Goal: Task Accomplishment & Management: Manage account settings

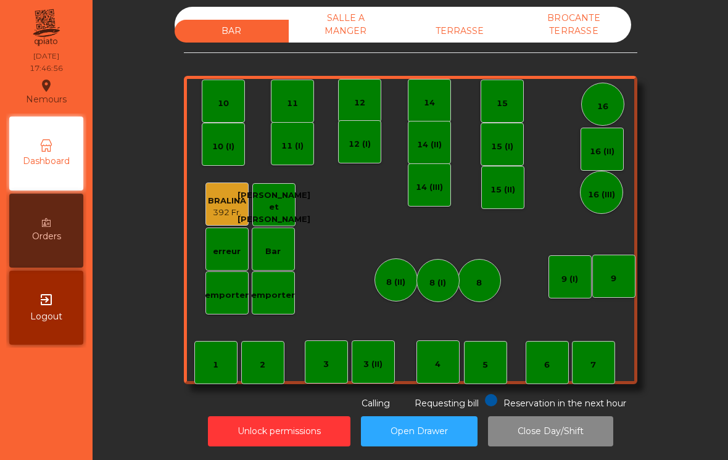
scroll to position [6, 0]
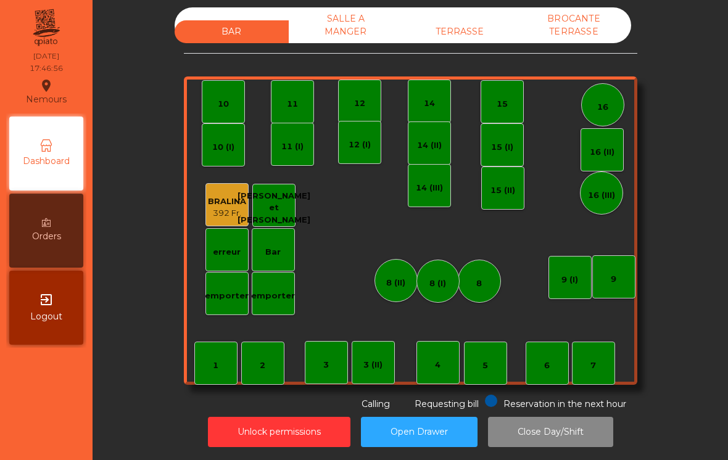
click at [466, 25] on div "TERRASSE" at bounding box center [460, 31] width 114 height 23
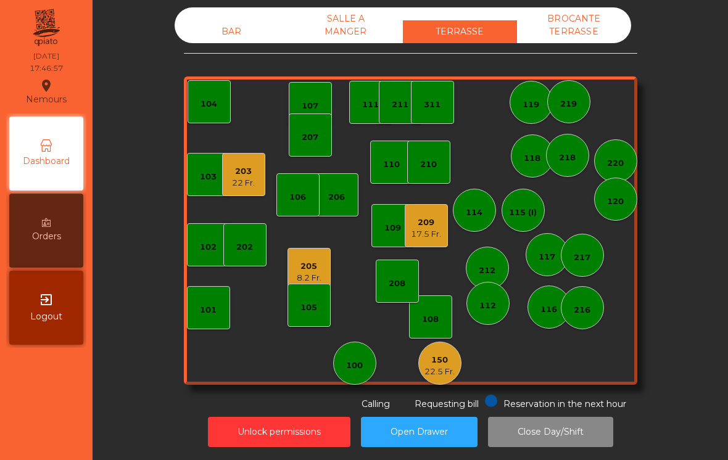
click at [215, 102] on div "104" at bounding box center [208, 104] width 17 height 12
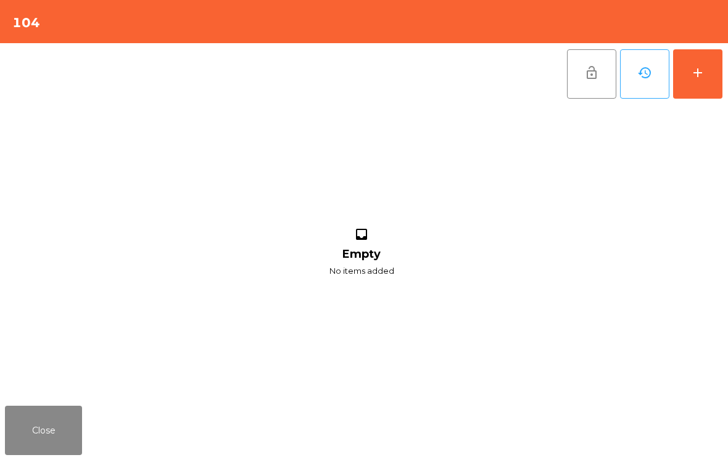
click at [705, 73] on button "add" at bounding box center [697, 73] width 49 height 49
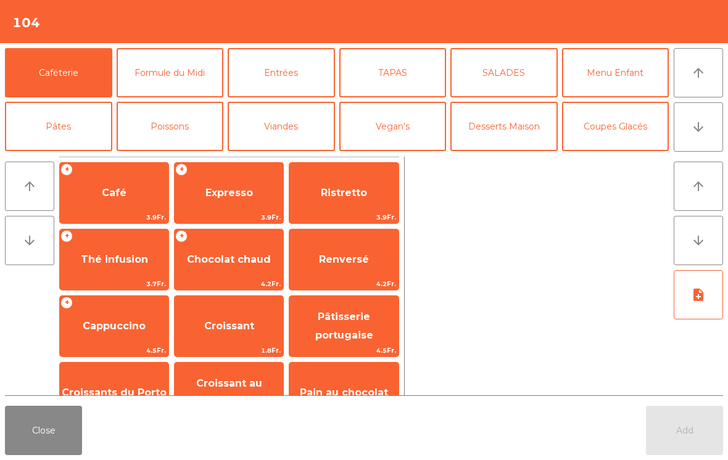
click at [705, 129] on icon "arrow_downward" at bounding box center [698, 127] width 15 height 15
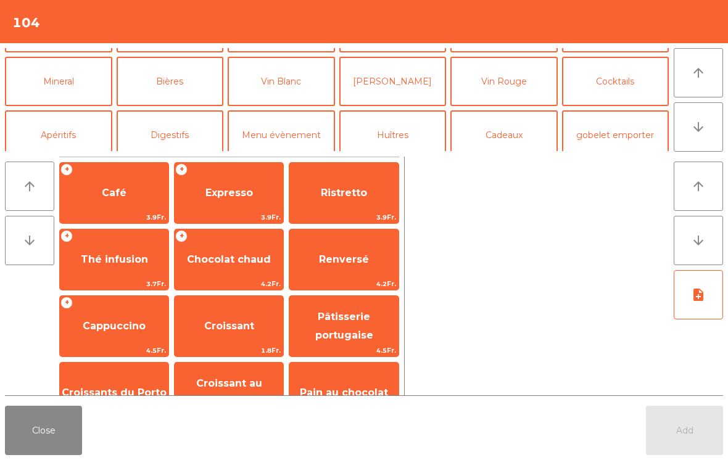
scroll to position [107, 0]
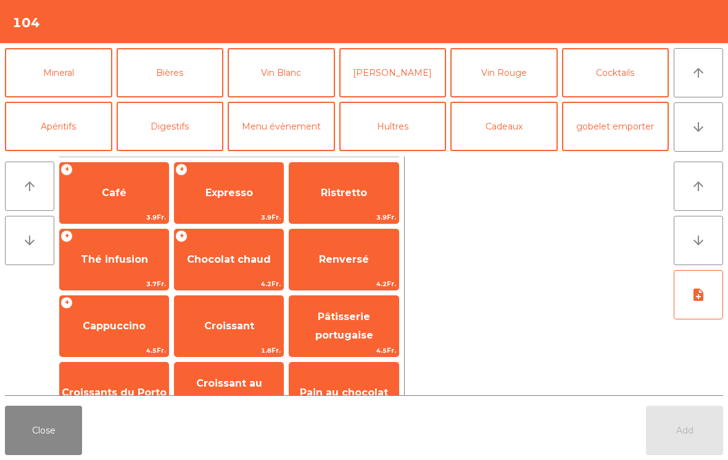
click at [84, 84] on button "Mineral" at bounding box center [58, 72] width 107 height 49
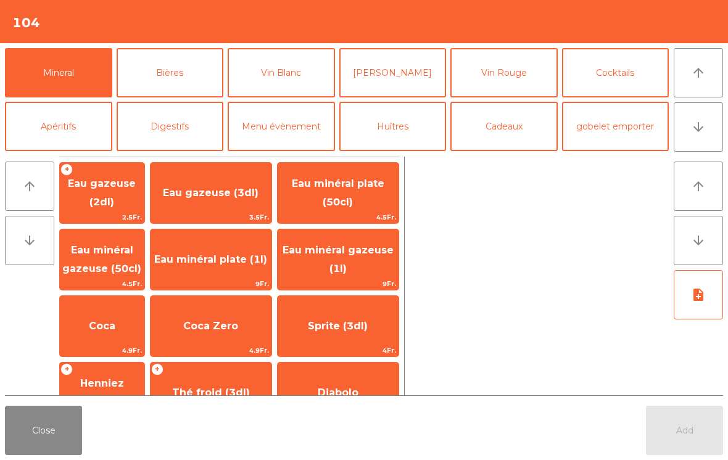
click at [140, 387] on span "Henniez gommée (3dl)" at bounding box center [102, 392] width 76 height 30
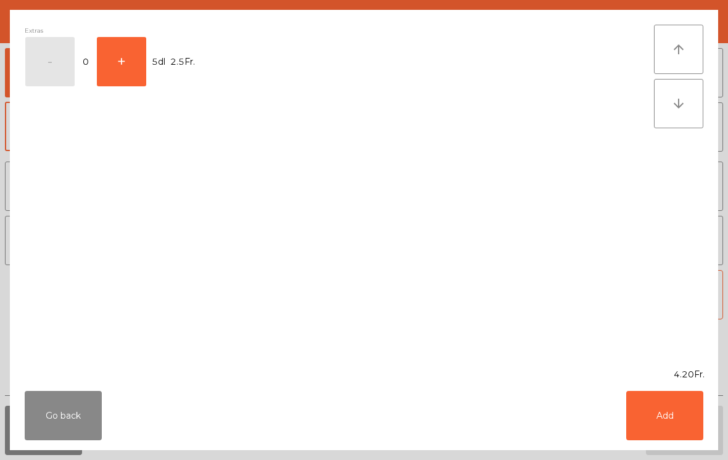
click at [663, 421] on button "Add" at bounding box center [664, 415] width 77 height 49
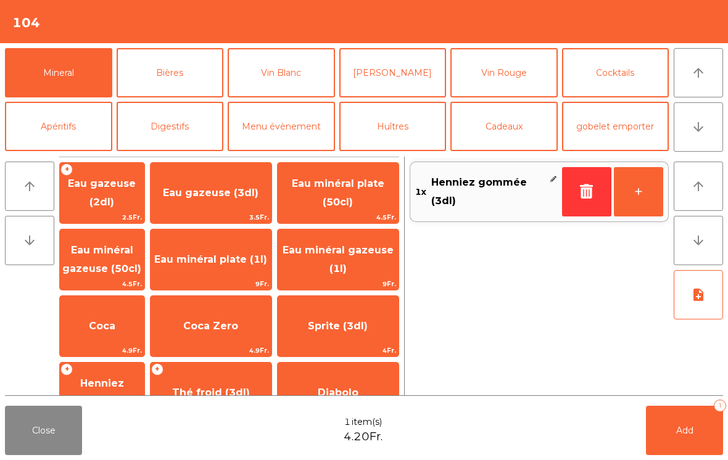
click at [707, 137] on button "arrow_downward" at bounding box center [697, 126] width 49 height 49
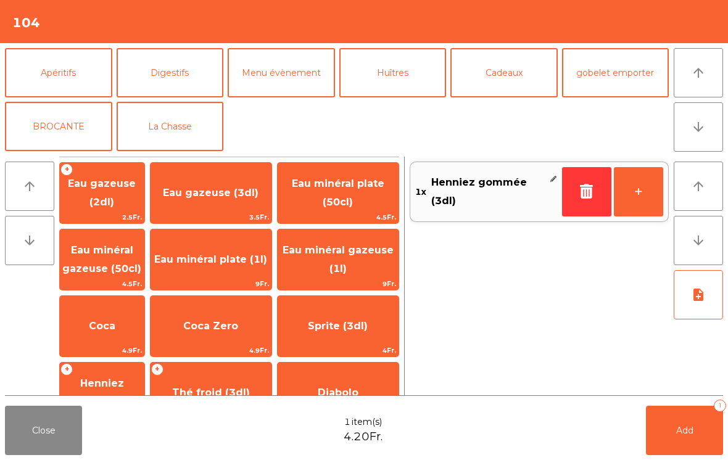
click at [719, 95] on button "arrow_upward" at bounding box center [697, 72] width 49 height 49
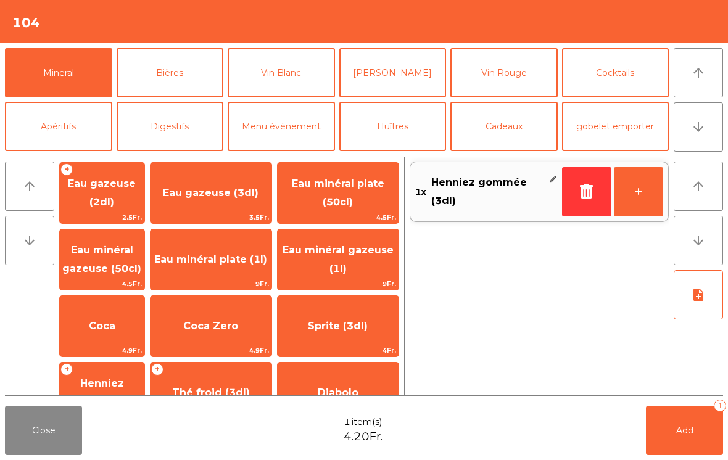
click at [191, 79] on button "Bières" at bounding box center [170, 72] width 107 height 49
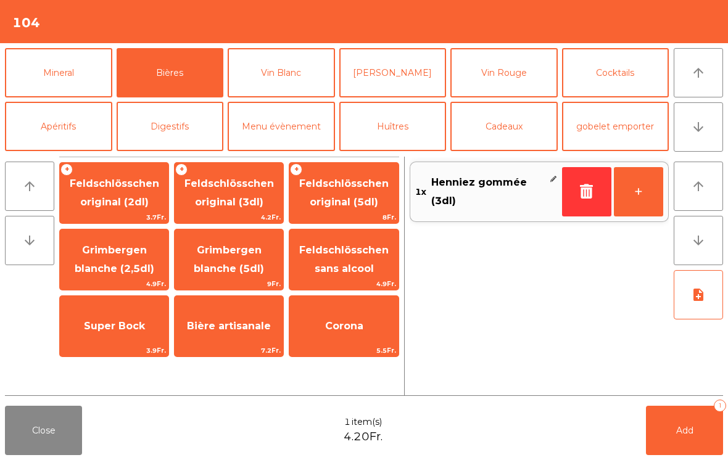
click at [248, 213] on span "4.2Fr." at bounding box center [228, 217] width 109 height 12
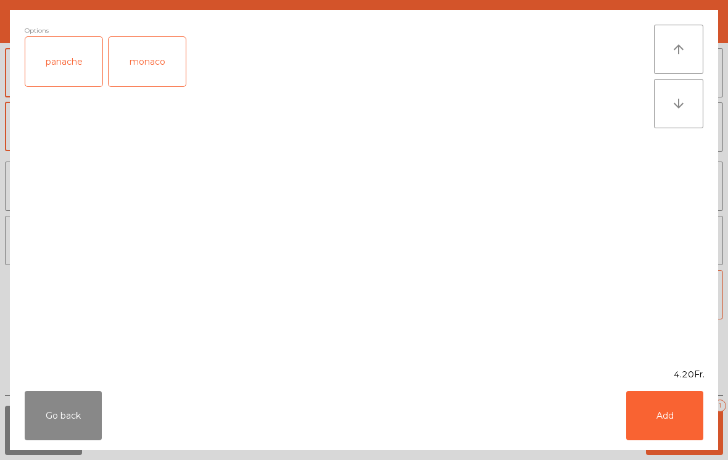
click at [683, 426] on button "Add" at bounding box center [664, 415] width 77 height 49
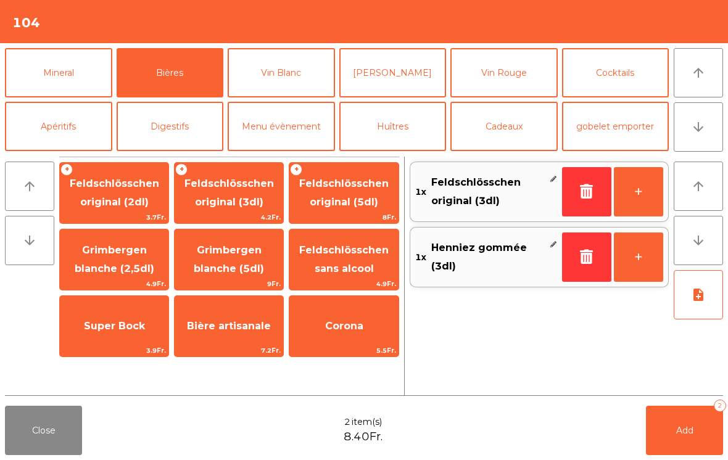
click at [680, 440] on button "Add 2" at bounding box center [684, 430] width 77 height 49
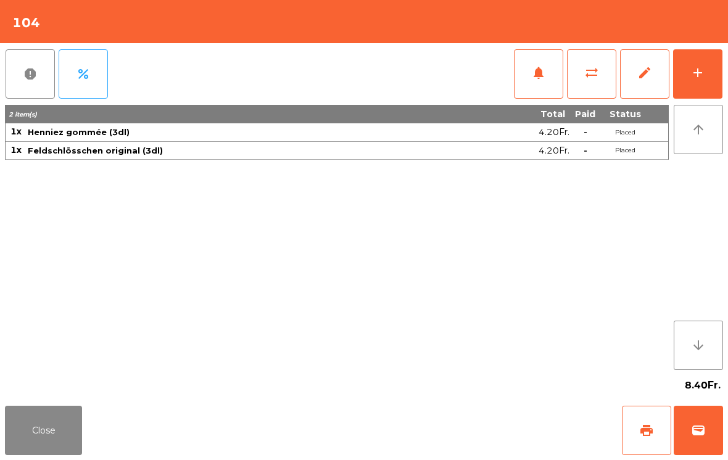
click at [62, 438] on button "Close" at bounding box center [43, 430] width 77 height 49
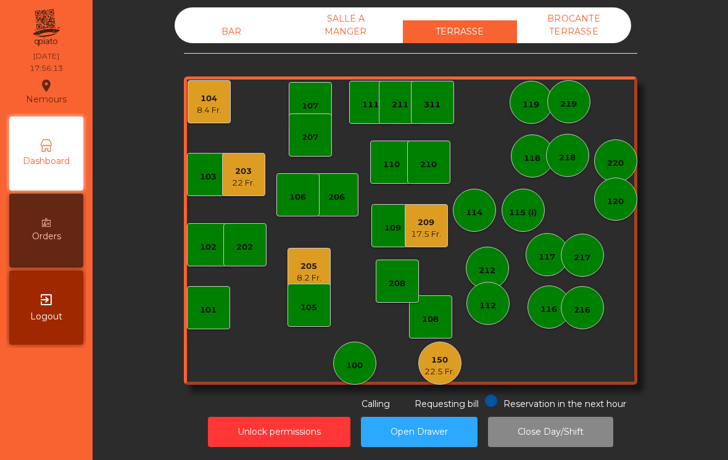
click at [442, 239] on div "209 17.5 Fr." at bounding box center [425, 225] width 43 height 43
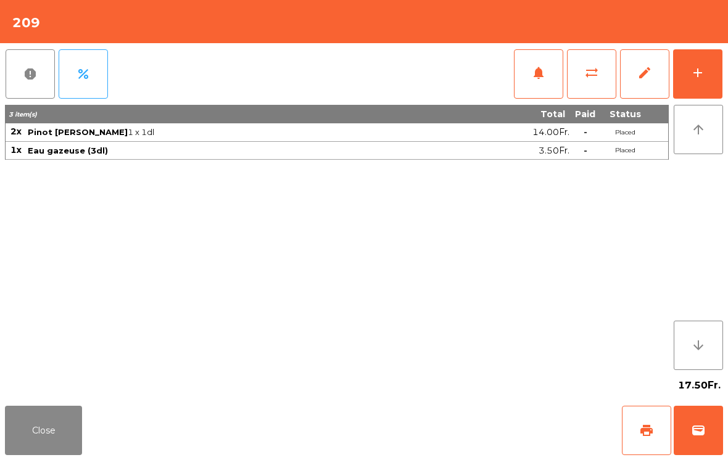
click at [712, 425] on button "wallet" at bounding box center [697, 430] width 49 height 49
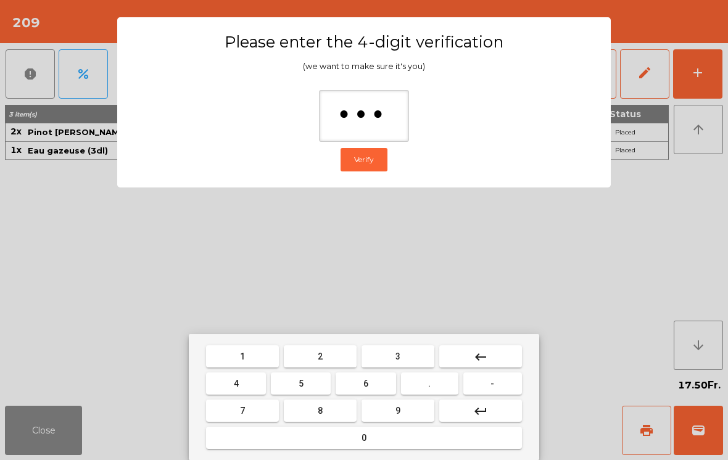
type input "****"
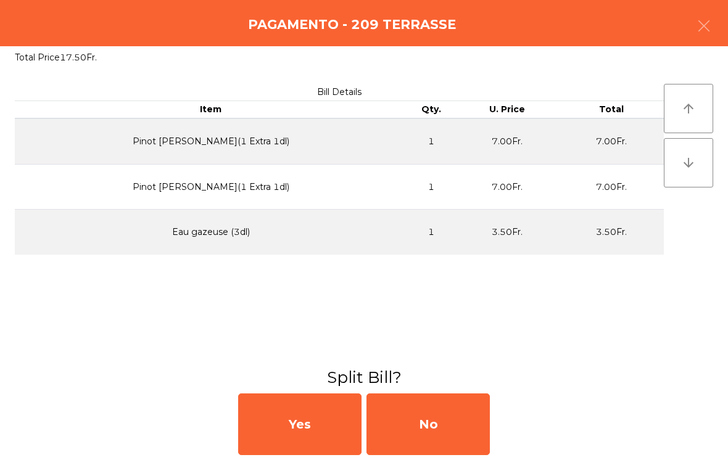
click at [440, 430] on div "No" at bounding box center [427, 424] width 123 height 62
click at [424, 422] on div "No" at bounding box center [427, 424] width 123 height 62
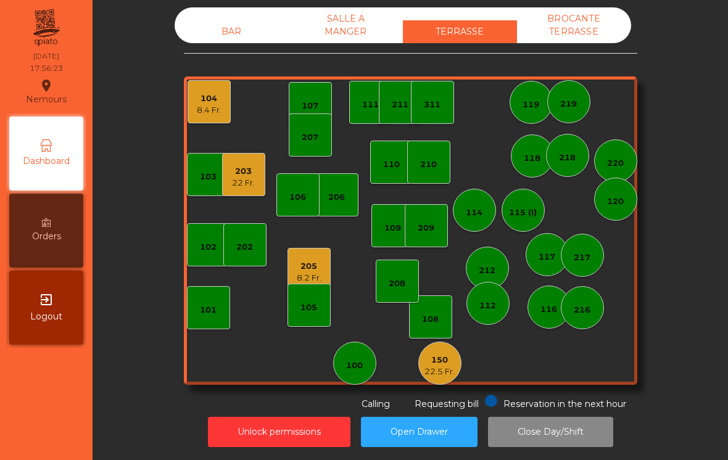
click at [242, 173] on div "203" at bounding box center [243, 171] width 23 height 12
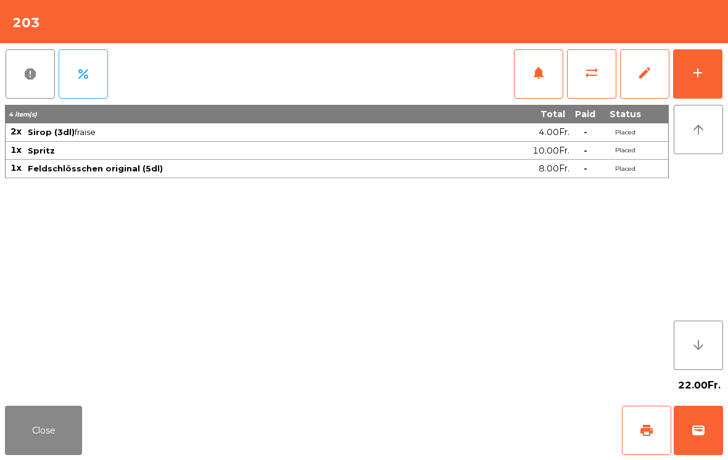
scroll to position [0, 0]
click at [694, 81] on button "add" at bounding box center [697, 73] width 49 height 49
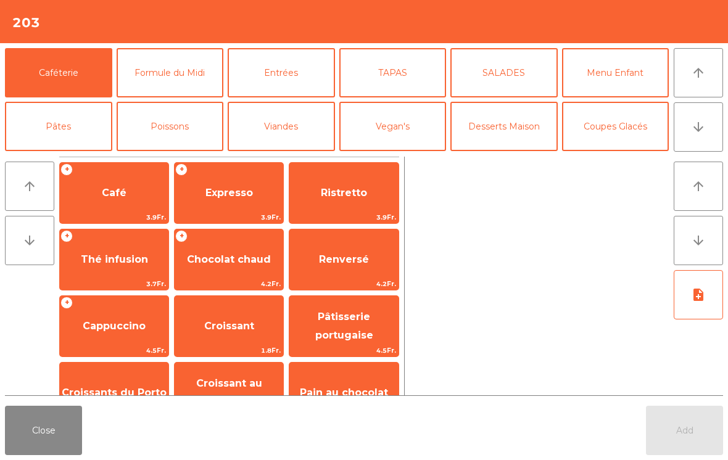
click at [435, 74] on button "TAPAS" at bounding box center [392, 72] width 107 height 49
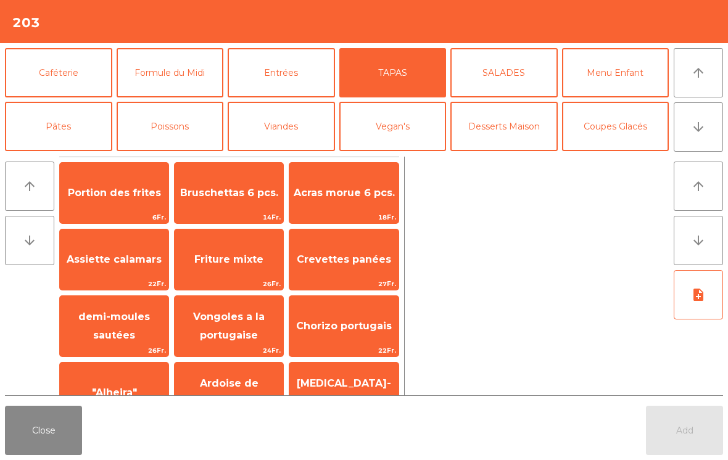
click at [48, 275] on div "arrow_upward arrow_downward" at bounding box center [32, 276] width 54 height 239
click at [126, 242] on div "Assiette calamars 22Fr." at bounding box center [114, 260] width 110 height 62
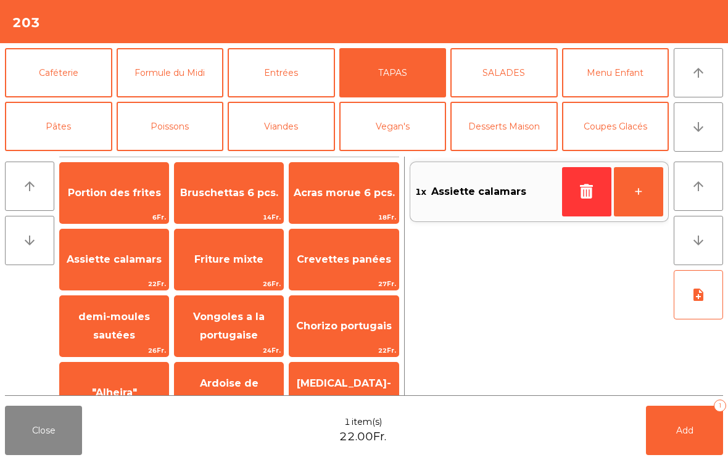
click at [280, 70] on button "Entrées" at bounding box center [281, 72] width 107 height 49
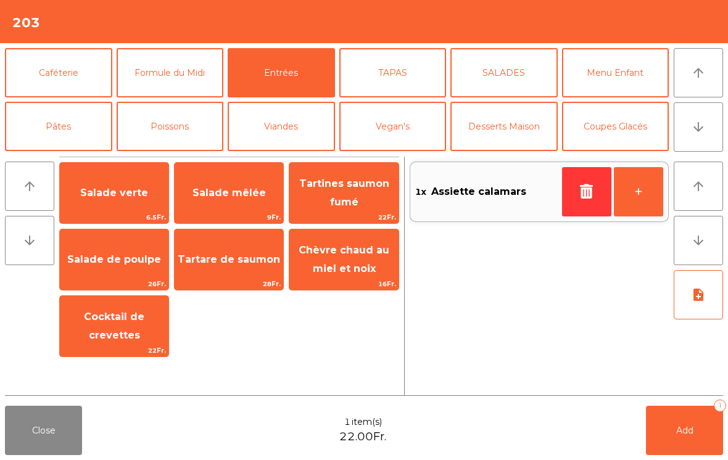
click at [240, 194] on span "Salade mêlée" at bounding box center [228, 193] width 73 height 12
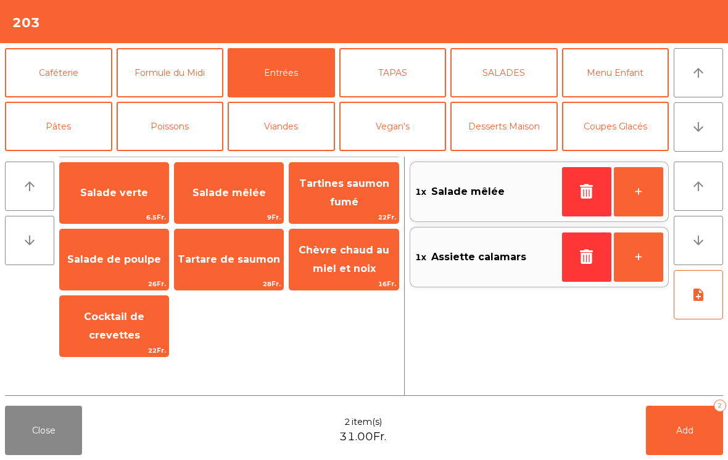
click at [182, 128] on button "Poissons" at bounding box center [170, 126] width 107 height 49
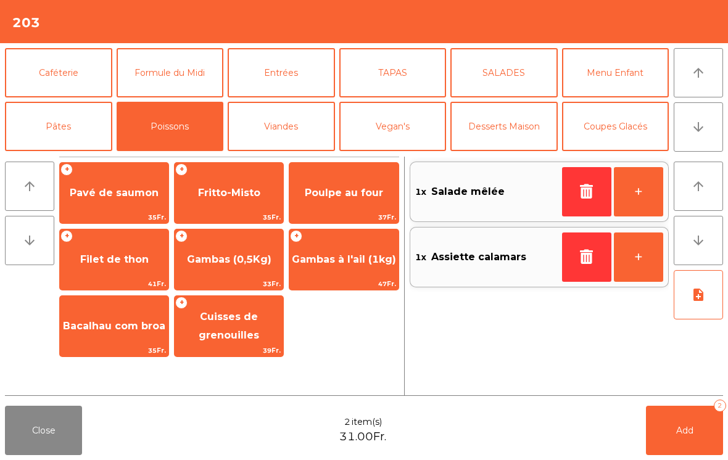
click at [356, 195] on span "Poulpe au four" at bounding box center [344, 193] width 78 height 12
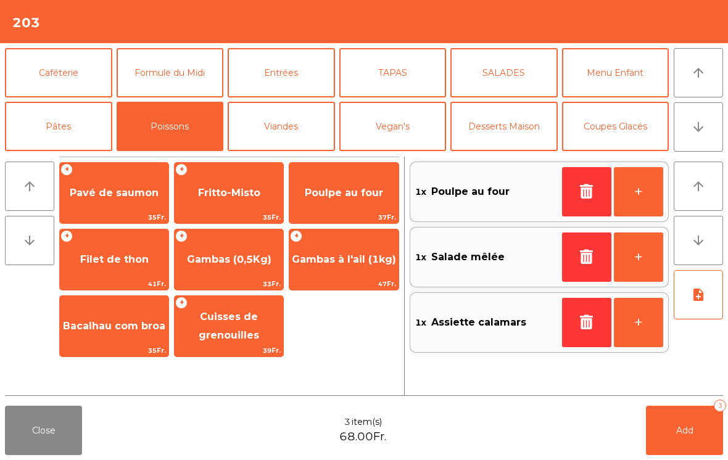
click at [138, 259] on span "Filet de thon" at bounding box center [114, 259] width 68 height 12
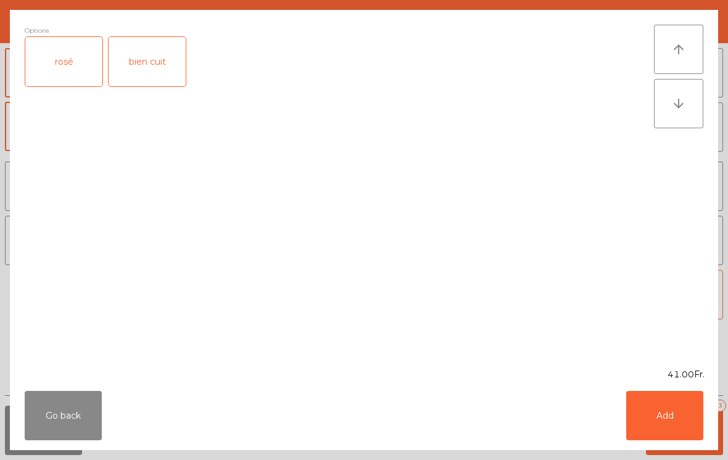
click at [76, 75] on div "rosé" at bounding box center [63, 61] width 77 height 49
click at [679, 421] on button "Add" at bounding box center [664, 415] width 77 height 49
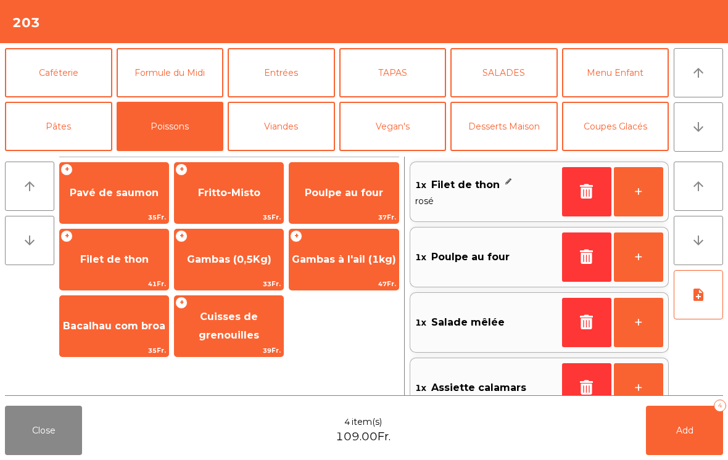
click at [640, 74] on button "Menu Enfant" at bounding box center [615, 72] width 107 height 49
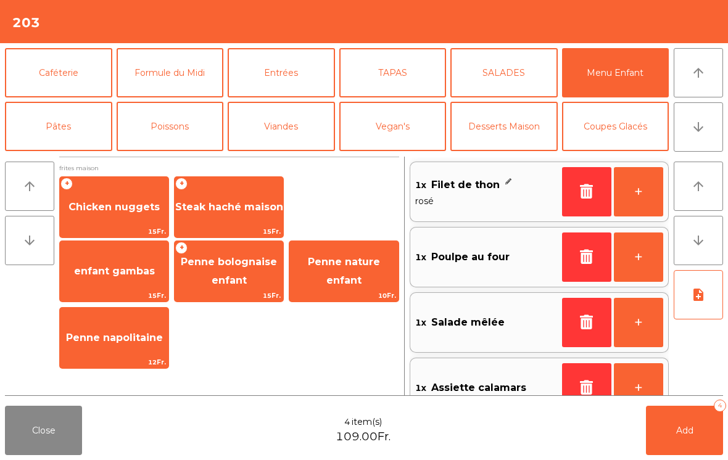
click at [125, 204] on span "Chicken nuggets" at bounding box center [113, 207] width 91 height 12
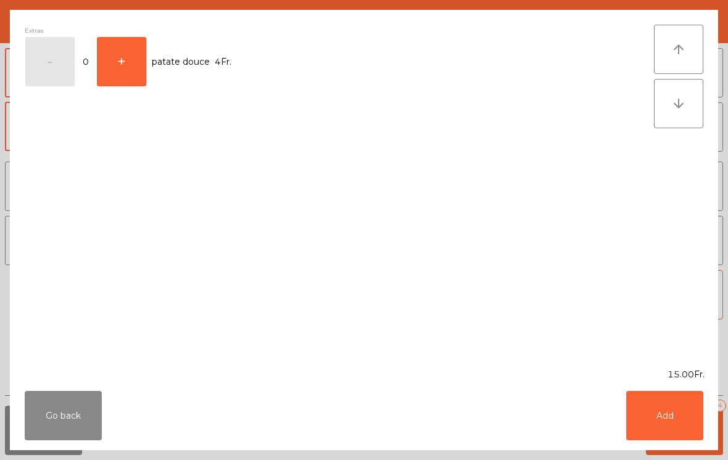
click at [685, 424] on button "Add" at bounding box center [664, 415] width 77 height 49
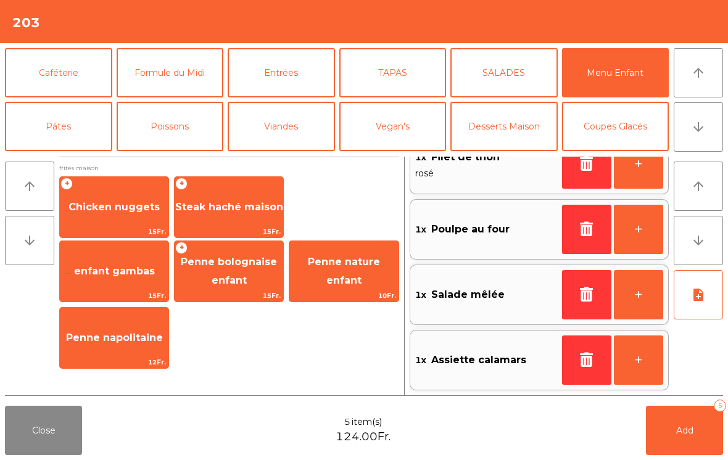
scroll to position [93, 0]
click at [679, 424] on button "Add 5" at bounding box center [684, 430] width 77 height 49
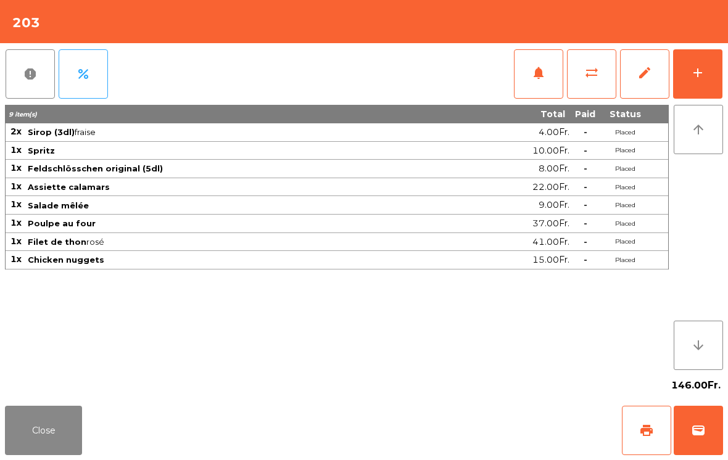
click at [63, 446] on button "Close" at bounding box center [43, 430] width 77 height 49
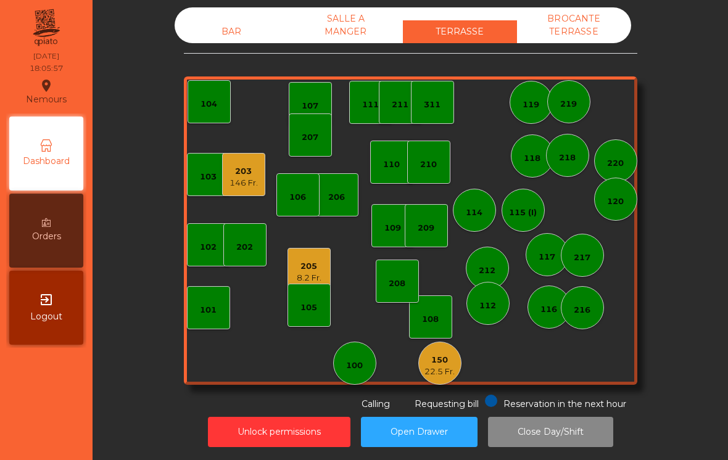
click at [309, 273] on div "8.2 Fr." at bounding box center [309, 278] width 25 height 12
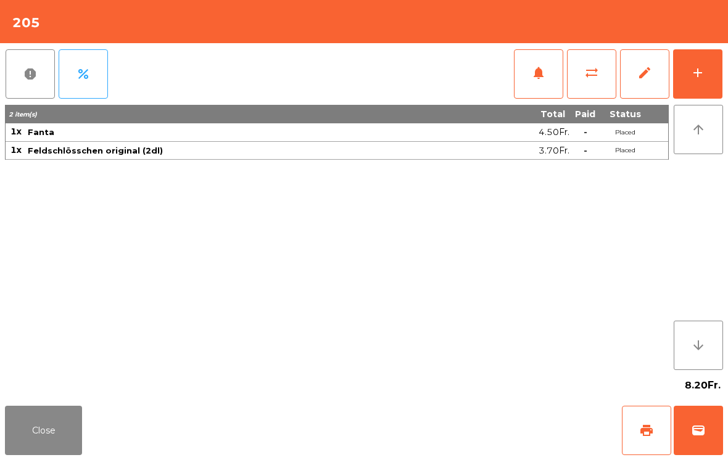
click at [704, 438] on button "wallet" at bounding box center [697, 430] width 49 height 49
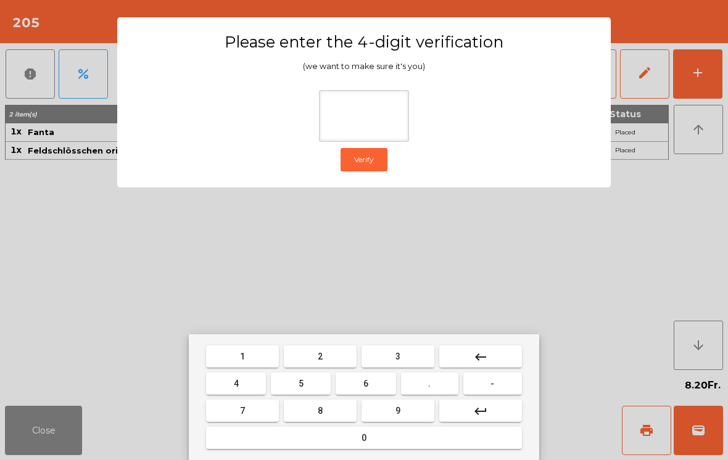
type input "*"
type input "***"
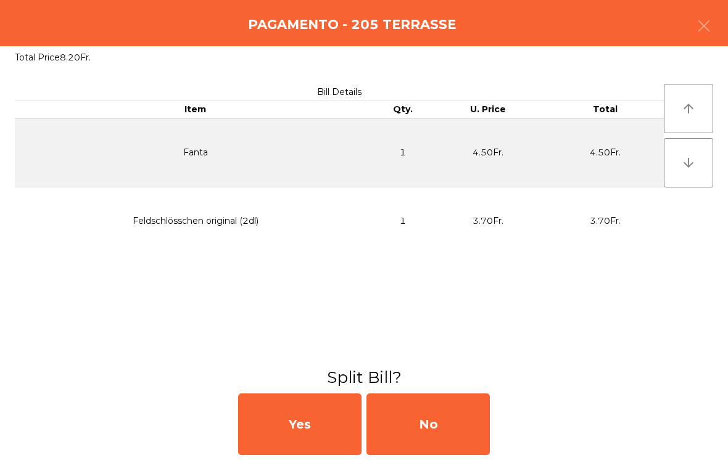
click at [441, 408] on div "No" at bounding box center [427, 424] width 123 height 62
click at [440, 433] on div "No" at bounding box center [427, 424] width 123 height 62
click at [440, 432] on div "No" at bounding box center [427, 424] width 123 height 62
click at [447, 433] on div "No" at bounding box center [427, 424] width 123 height 62
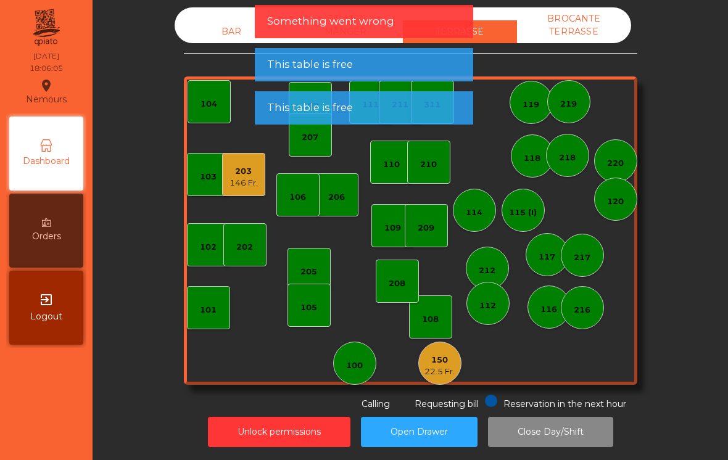
click at [449, 375] on div "22.5 Fr." at bounding box center [439, 372] width 30 height 12
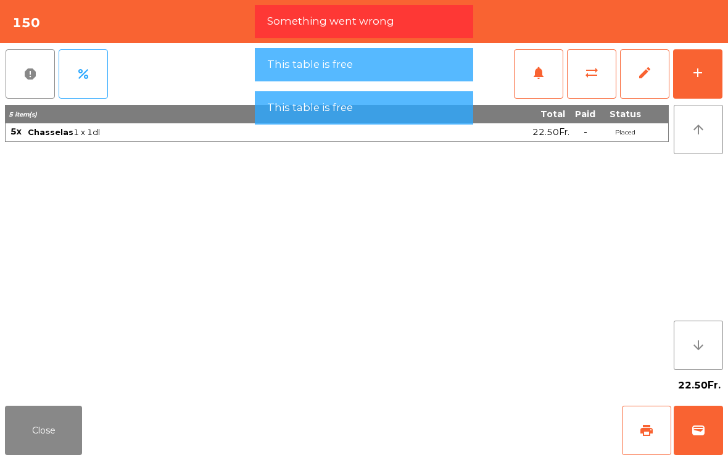
click at [707, 419] on button "wallet" at bounding box center [697, 430] width 49 height 49
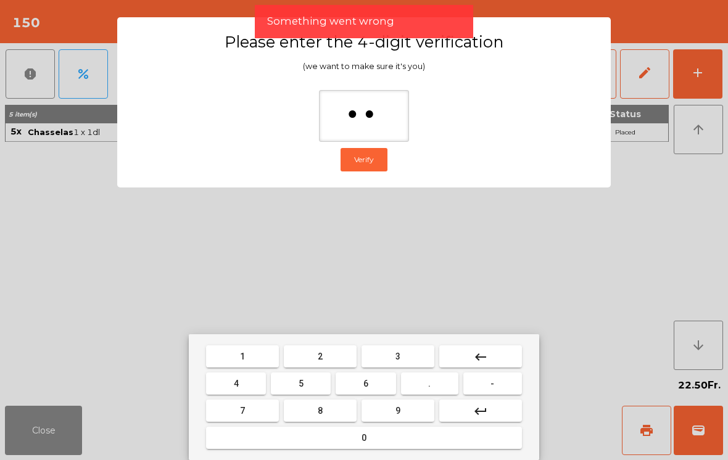
type input "***"
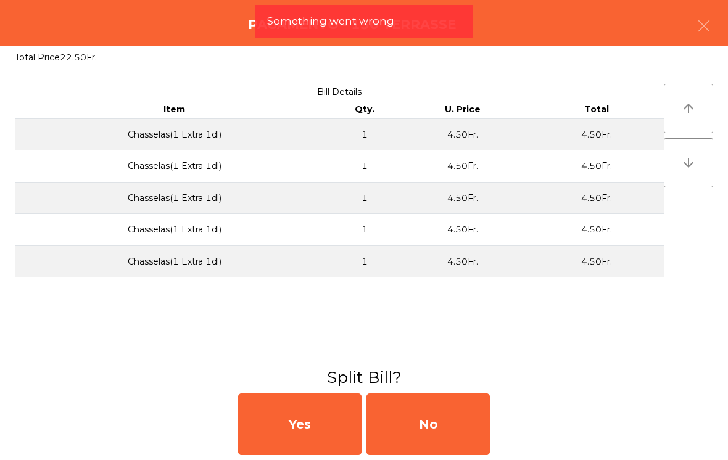
click at [454, 443] on div "No" at bounding box center [427, 424] width 123 height 62
click at [452, 425] on div "No" at bounding box center [427, 424] width 123 height 62
click at [459, 423] on div "No" at bounding box center [427, 424] width 123 height 62
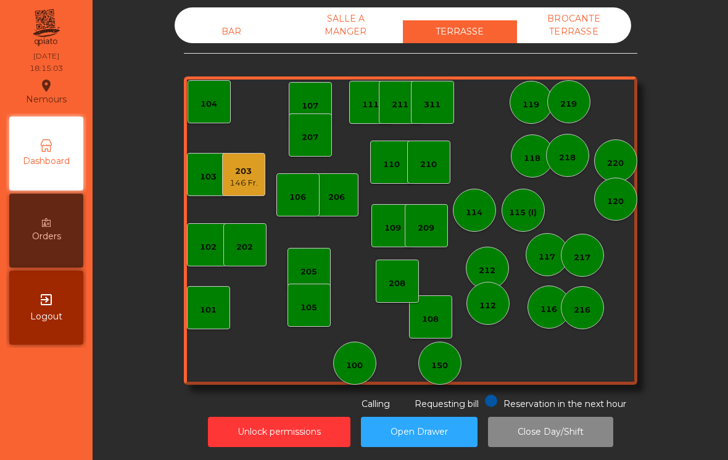
click at [241, 182] on div "146 Fr." at bounding box center [243, 183] width 28 height 12
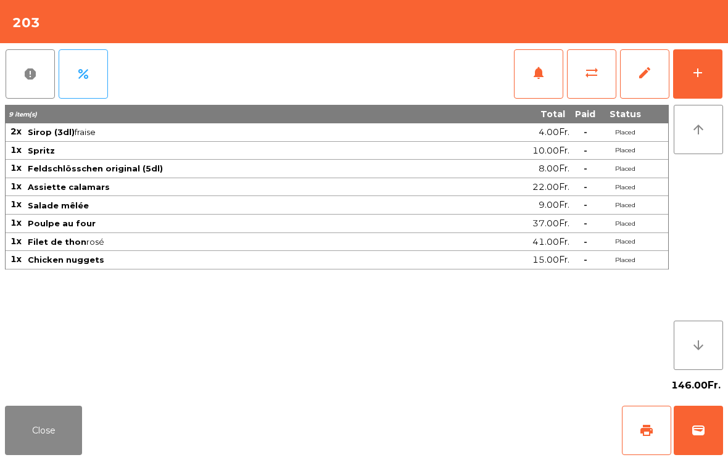
click at [55, 450] on button "Close" at bounding box center [43, 430] width 77 height 49
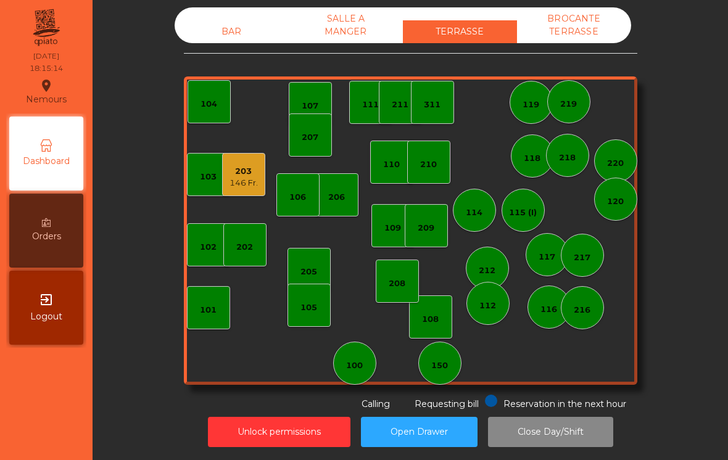
click at [242, 178] on div "146 Fr." at bounding box center [243, 183] width 28 height 12
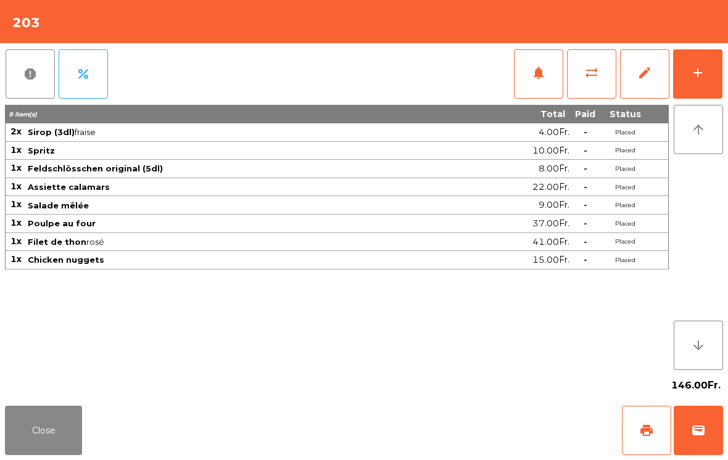
click at [707, 64] on button "add" at bounding box center [697, 73] width 49 height 49
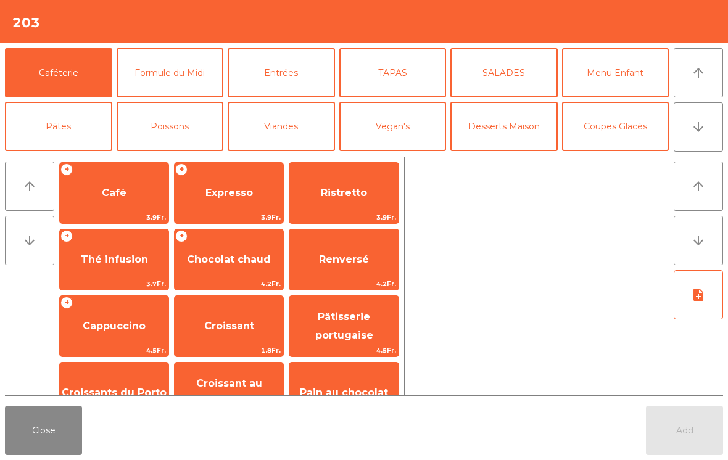
click at [698, 128] on icon "arrow_downward" at bounding box center [698, 127] width 15 height 15
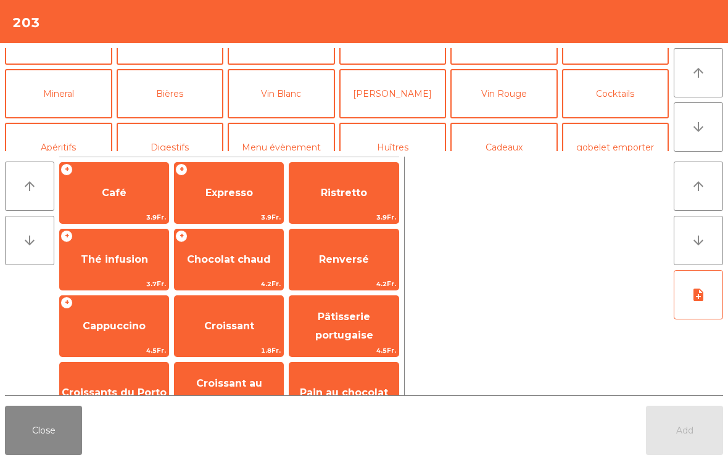
scroll to position [107, 0]
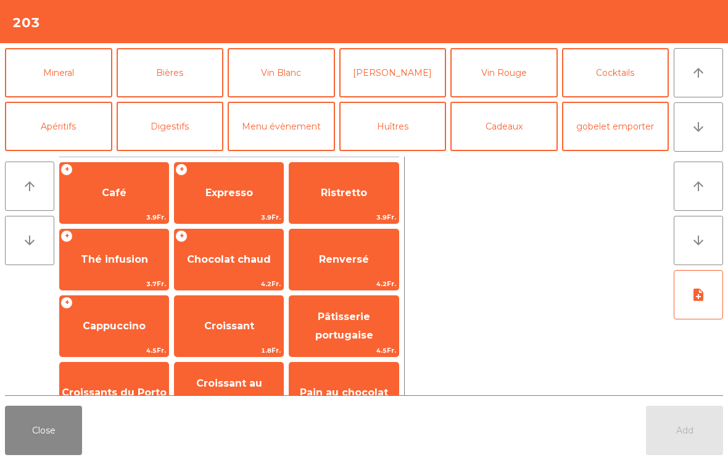
click at [496, 76] on button "Vin Rouge" at bounding box center [503, 72] width 107 height 49
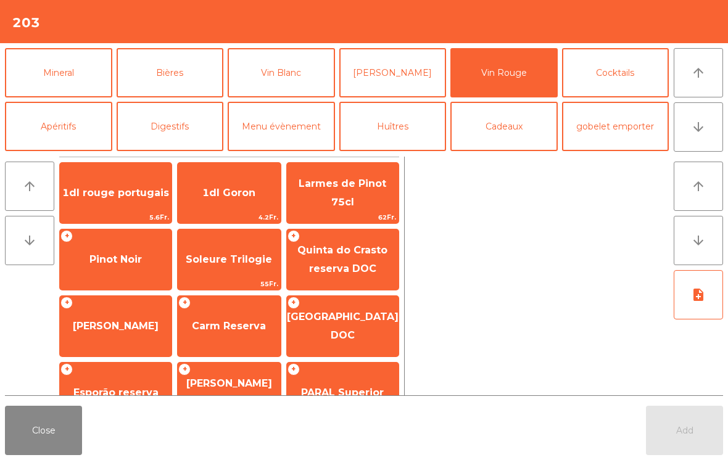
click at [238, 324] on span "Carm Reserva" at bounding box center [229, 326] width 74 height 12
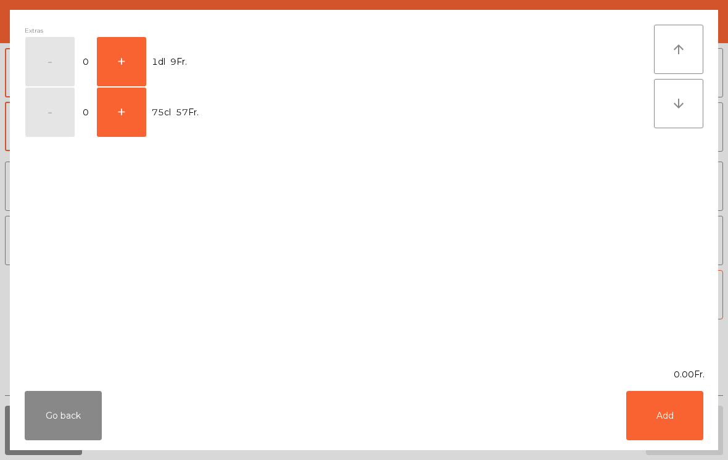
click at [131, 63] on button "+" at bounding box center [121, 61] width 49 height 49
click at [663, 416] on button "Add" at bounding box center [664, 415] width 77 height 49
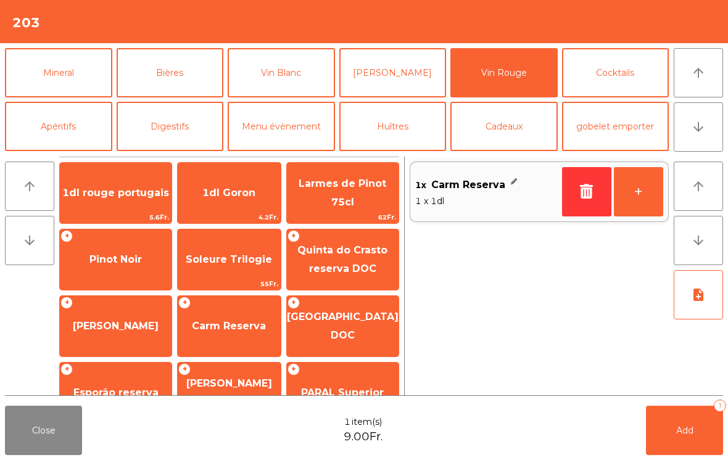
click at [644, 200] on button "+" at bounding box center [637, 191] width 49 height 49
click at [683, 425] on span "Add" at bounding box center [684, 430] width 17 height 11
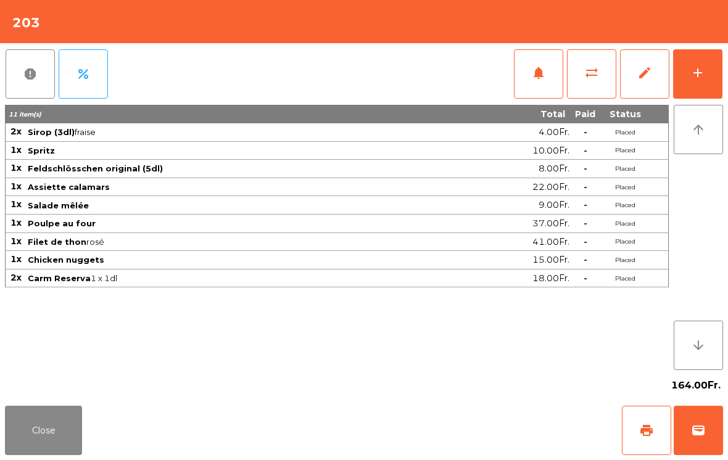
click at [62, 432] on button "Close" at bounding box center [43, 430] width 77 height 49
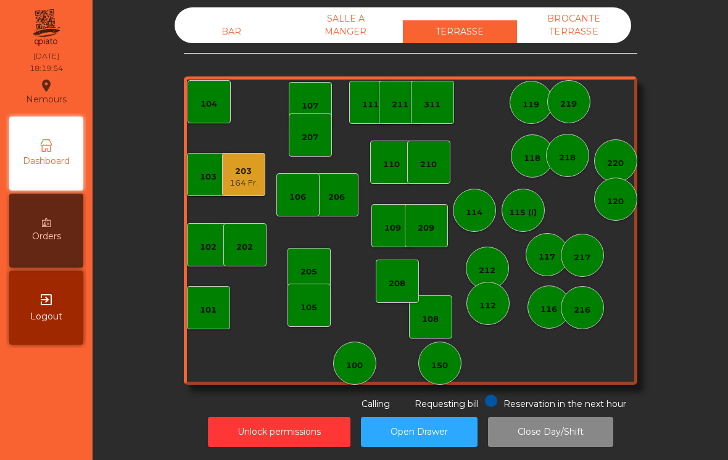
click at [202, 109] on div "104" at bounding box center [208, 104] width 17 height 12
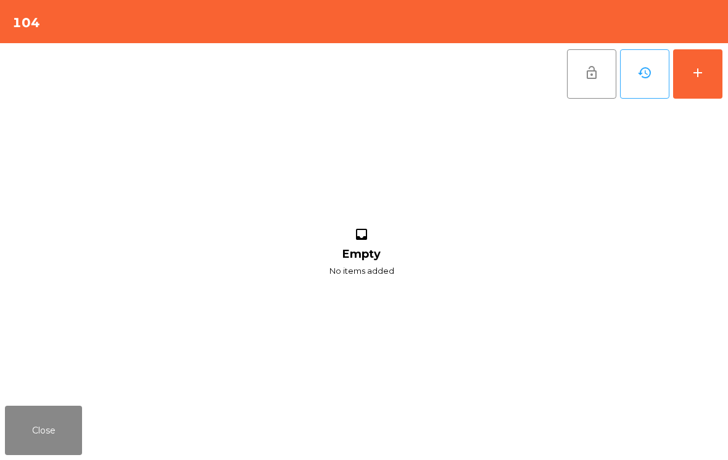
click at [60, 423] on button "Close" at bounding box center [43, 430] width 77 height 49
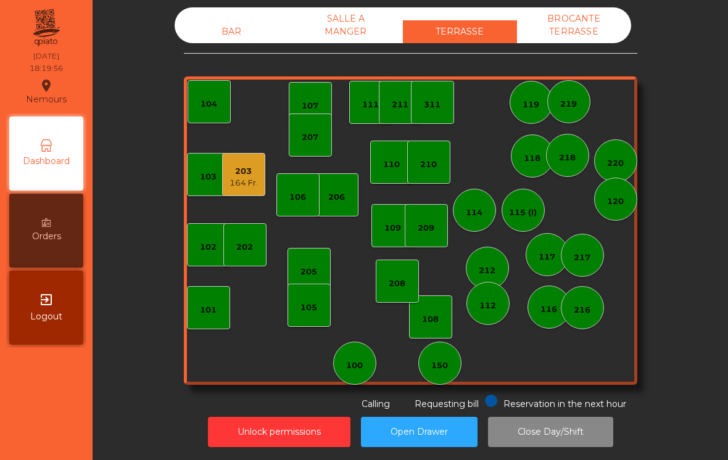
click at [217, 27] on div "BAR" at bounding box center [231, 31] width 114 height 23
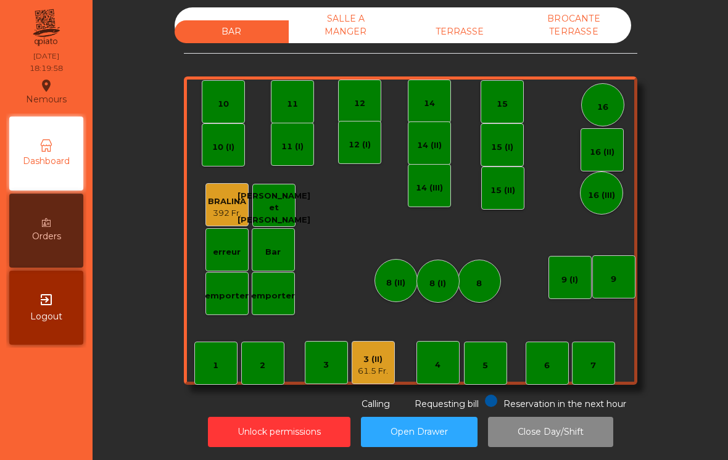
click at [258, 367] on div "2" at bounding box center [262, 363] width 43 height 43
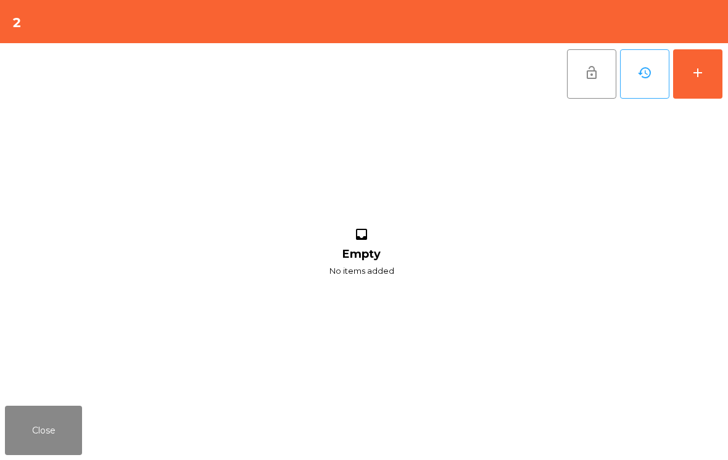
click at [58, 443] on button "Close" at bounding box center [43, 430] width 77 height 49
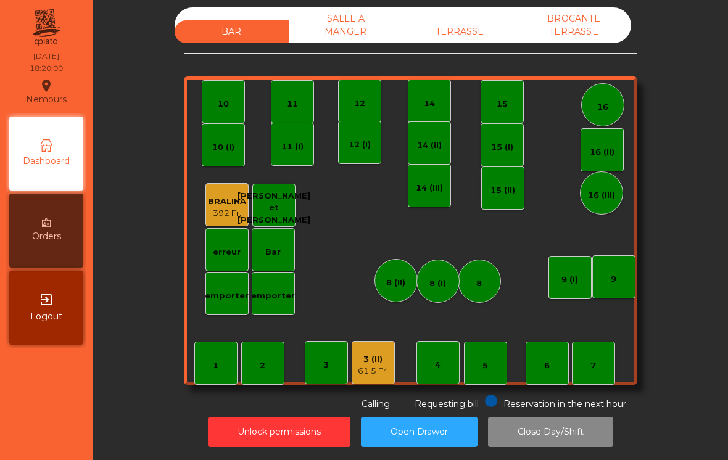
click at [373, 359] on div "3 (II)" at bounding box center [373, 359] width 30 height 12
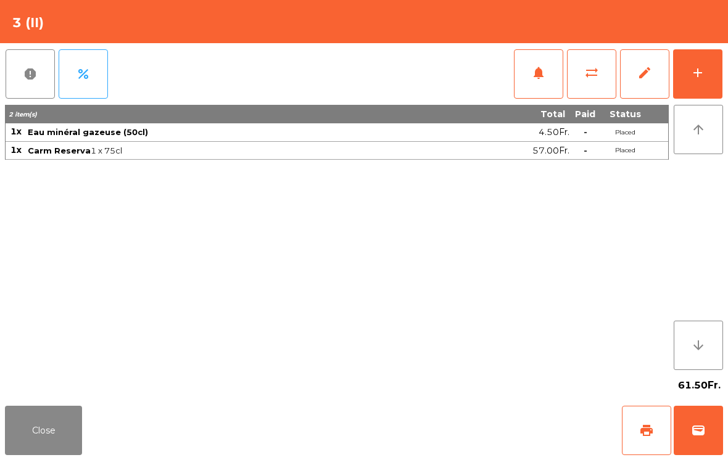
click at [707, 60] on button "add" at bounding box center [697, 73] width 49 height 49
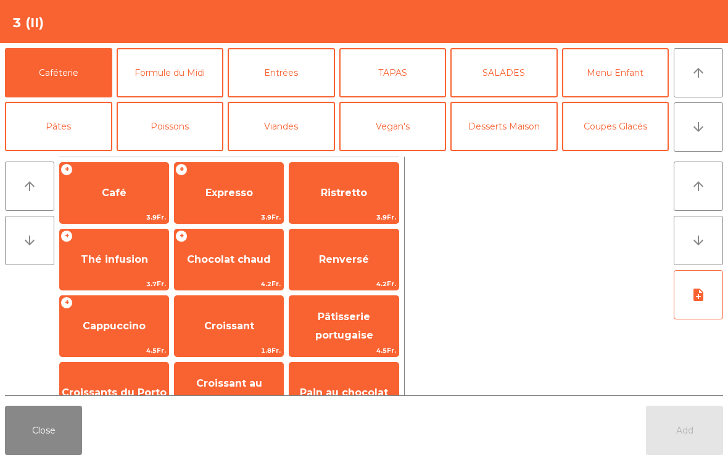
click at [190, 123] on button "Poissons" at bounding box center [170, 126] width 107 height 49
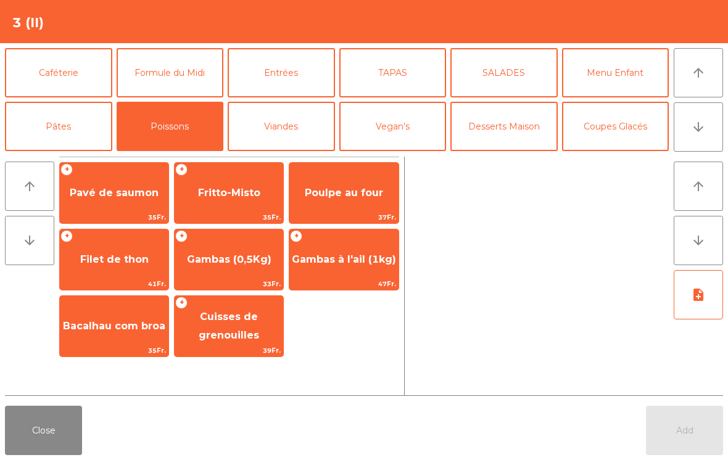
click at [304, 122] on button "Viandes" at bounding box center [281, 126] width 107 height 49
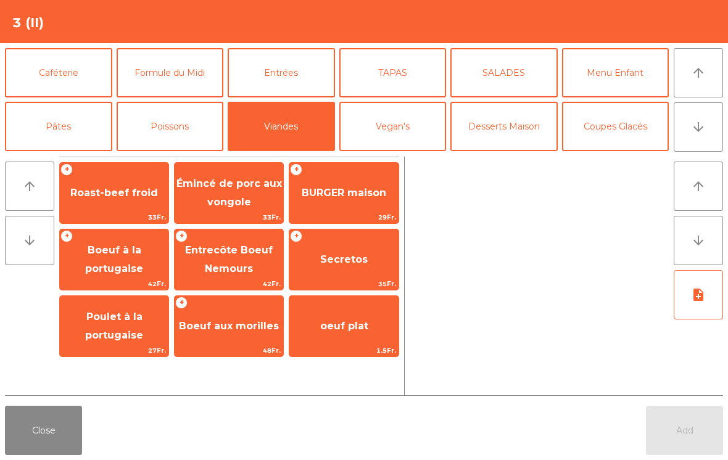
click at [351, 191] on span "BURGER maison" at bounding box center [344, 193] width 84 height 12
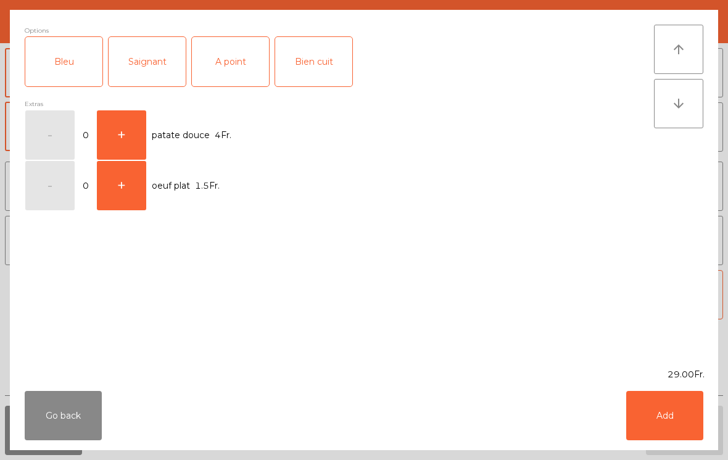
click at [225, 69] on div "A point" at bounding box center [230, 61] width 77 height 49
click at [680, 419] on button "Add" at bounding box center [664, 415] width 77 height 49
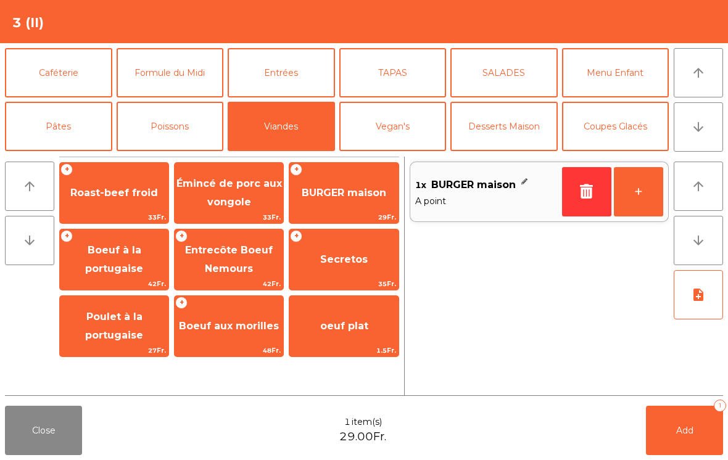
click at [141, 195] on span "Roast-beef froid" at bounding box center [114, 193] width 88 height 12
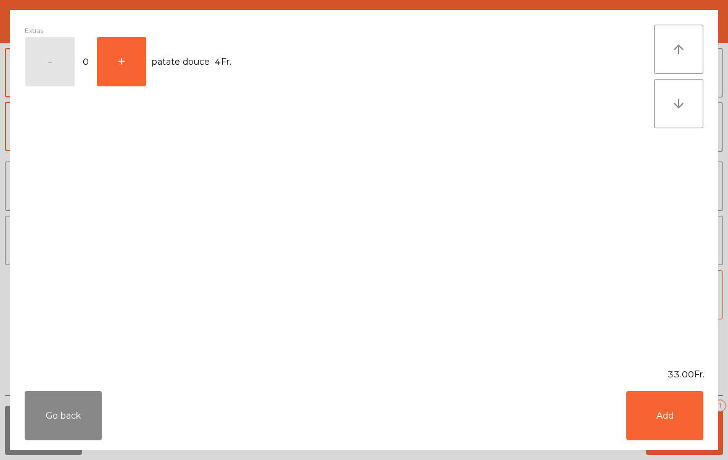
click at [670, 425] on button "Add" at bounding box center [664, 415] width 77 height 49
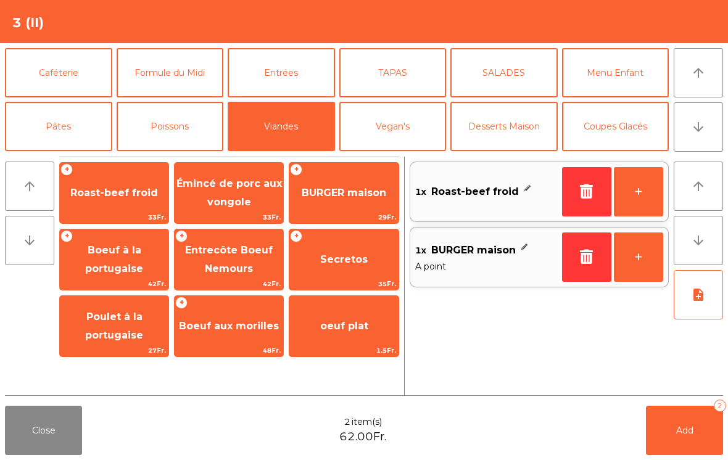
click at [654, 433] on button "Add 2" at bounding box center [684, 430] width 77 height 49
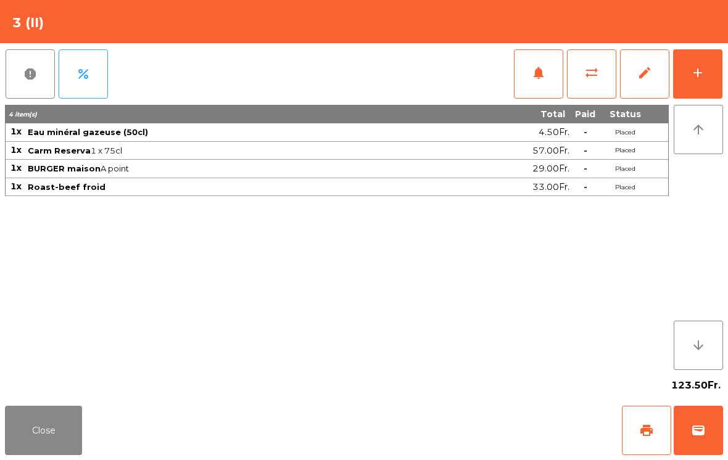
click at [68, 452] on button "Close" at bounding box center [43, 430] width 77 height 49
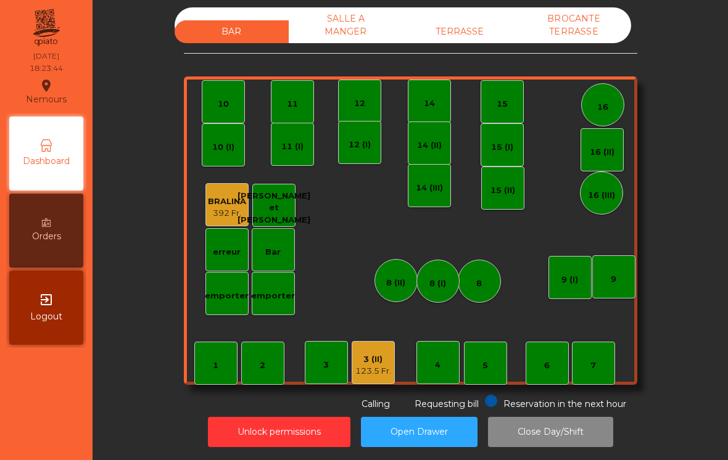
click at [373, 383] on div "3 (II) 123.5 Fr." at bounding box center [372, 362] width 43 height 43
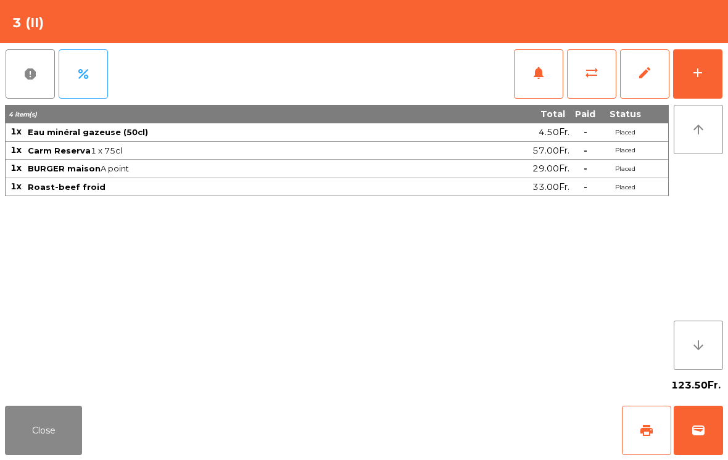
click at [49, 445] on button "Close" at bounding box center [43, 430] width 77 height 49
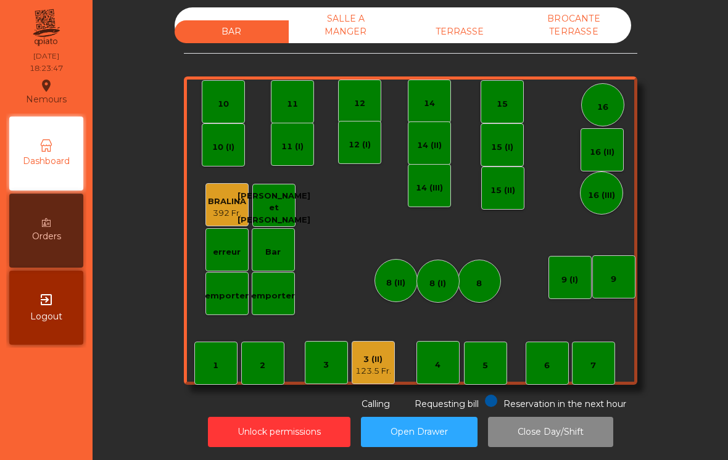
click at [493, 29] on div "TERRASSE" at bounding box center [460, 31] width 114 height 23
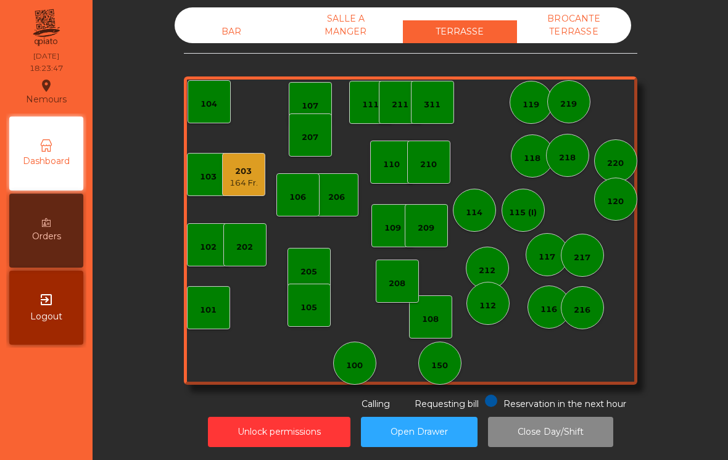
click at [258, 176] on div "203" at bounding box center [243, 171] width 28 height 12
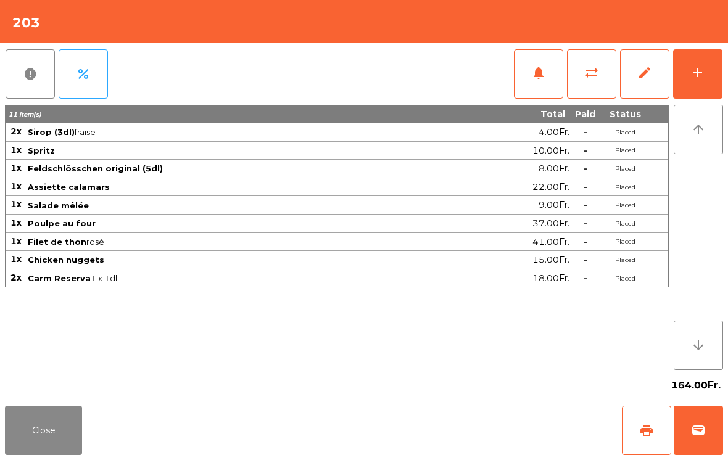
click at [58, 423] on button "Close" at bounding box center [43, 430] width 77 height 49
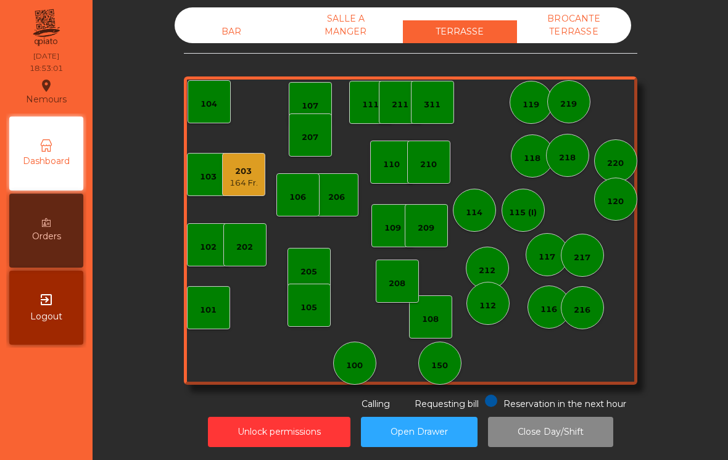
click at [205, 32] on div "BAR" at bounding box center [231, 31] width 114 height 23
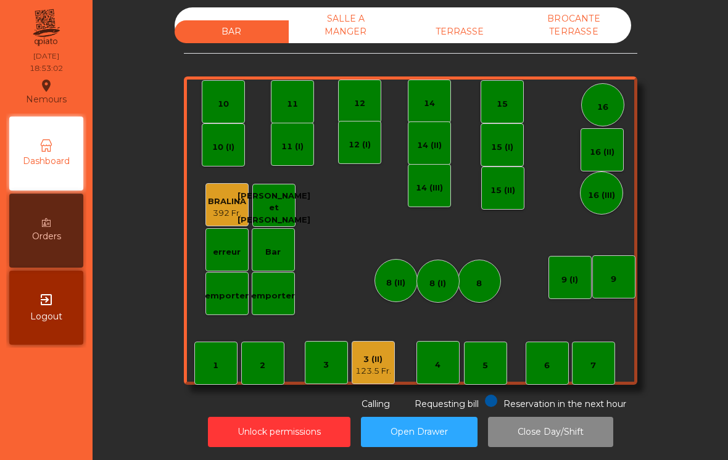
click at [493, 361] on div "5" at bounding box center [485, 363] width 43 height 43
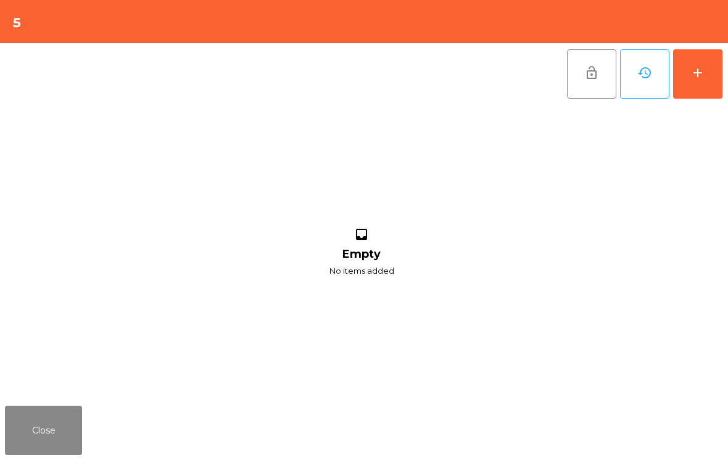
click at [702, 88] on button "add" at bounding box center [697, 73] width 49 height 49
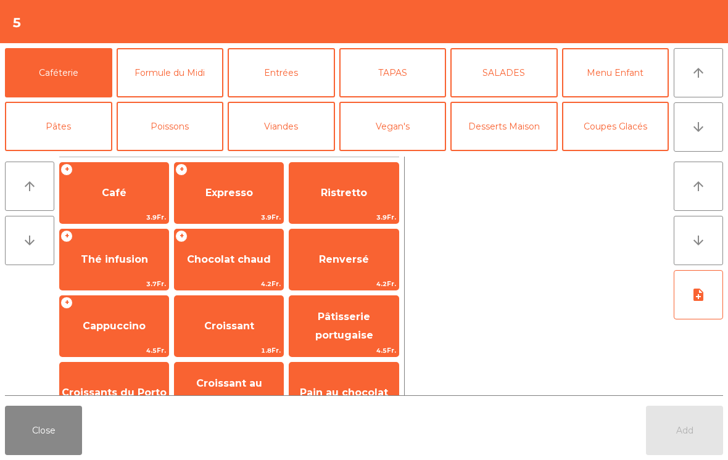
click at [295, 96] on button "Entrées" at bounding box center [281, 72] width 107 height 49
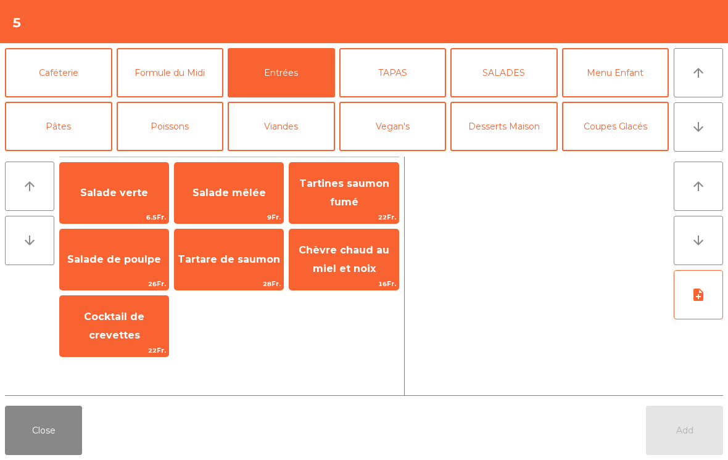
click at [356, 259] on span "Chèvre chaud au miel et noix" at bounding box center [343, 260] width 109 height 52
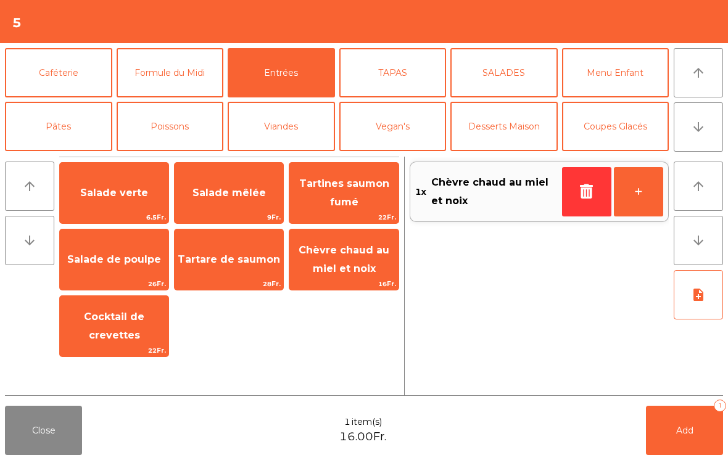
click at [349, 267] on span "Chèvre chaud au miel et noix" at bounding box center [343, 259] width 91 height 30
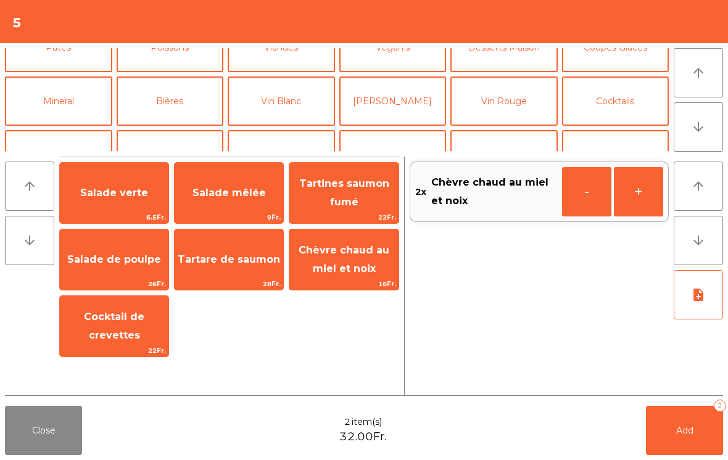
click at [284, 105] on button "Vin Blanc" at bounding box center [281, 100] width 107 height 49
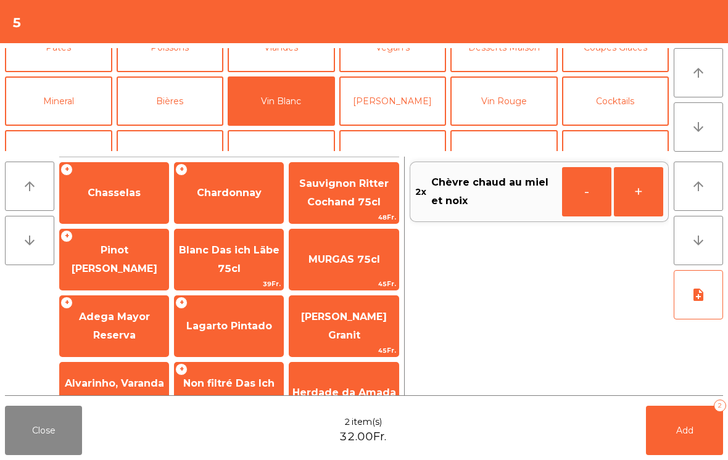
click at [235, 328] on span "Lagarto Pintado" at bounding box center [229, 326] width 86 height 12
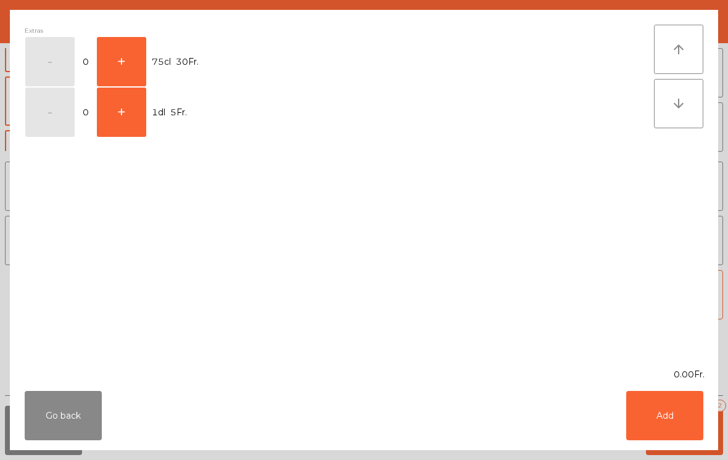
click at [124, 123] on button "+" at bounding box center [121, 112] width 49 height 49
click at [701, 418] on button "Add" at bounding box center [664, 415] width 77 height 49
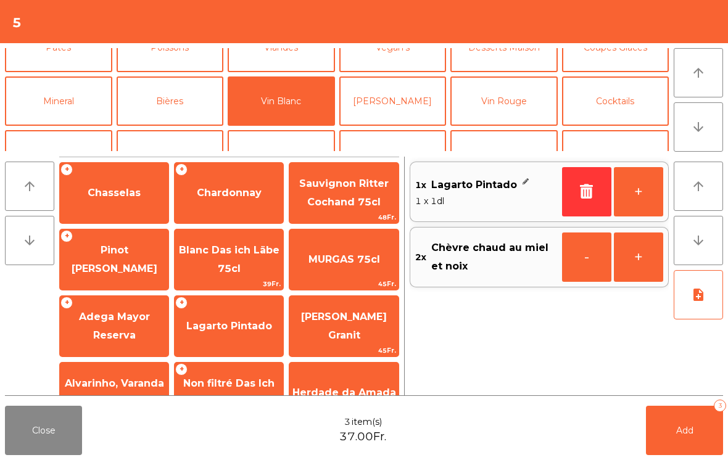
click at [639, 197] on button "+" at bounding box center [637, 191] width 49 height 49
click at [679, 454] on button "Add 4" at bounding box center [684, 430] width 77 height 49
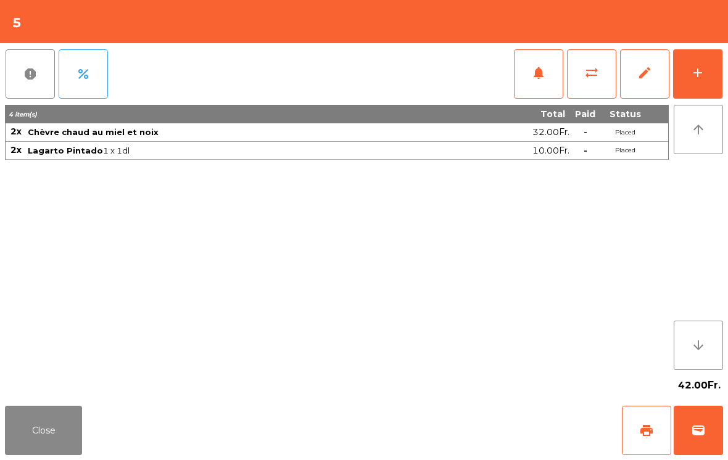
click at [52, 423] on button "Close" at bounding box center [43, 430] width 77 height 49
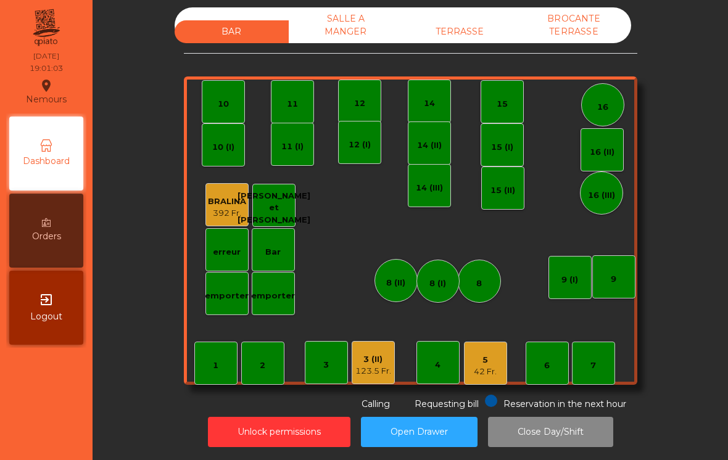
click at [448, 18] on div "BAR SALLE A MANGER TERRASSE BROCANTE TERRASSE" at bounding box center [402, 25] width 456 height 36
click at [470, 22] on div "TERRASSE" at bounding box center [460, 31] width 114 height 23
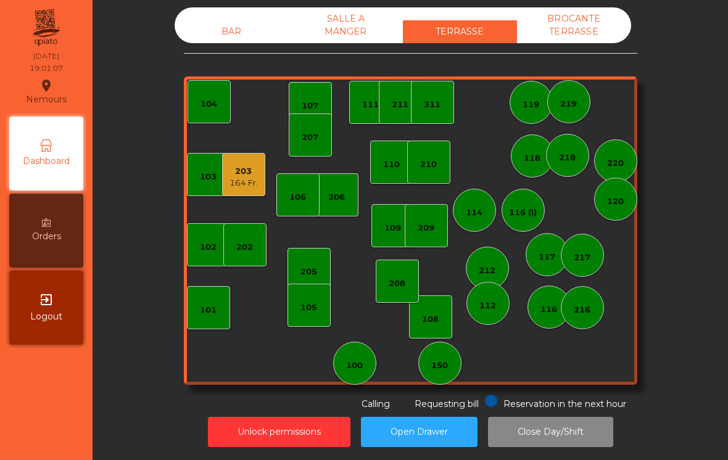
click at [238, 171] on div "203" at bounding box center [243, 171] width 28 height 12
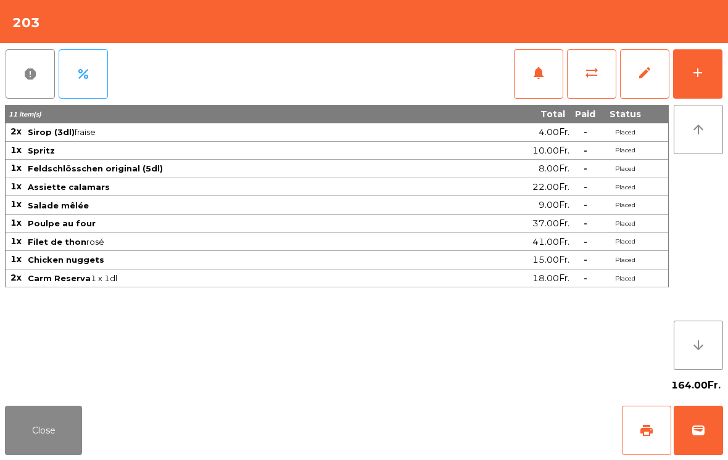
click at [694, 88] on button "add" at bounding box center [697, 73] width 49 height 49
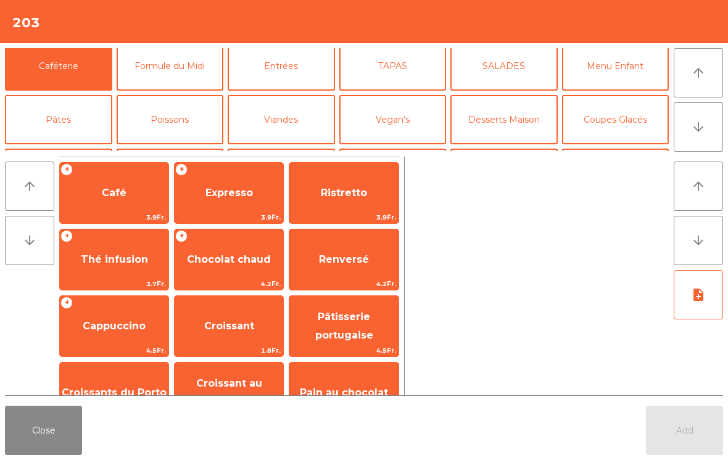
scroll to position [74, 0]
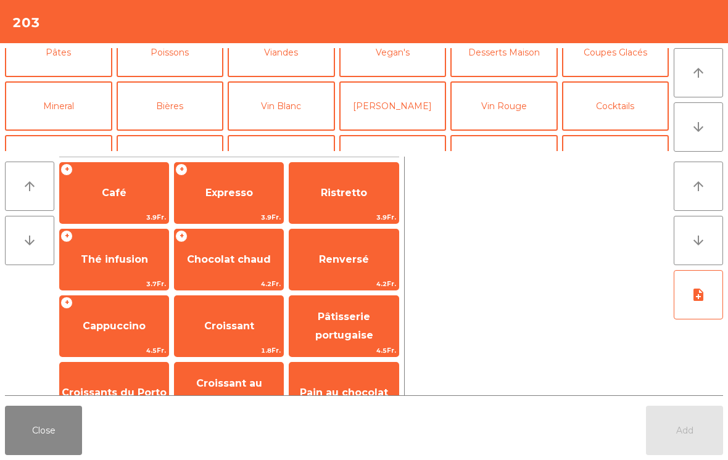
click at [495, 118] on button "Vin Rouge" at bounding box center [503, 105] width 107 height 49
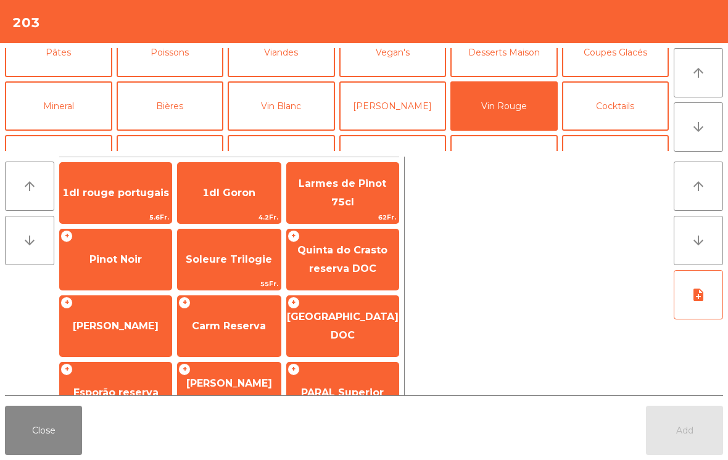
click at [221, 330] on span "Carm Reserva" at bounding box center [229, 326] width 74 height 12
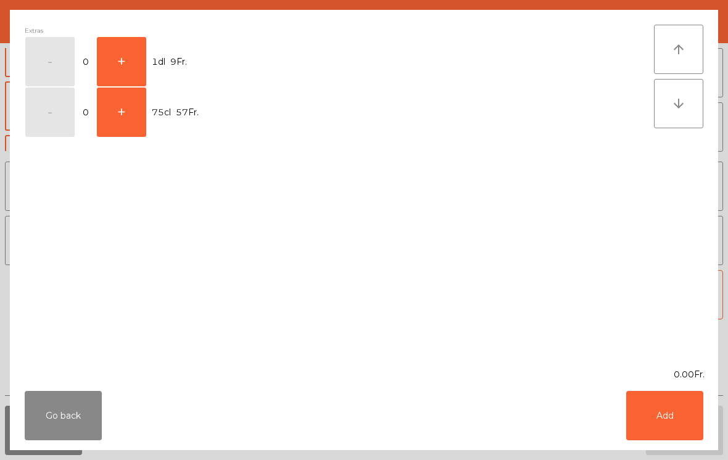
click at [117, 56] on button "+" at bounding box center [121, 61] width 49 height 49
click at [647, 408] on button "Add" at bounding box center [664, 415] width 77 height 49
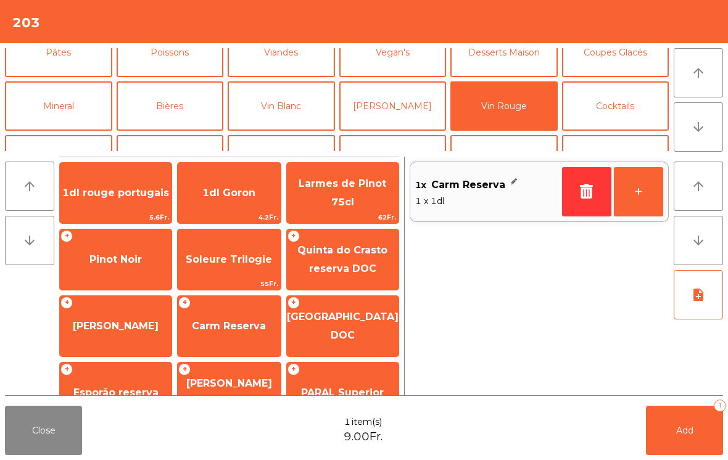
click at [684, 432] on span "Add" at bounding box center [684, 430] width 17 height 11
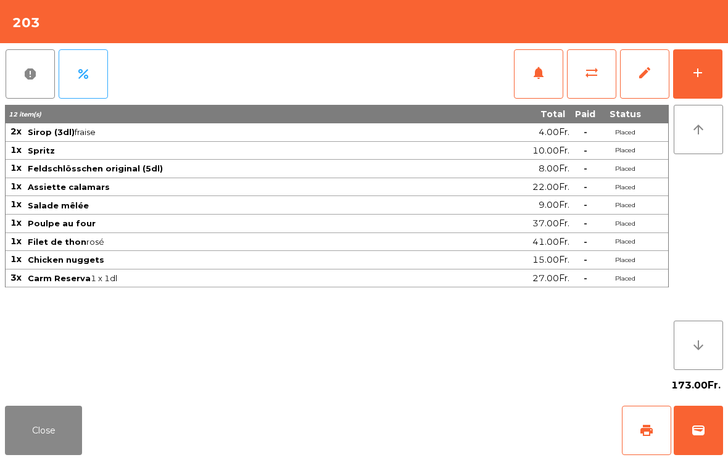
click at [35, 408] on button "Close" at bounding box center [43, 430] width 77 height 49
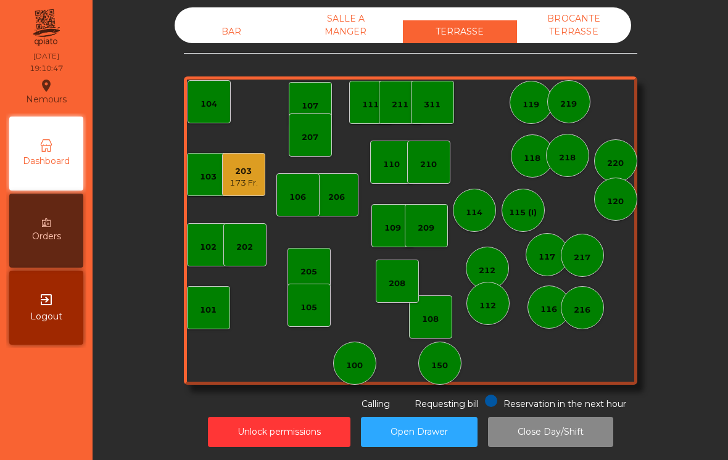
click at [253, 34] on div "BAR" at bounding box center [231, 31] width 114 height 23
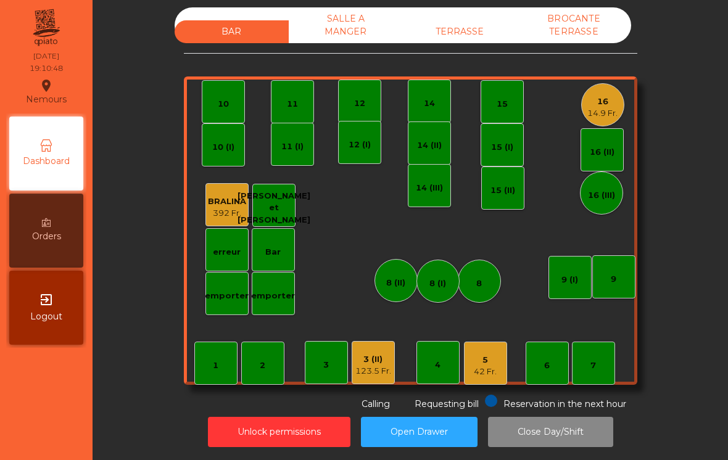
click at [377, 375] on div "123.5 Fr." at bounding box center [373, 371] width 36 height 12
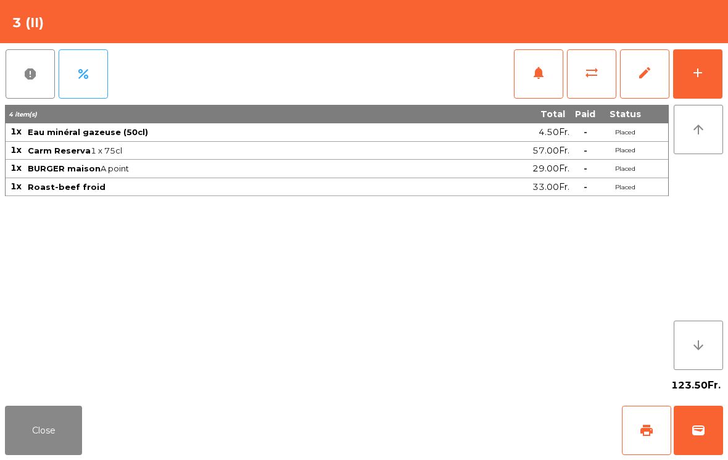
click at [702, 84] on button "add" at bounding box center [697, 73] width 49 height 49
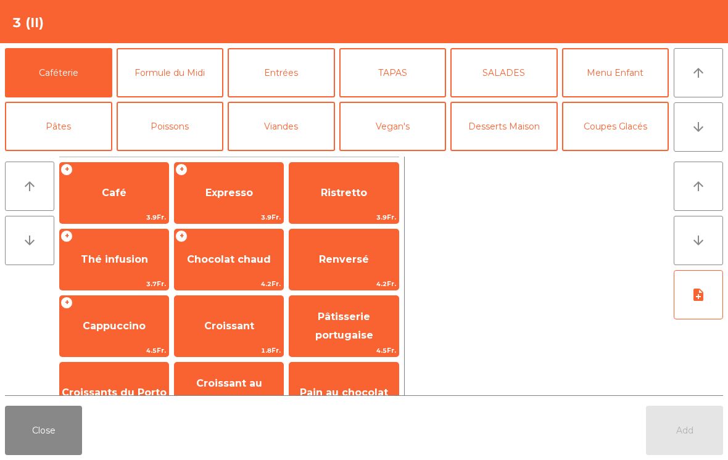
click at [515, 133] on button "Desserts Maison" at bounding box center [503, 126] width 107 height 49
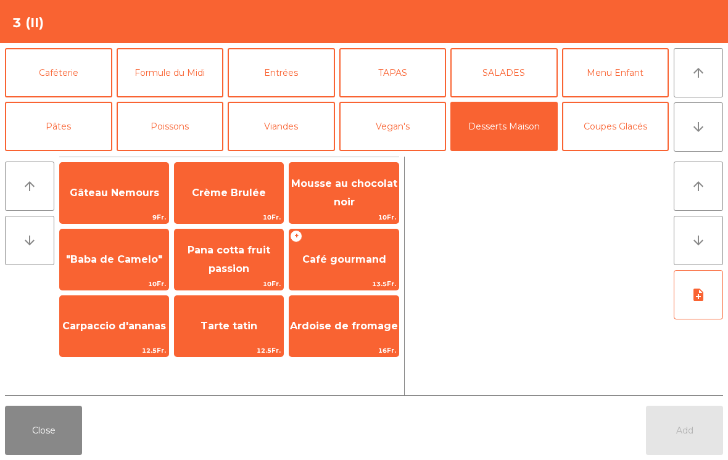
click at [229, 327] on span "Tarte tatin" at bounding box center [228, 326] width 57 height 12
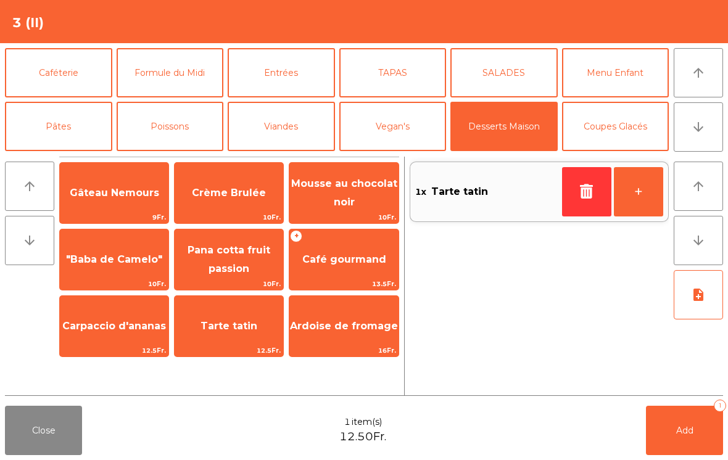
click at [679, 429] on span "Add" at bounding box center [684, 430] width 17 height 11
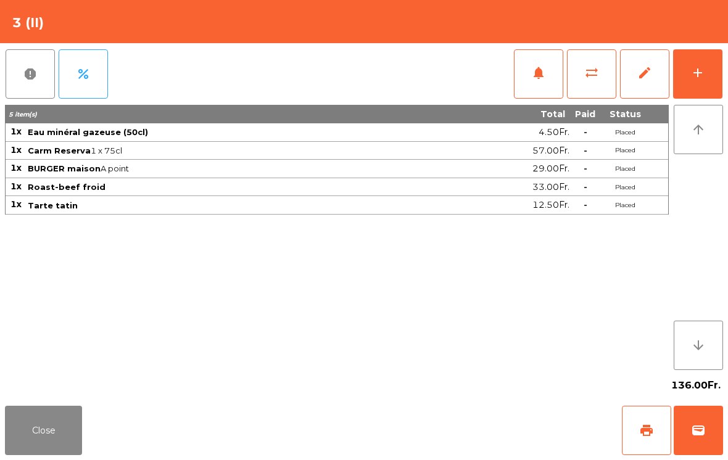
click at [23, 423] on button "Close" at bounding box center [43, 430] width 77 height 49
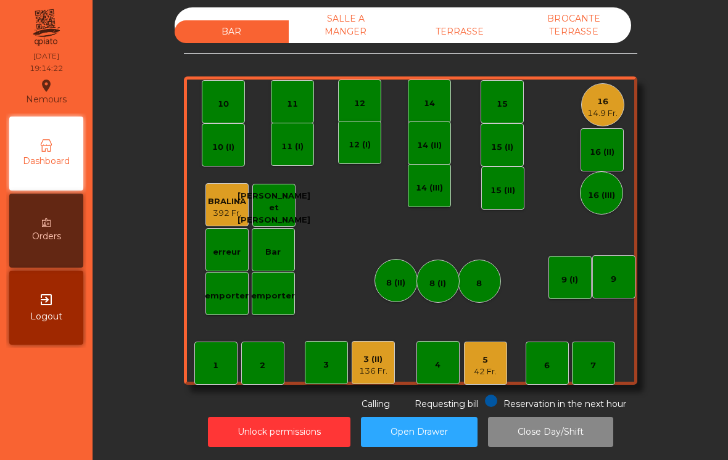
click at [469, 41] on div "TERRASSE" at bounding box center [460, 31] width 114 height 23
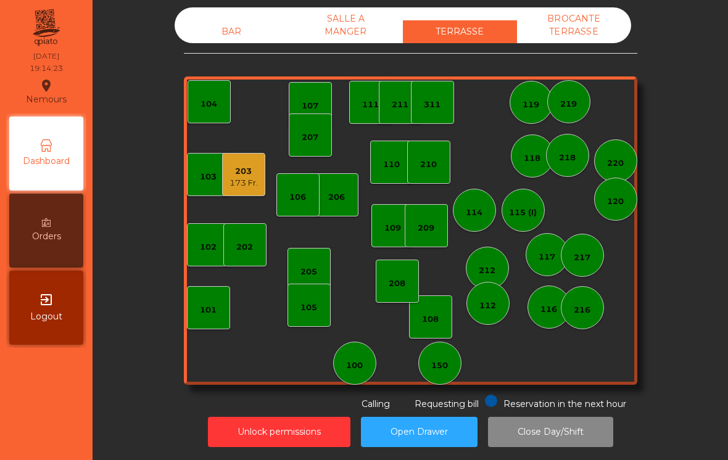
click at [252, 174] on div "203" at bounding box center [243, 171] width 28 height 12
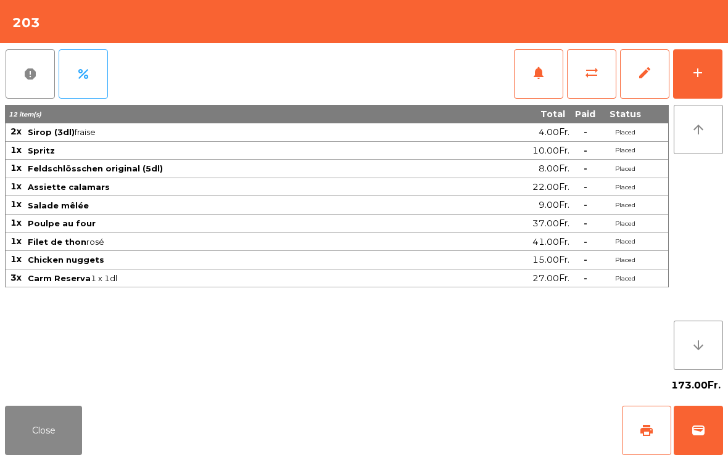
click at [710, 80] on button "add" at bounding box center [697, 73] width 49 height 49
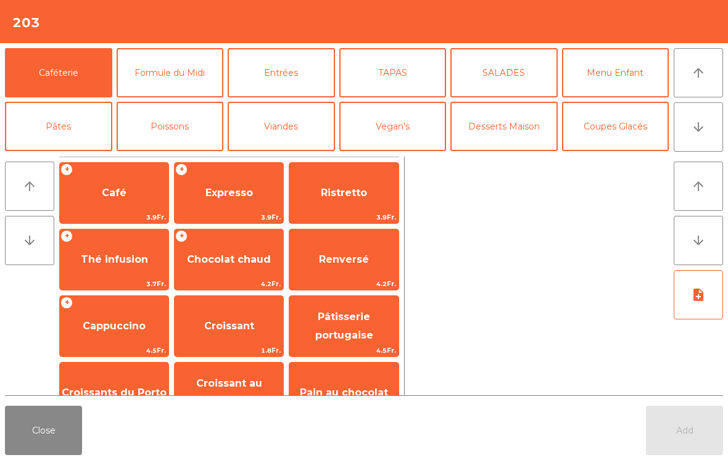
click at [506, 125] on button "Desserts Maison" at bounding box center [503, 126] width 107 height 49
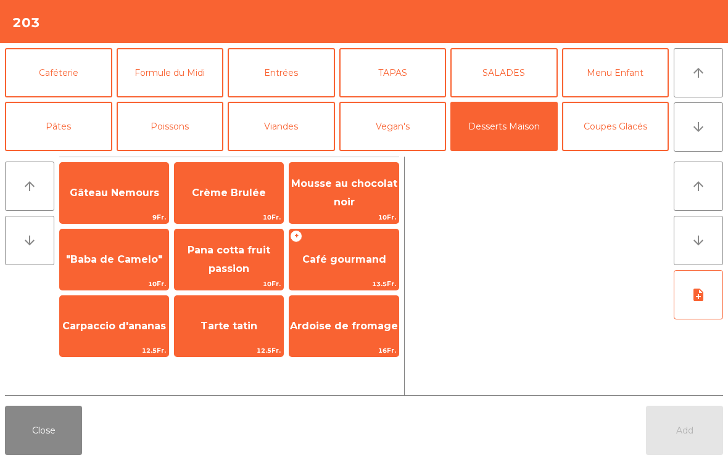
click at [354, 191] on span "Mousse au chocolat noir" at bounding box center [343, 193] width 109 height 52
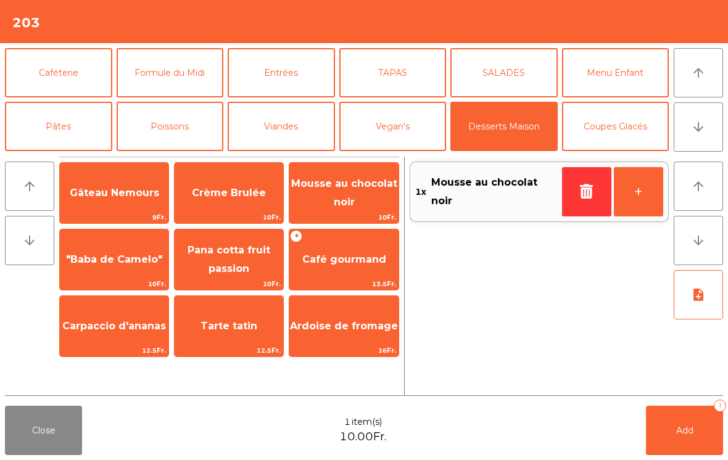
click at [619, 141] on button "Coupes Glacés" at bounding box center [615, 126] width 107 height 49
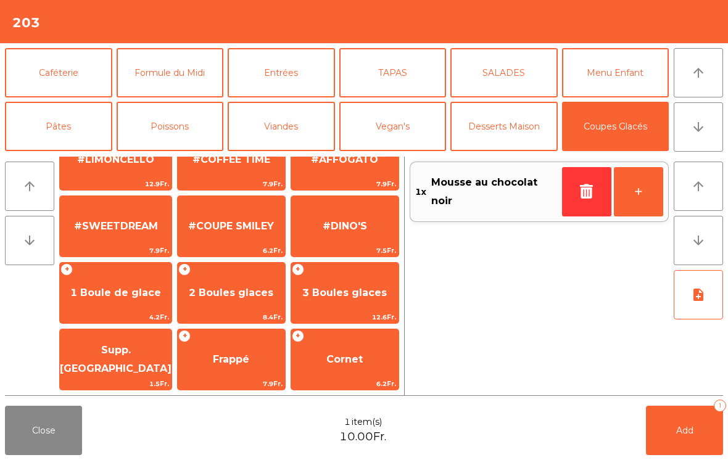
scroll to position [233, 0]
click at [139, 295] on span "1 Boule de glace" at bounding box center [115, 293] width 91 height 12
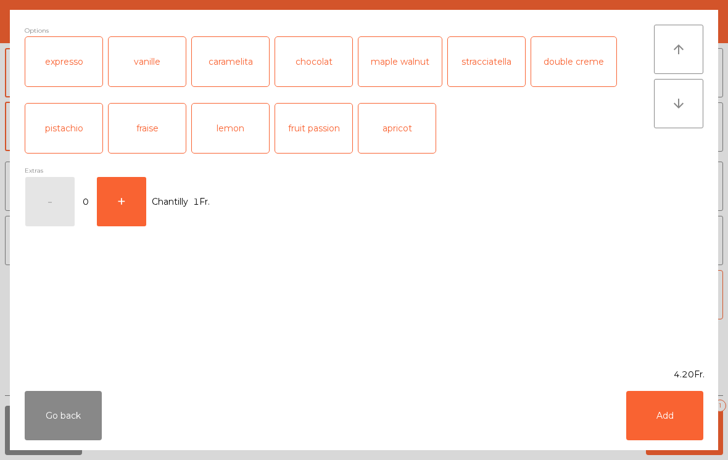
click at [328, 60] on div "chocolat" at bounding box center [313, 61] width 77 height 49
click at [133, 119] on div "fraise" at bounding box center [147, 128] width 77 height 49
click at [657, 423] on button "Add" at bounding box center [664, 415] width 77 height 49
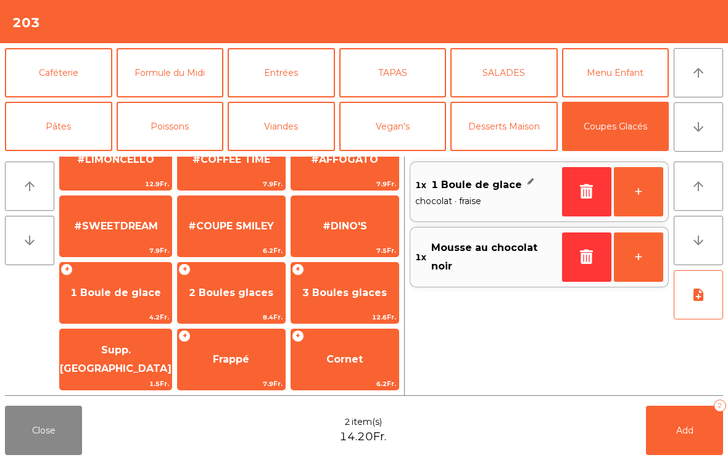
click at [654, 189] on button "+" at bounding box center [637, 191] width 49 height 49
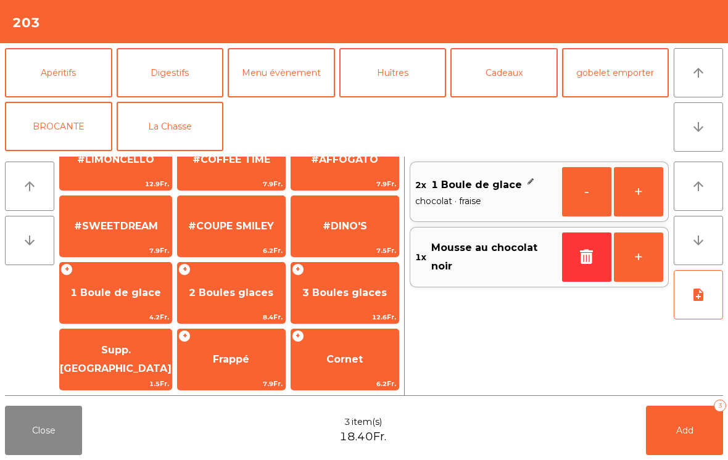
scroll to position [161, 0]
click at [178, 121] on button "La Chasse" at bounding box center [170, 126] width 107 height 49
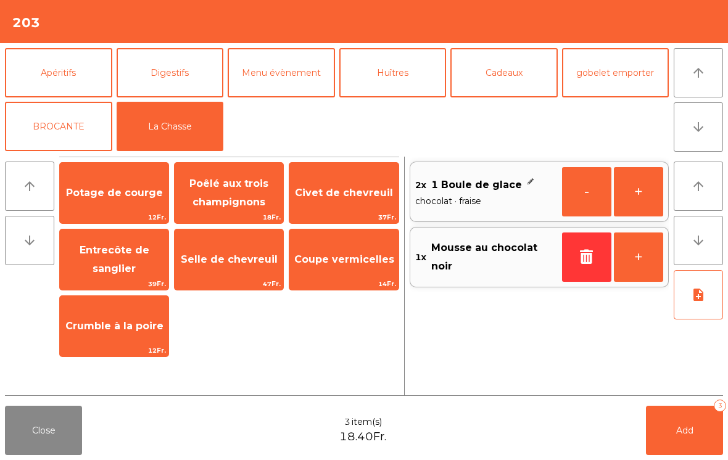
scroll to position [0, 0]
click at [359, 266] on span "Coupe vermicelles" at bounding box center [343, 259] width 109 height 33
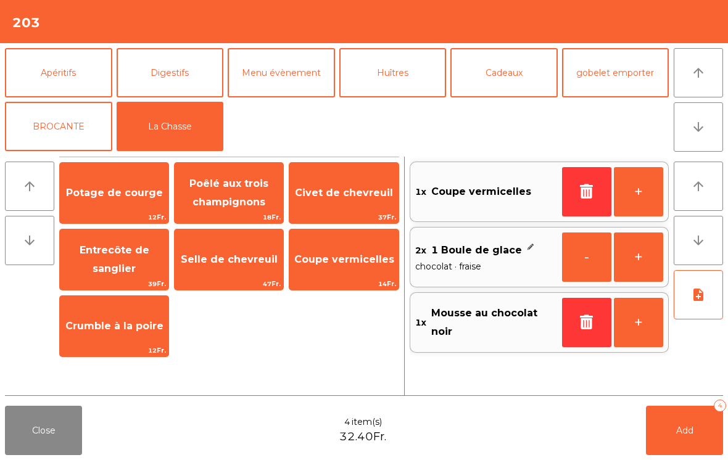
click at [683, 443] on button "Add 4" at bounding box center [684, 430] width 77 height 49
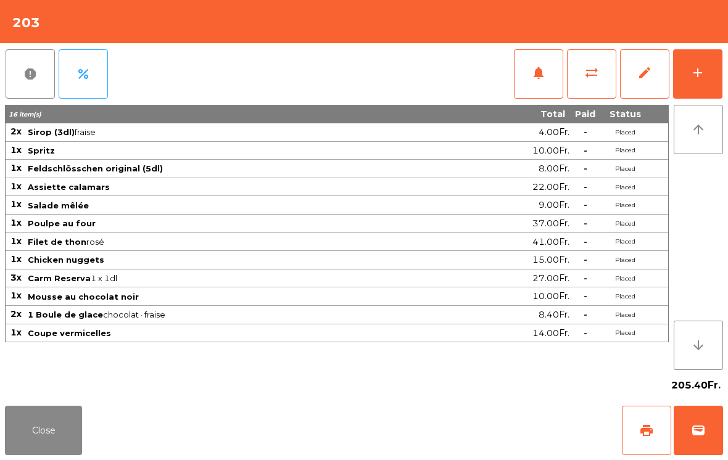
click at [42, 440] on button "Close" at bounding box center [43, 430] width 77 height 49
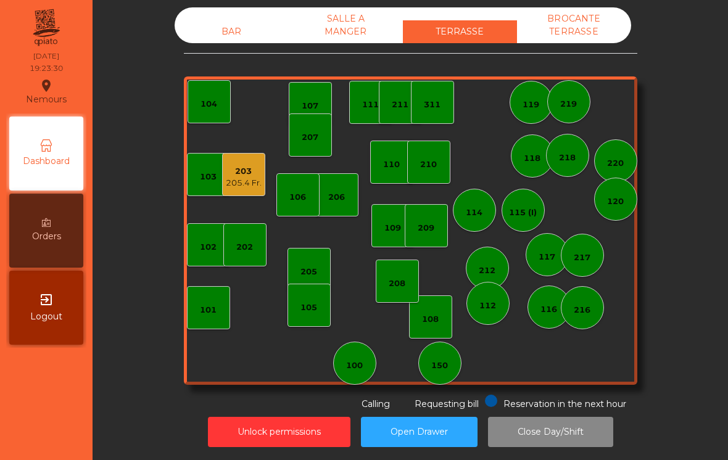
click at [208, 55] on div "BAR SALLE A MANGER TERRASSE BROCANTE TERRASSE 103 102 101 202 206 104 205 108 1…" at bounding box center [410, 208] width 453 height 403
click at [255, 22] on div "BAR" at bounding box center [231, 31] width 114 height 23
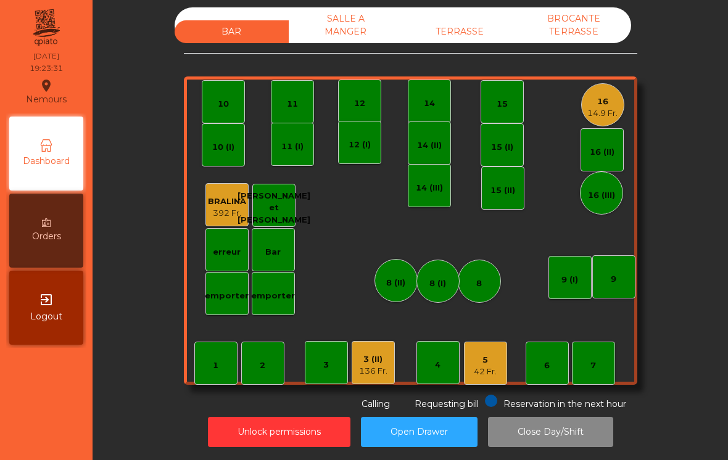
click at [628, 98] on div "1 2 3 4 5 42 Fr. 6 7 8 9 10 11 12 14 15 16 14.9 Fr. Bar 3 (II) 136 Fr. 14 (II) …" at bounding box center [410, 230] width 453 height 308
click at [604, 120] on div "16 14.9 Fr." at bounding box center [602, 104] width 43 height 43
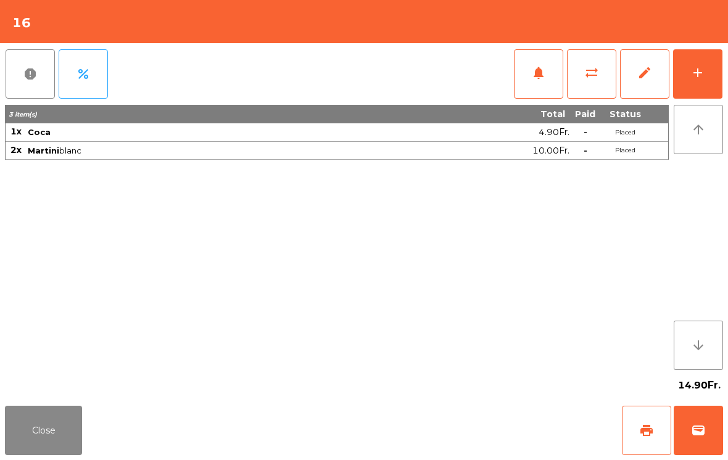
click at [703, 77] on div "add" at bounding box center [697, 72] width 15 height 15
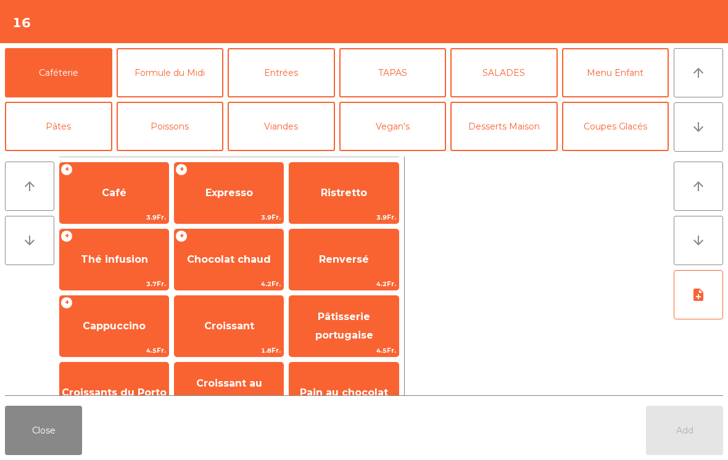
click at [284, 81] on button "Entrées" at bounding box center [281, 72] width 107 height 49
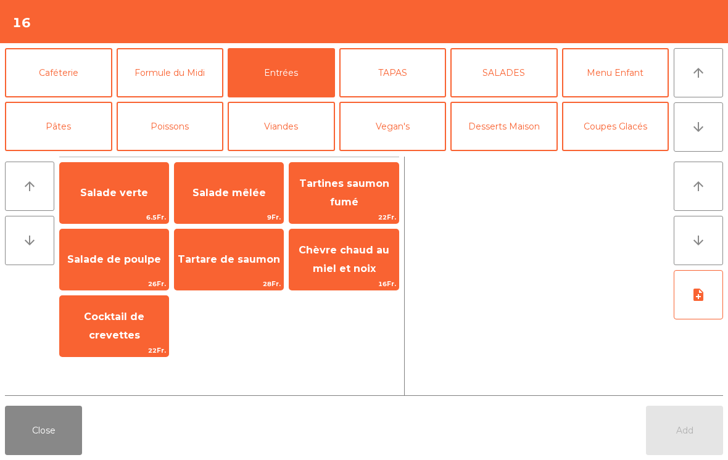
click at [221, 191] on span "Salade mêlée" at bounding box center [228, 193] width 73 height 12
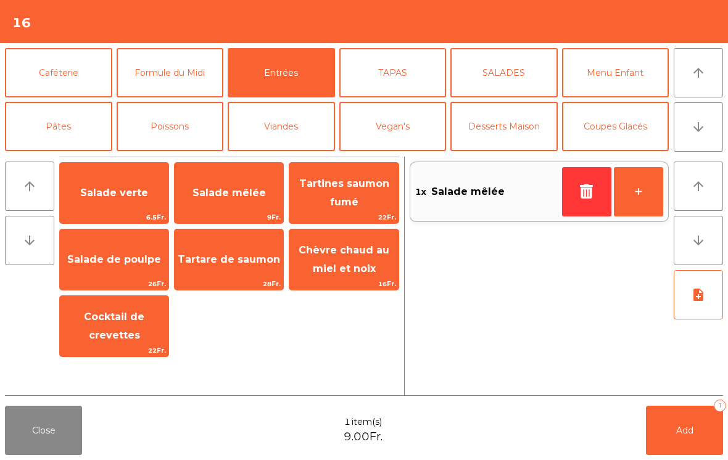
click at [221, 191] on span "Salade mêlée" at bounding box center [228, 193] width 73 height 12
click at [172, 125] on button "Poissons" at bounding box center [170, 126] width 107 height 49
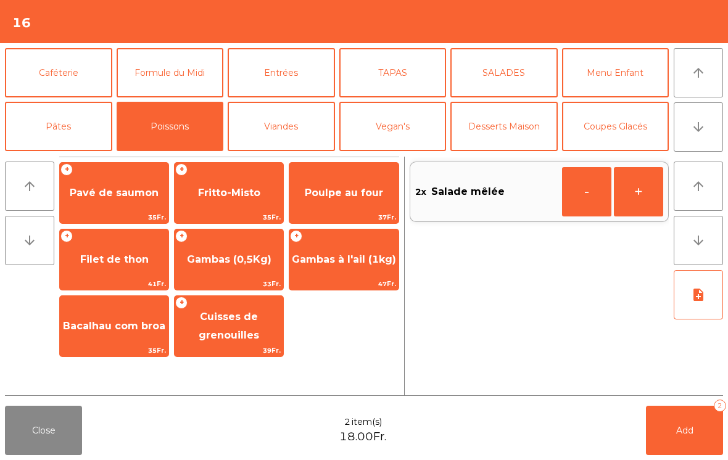
click at [232, 257] on span "Gambas (0,5Kg)" at bounding box center [229, 259] width 84 height 12
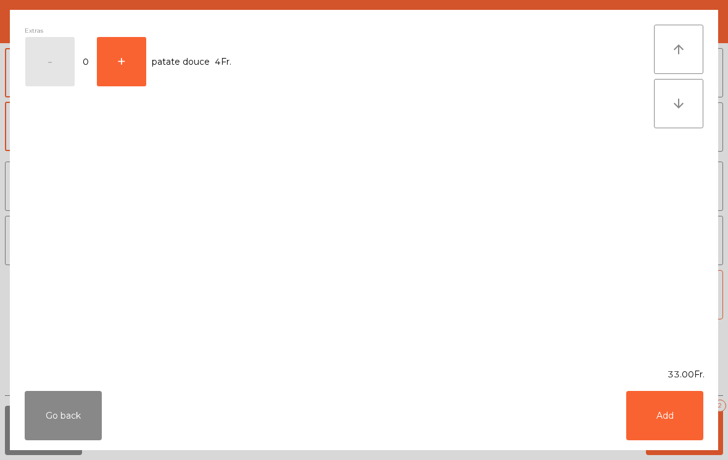
click at [652, 414] on button "Add" at bounding box center [664, 415] width 77 height 49
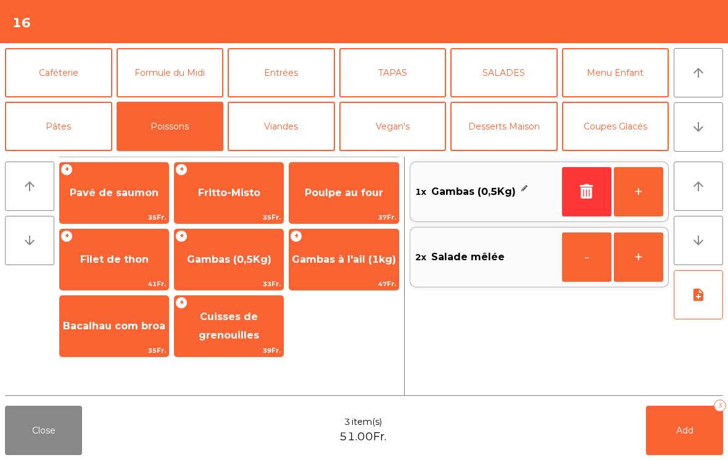
click at [641, 187] on button "+" at bounding box center [637, 191] width 49 height 49
click at [105, 322] on span "Bacalhau com broa" at bounding box center [114, 326] width 102 height 12
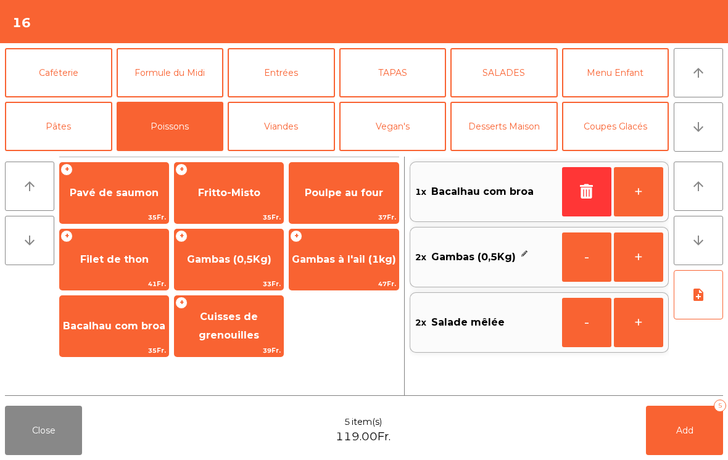
click at [59, 155] on button "Mineral" at bounding box center [58, 179] width 107 height 49
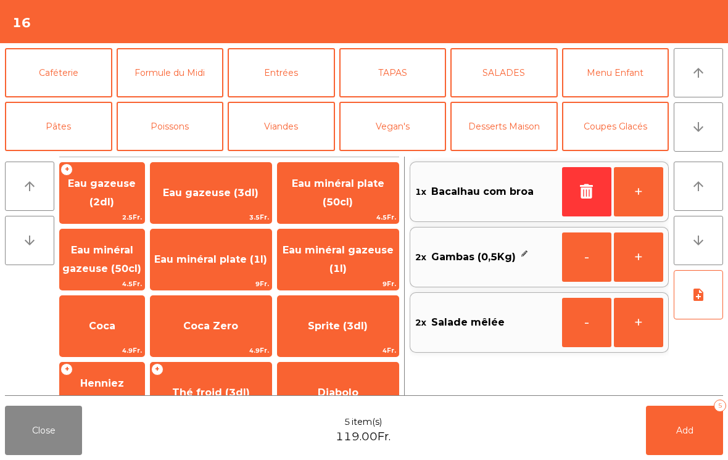
scroll to position [56, 0]
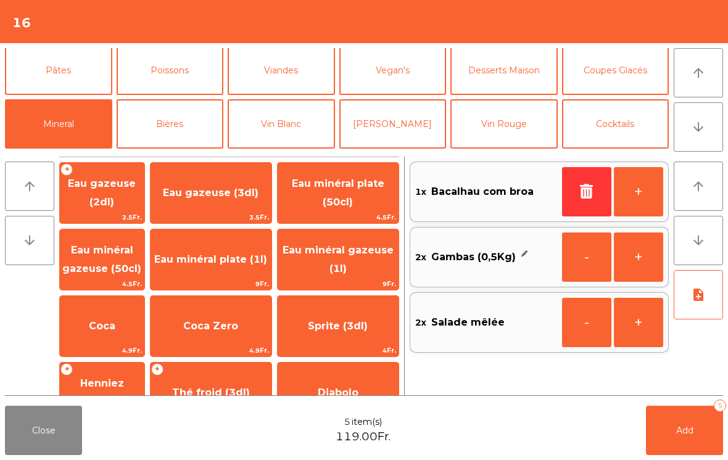
click at [358, 258] on span "Eau minéral gazeuse (1l)" at bounding box center [337, 260] width 121 height 52
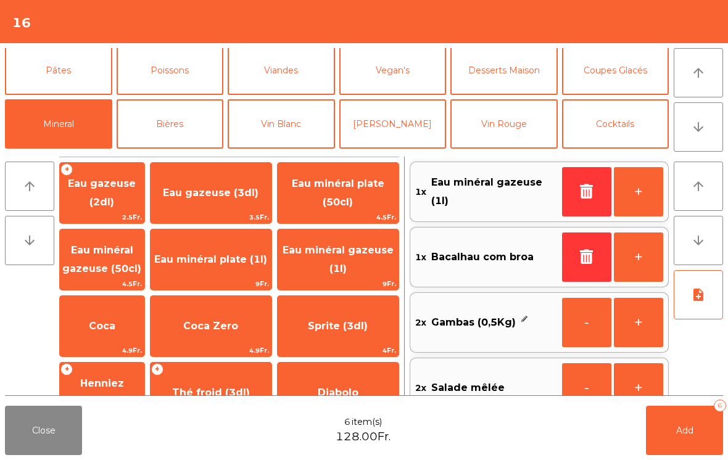
scroll to position [28, 0]
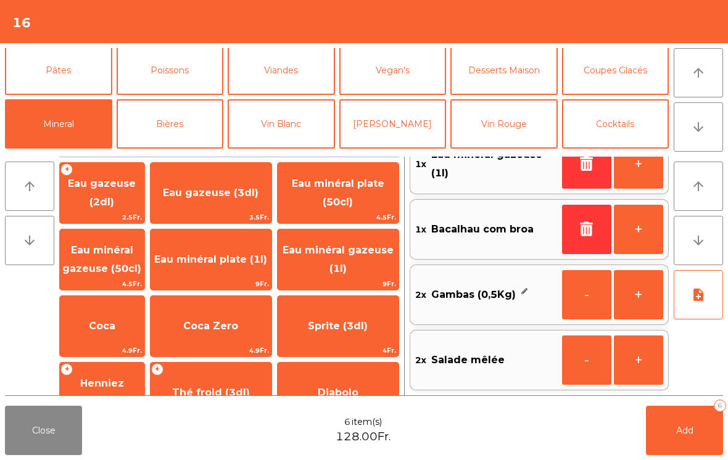
click at [697, 298] on icon "note_add" at bounding box center [698, 294] width 15 height 15
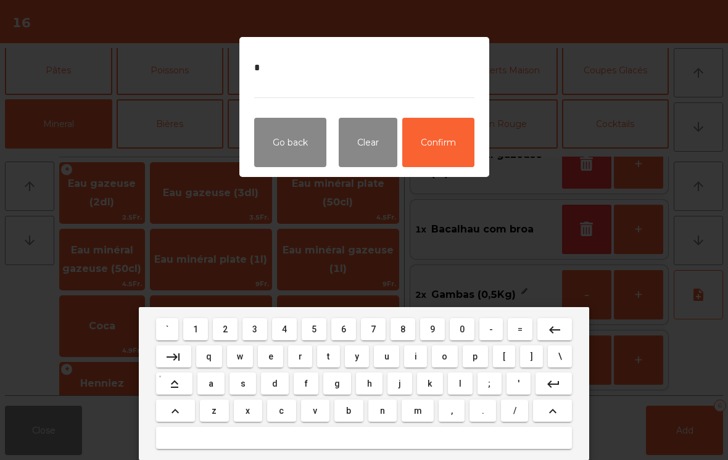
type textarea "**"
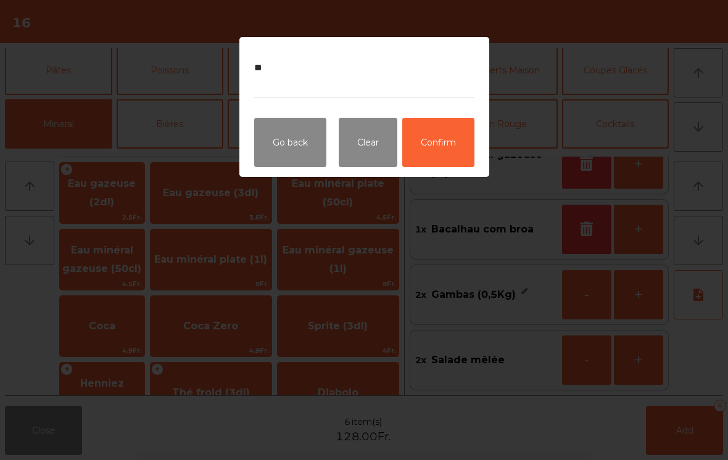
click at [452, 130] on button "Confirm" at bounding box center [438, 142] width 72 height 49
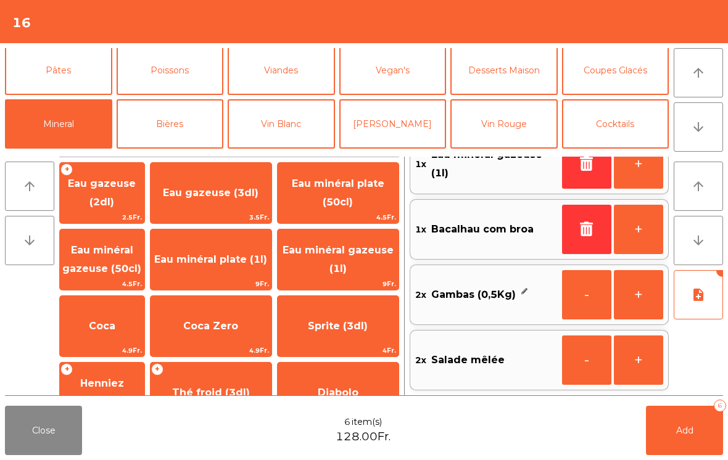
click at [692, 411] on button "Add 6" at bounding box center [684, 430] width 77 height 49
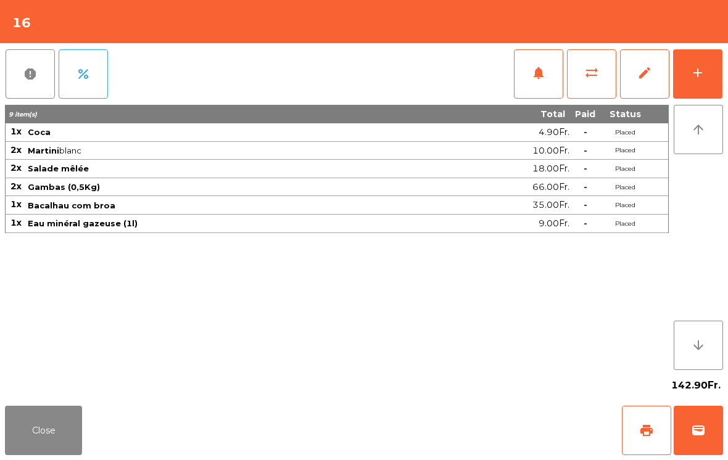
click at [41, 425] on button "Close" at bounding box center [43, 430] width 77 height 49
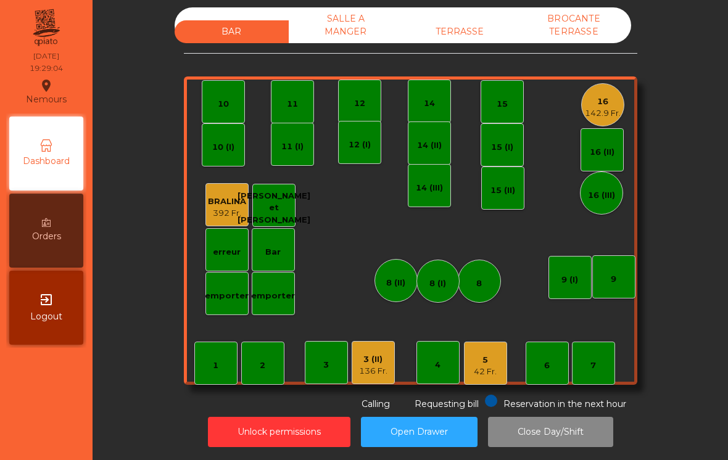
click at [430, 29] on div "TERRASSE" at bounding box center [460, 31] width 114 height 23
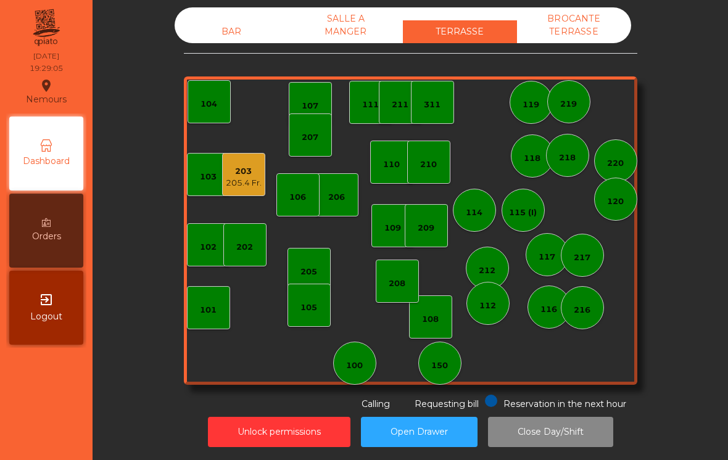
click at [240, 176] on div "203" at bounding box center [244, 171] width 36 height 12
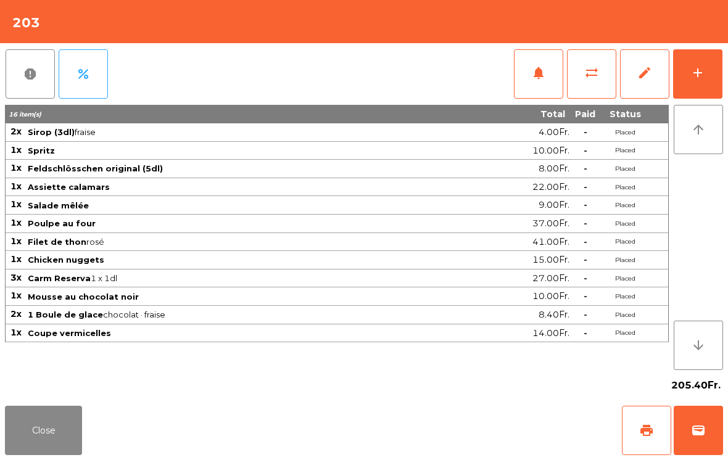
click at [715, 80] on button "add" at bounding box center [697, 73] width 49 height 49
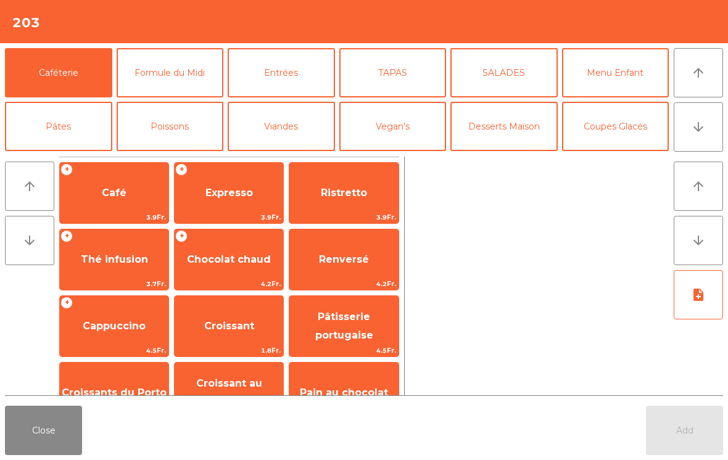
click at [707, 138] on button "arrow_downward" at bounding box center [697, 126] width 49 height 49
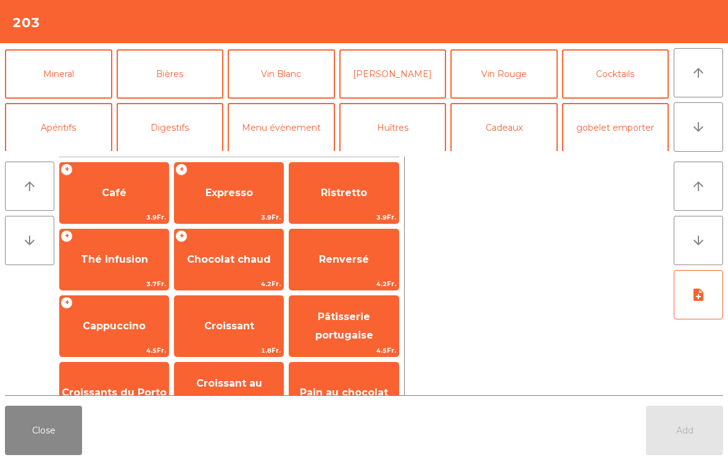
click at [186, 134] on button "Digestifs" at bounding box center [170, 127] width 107 height 49
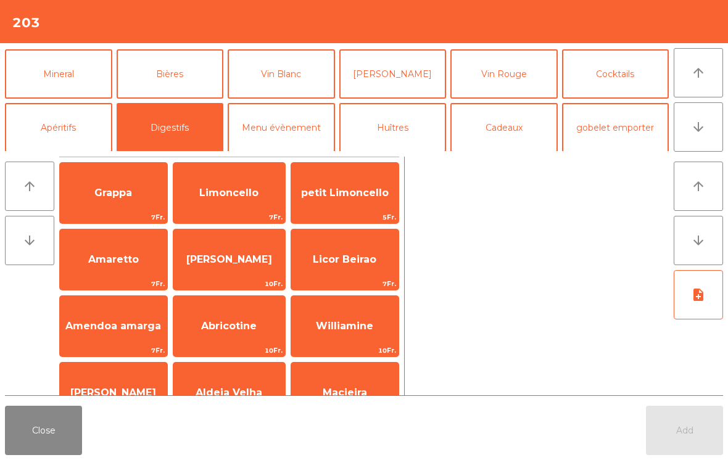
click at [229, 200] on span "Limoncello" at bounding box center [229, 192] width 112 height 33
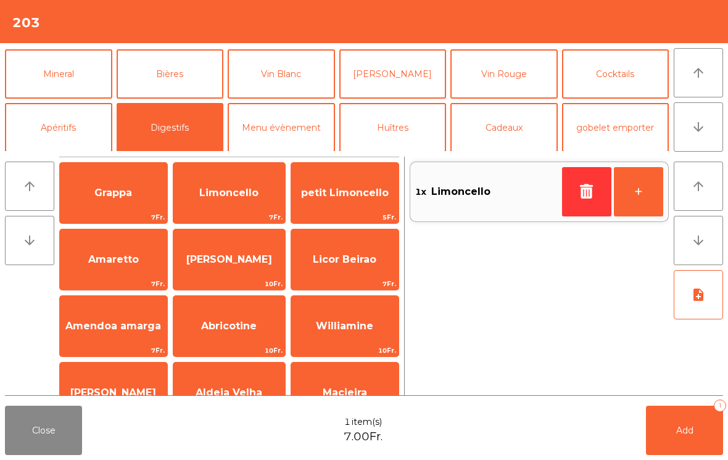
click at [229, 200] on span "Limoncello" at bounding box center [229, 192] width 112 height 33
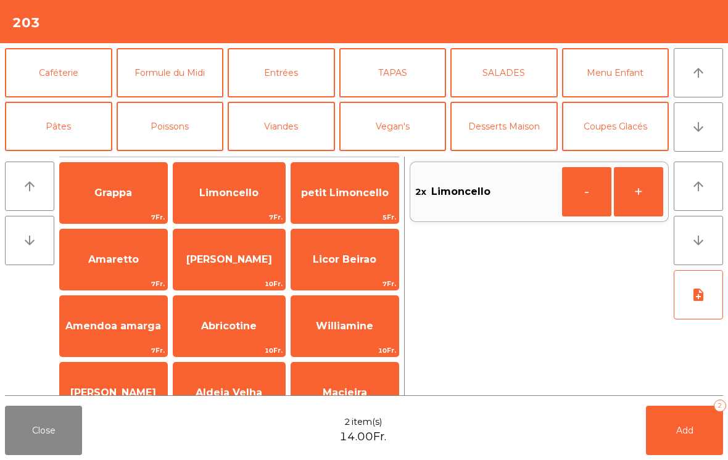
scroll to position [0, 0]
click at [686, 436] on button "Add 2" at bounding box center [684, 430] width 77 height 49
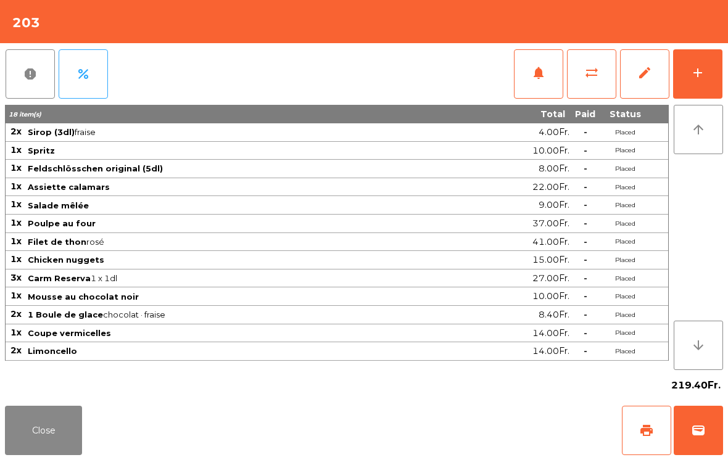
click at [706, 71] on button "add" at bounding box center [697, 73] width 49 height 49
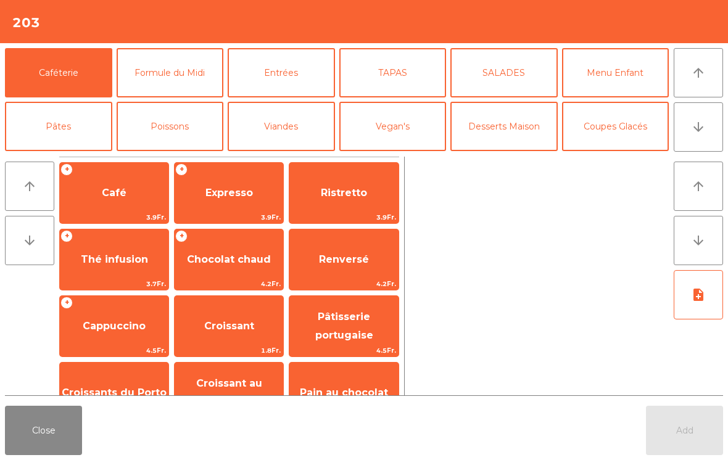
click at [113, 201] on span "Café" at bounding box center [114, 192] width 109 height 33
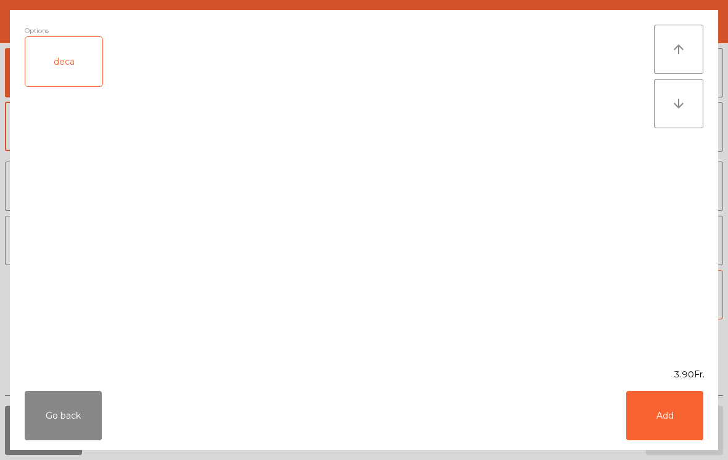
click at [83, 79] on div "deca" at bounding box center [63, 61] width 77 height 49
click at [684, 438] on button "Add" at bounding box center [664, 415] width 77 height 49
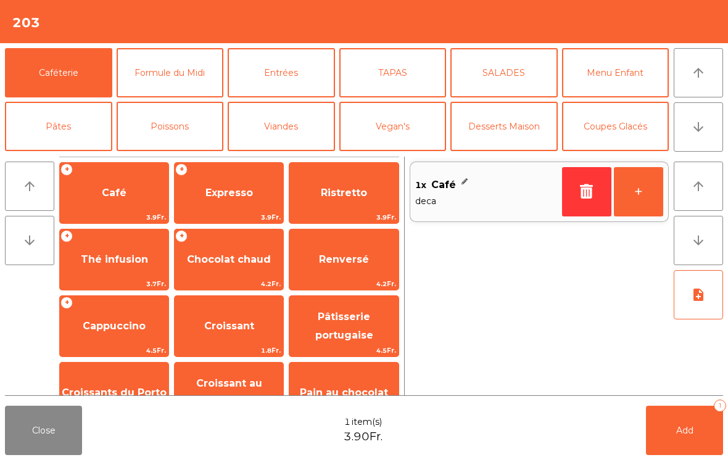
click at [684, 438] on button "Add 1" at bounding box center [684, 430] width 77 height 49
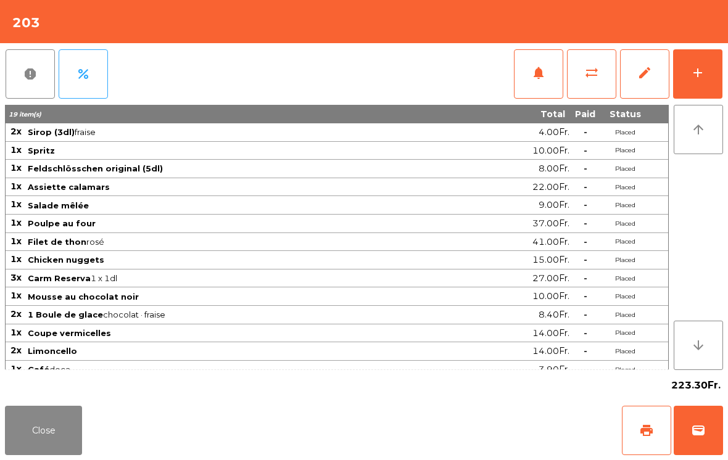
click at [78, 437] on button "Close" at bounding box center [43, 430] width 77 height 49
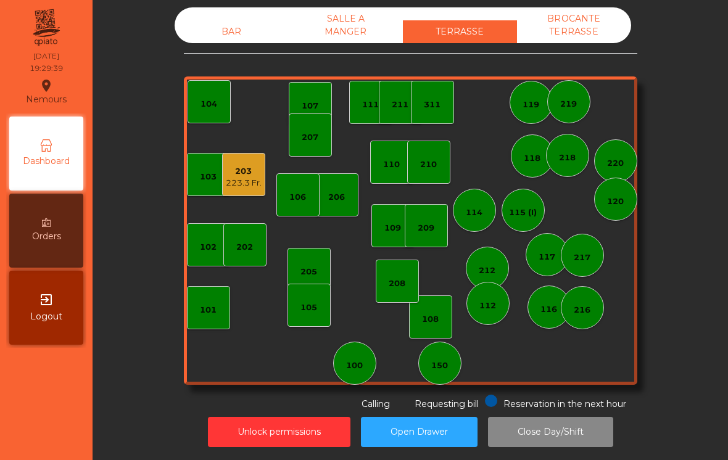
click at [236, 18] on div "BAR SALLE A MANGER TERRASSE BROCANTE TERRASSE" at bounding box center [402, 25] width 456 height 36
click at [225, 57] on div "BAR SALLE A MANGER TERRASSE BROCANTE TERRASSE 103 102 101 202 206 104 205 108 1…" at bounding box center [410, 208] width 453 height 403
click at [258, 33] on div "BAR" at bounding box center [231, 31] width 114 height 23
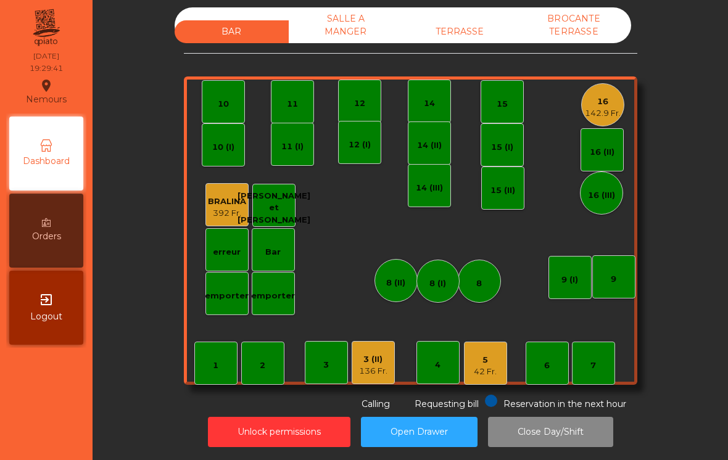
click at [300, 91] on div "11" at bounding box center [292, 101] width 43 height 43
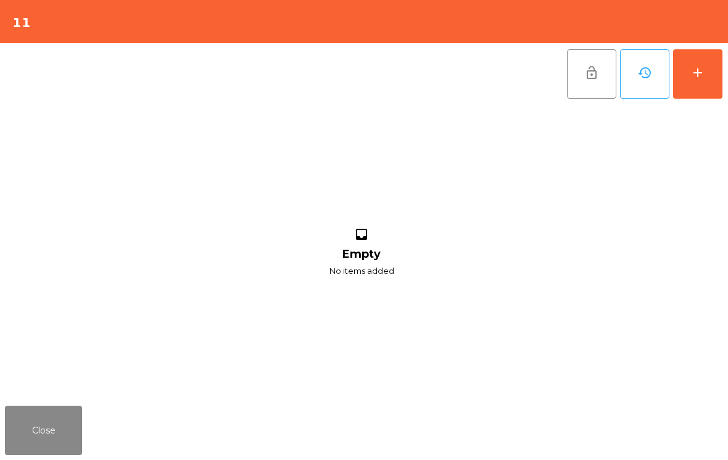
click at [61, 435] on button "Close" at bounding box center [43, 430] width 77 height 49
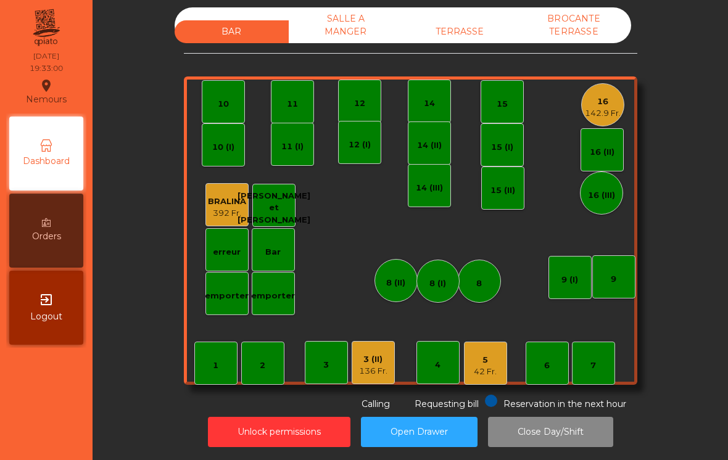
click at [331, 105] on div "1 2 3 4 5 42 Fr. 6 7 8 9 10 11 12 14 15 16 142.9 Fr. Bar 3 (II) 136 Fr. 14 (II)…" at bounding box center [410, 230] width 453 height 308
click at [301, 104] on div "11" at bounding box center [292, 101] width 43 height 43
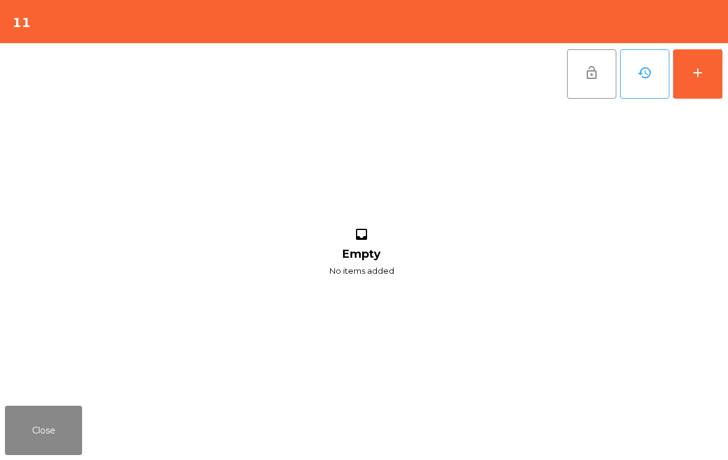
click at [712, 67] on button "add" at bounding box center [697, 73] width 49 height 49
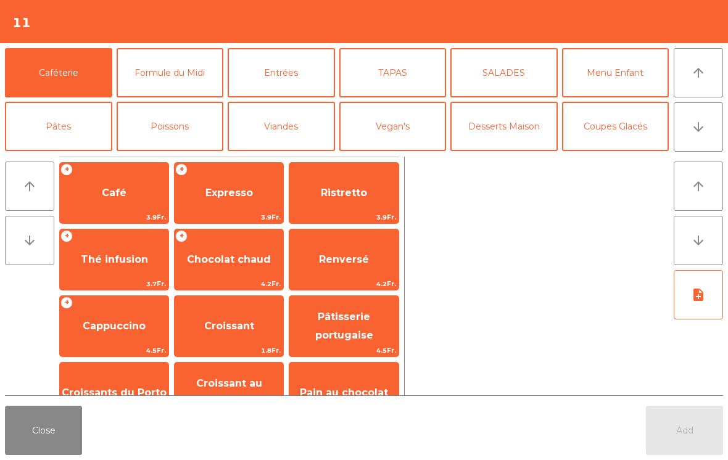
click at [398, 75] on button "TAPAS" at bounding box center [392, 72] width 107 height 49
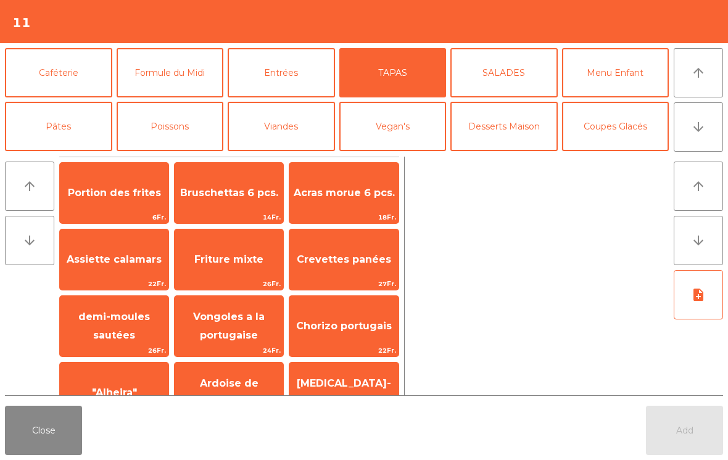
click at [227, 189] on span "Bruschettas 6 pcs." at bounding box center [229, 193] width 98 height 12
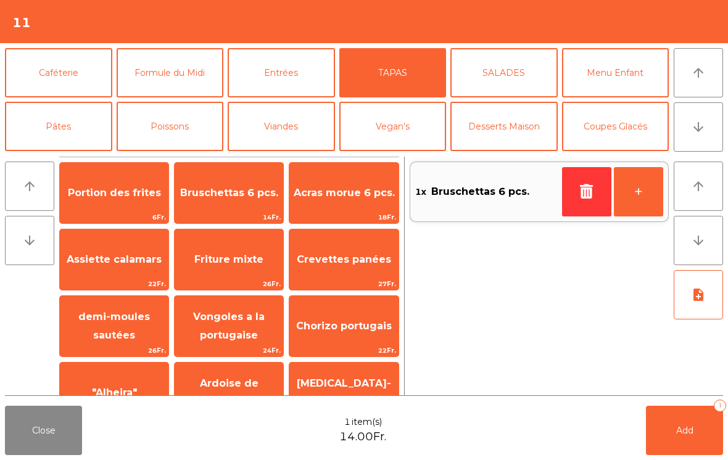
click at [173, 125] on button "Poissons" at bounding box center [170, 126] width 107 height 49
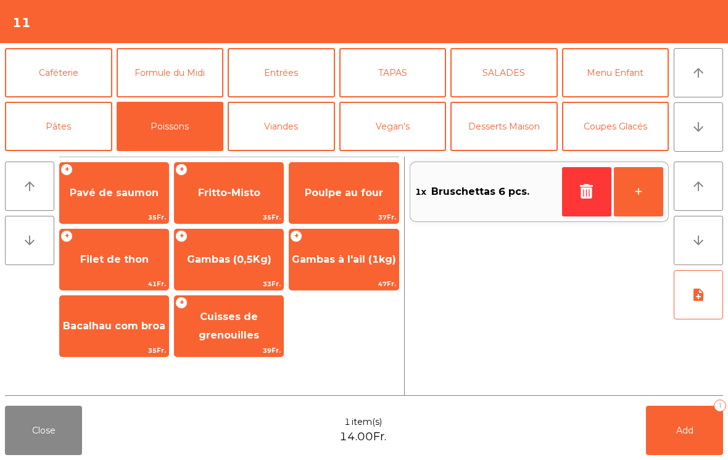
click at [376, 265] on span "Gambas à l'ail (1kg)" at bounding box center [344, 259] width 104 height 12
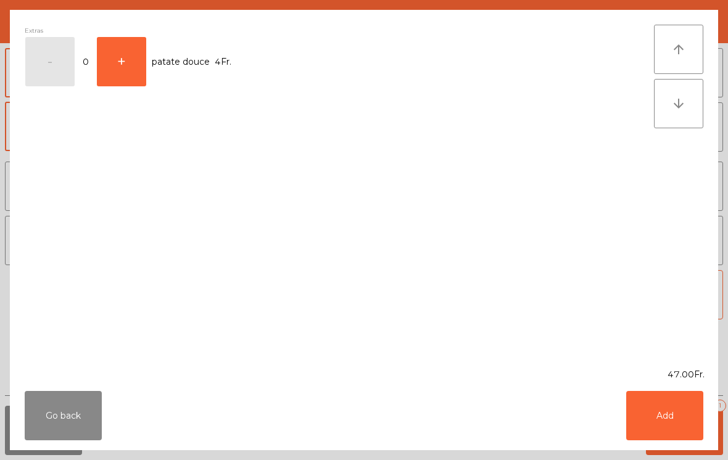
click at [686, 409] on button "Add" at bounding box center [664, 415] width 77 height 49
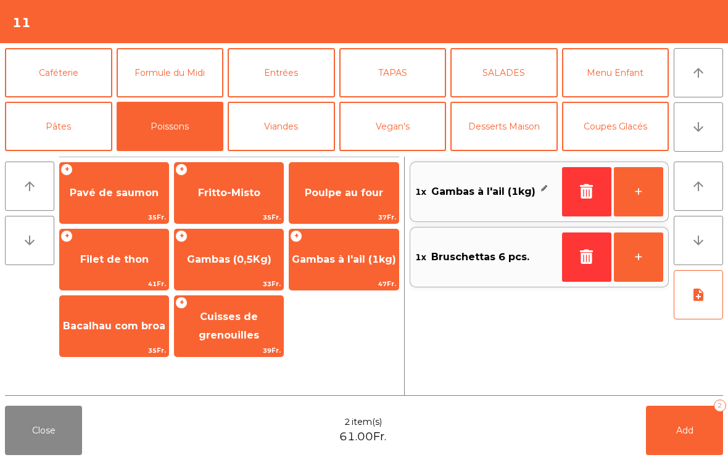
click at [284, 132] on button "Viandes" at bounding box center [281, 126] width 107 height 49
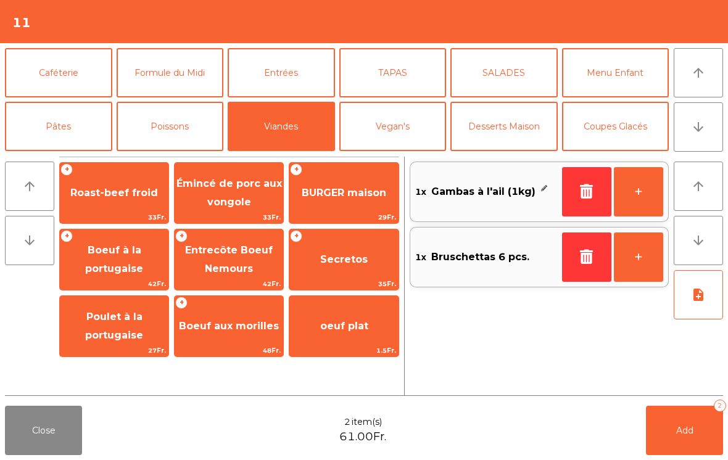
click at [369, 188] on span "BURGER maison" at bounding box center [344, 193] width 84 height 12
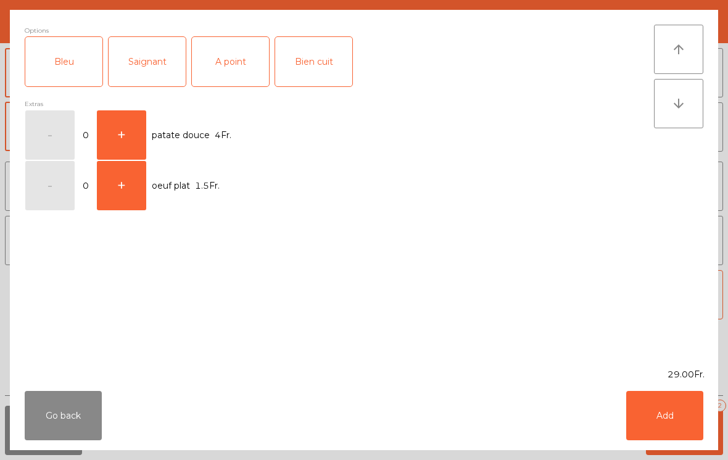
click at [663, 423] on button "Add" at bounding box center [664, 415] width 77 height 49
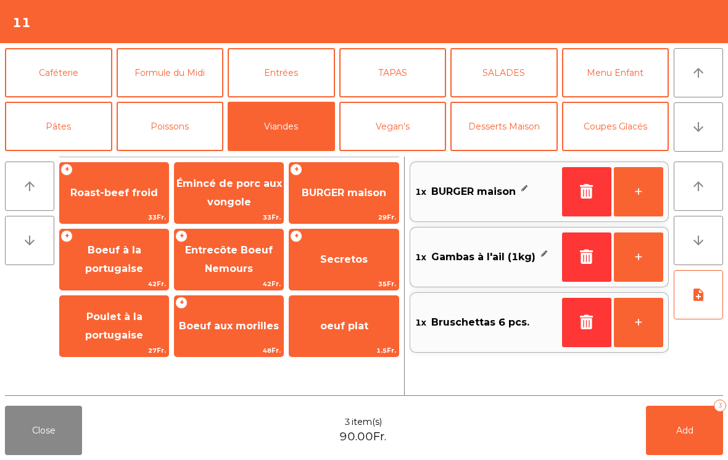
click at [578, 186] on icon "button" at bounding box center [586, 191] width 18 height 15
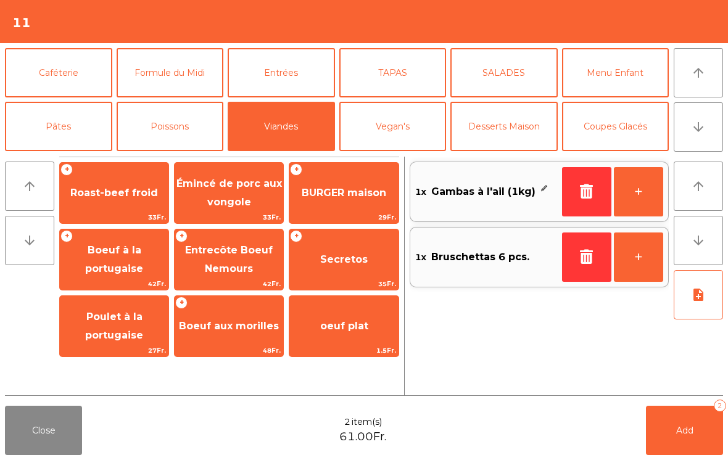
click at [343, 193] on span "BURGER maison" at bounding box center [344, 193] width 84 height 12
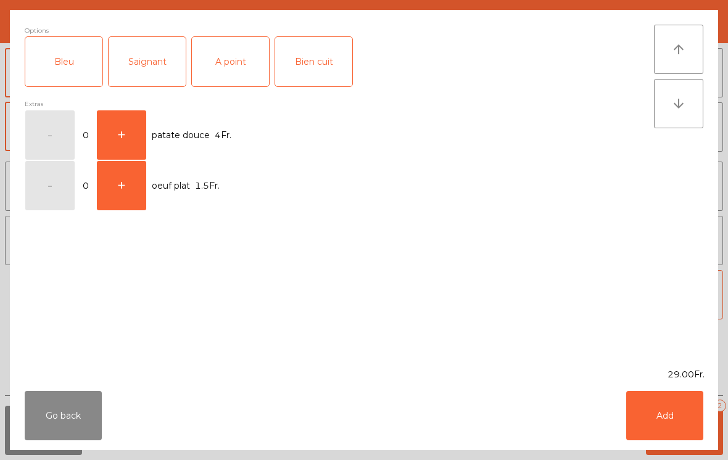
click at [237, 71] on div "A point" at bounding box center [230, 61] width 77 height 49
click at [673, 412] on button "Add" at bounding box center [664, 415] width 77 height 49
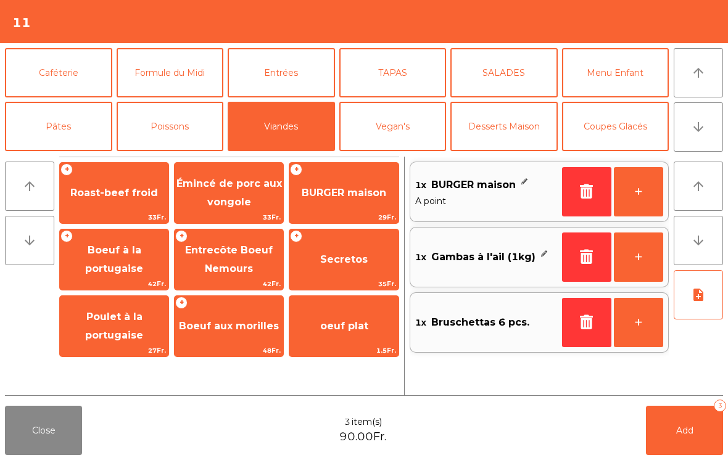
click at [696, 298] on icon "note_add" at bounding box center [698, 294] width 15 height 15
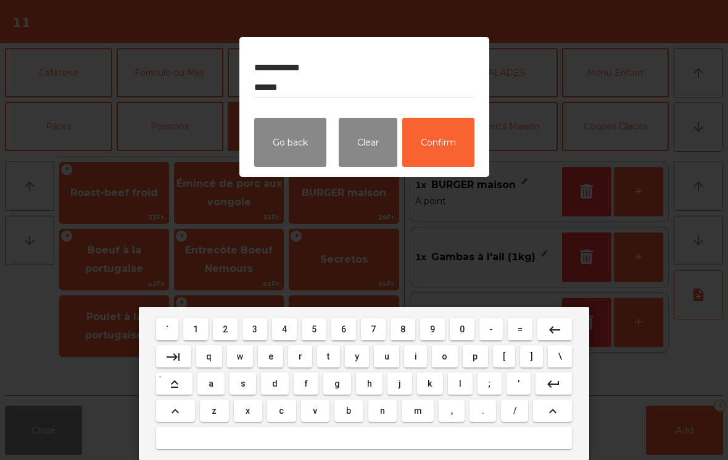
type textarea "**********"
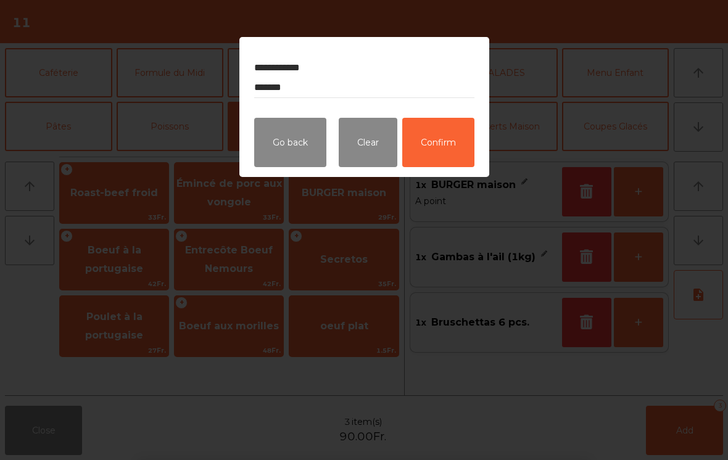
click at [424, 146] on button "Confirm" at bounding box center [438, 142] width 72 height 49
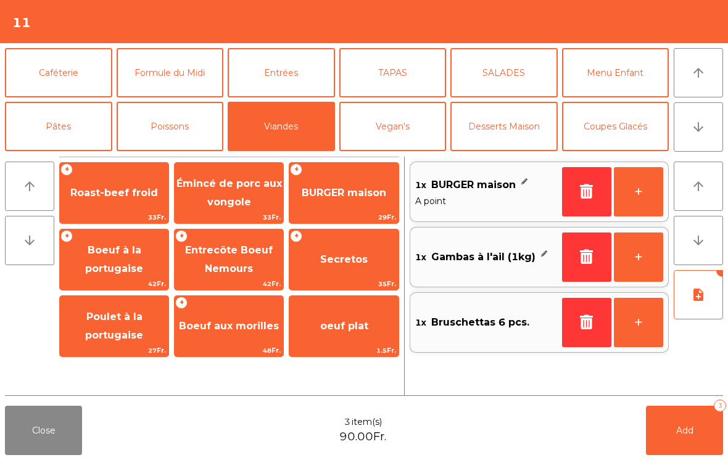
click at [671, 431] on button "Add 3" at bounding box center [684, 430] width 77 height 49
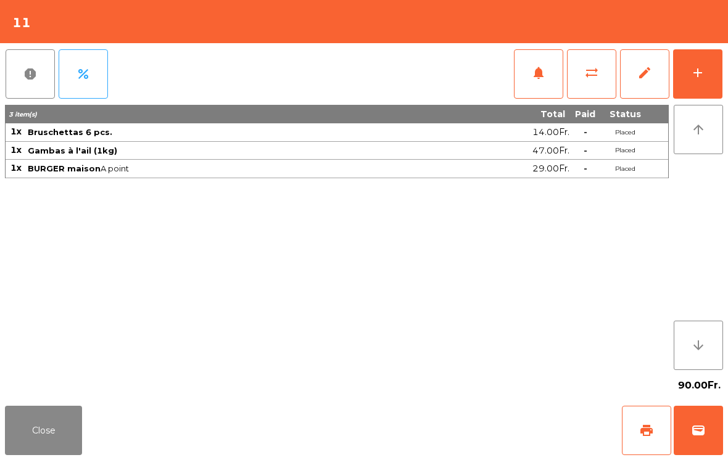
click at [38, 443] on button "Close" at bounding box center [43, 430] width 77 height 49
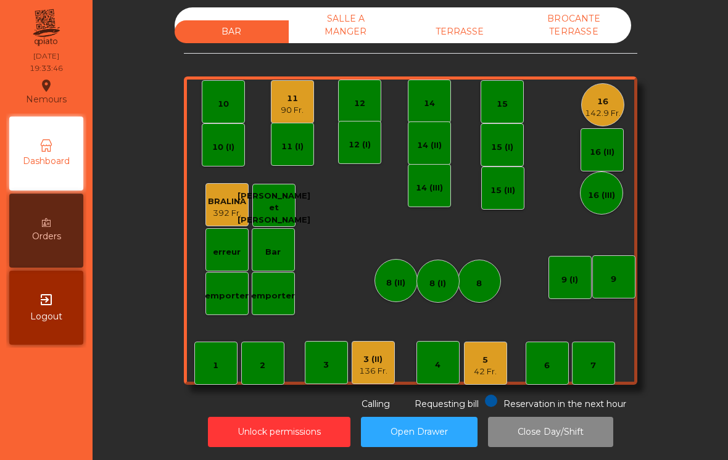
click at [372, 366] on div "136 Fr." at bounding box center [373, 371] width 28 height 12
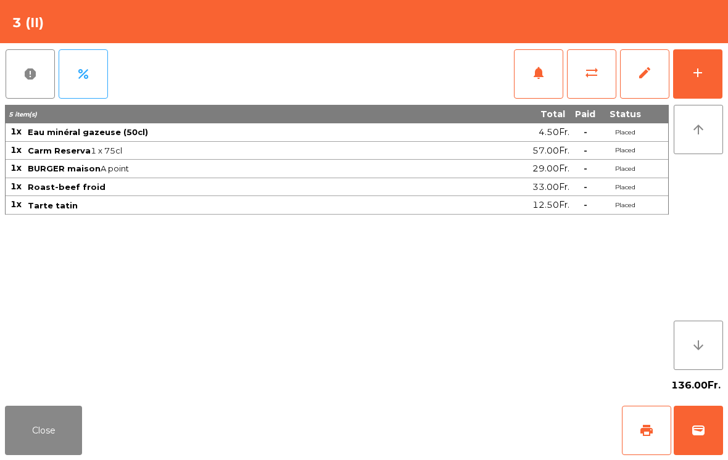
click at [641, 429] on span "print" at bounding box center [646, 430] width 15 height 15
click at [702, 432] on span "wallet" at bounding box center [698, 430] width 15 height 15
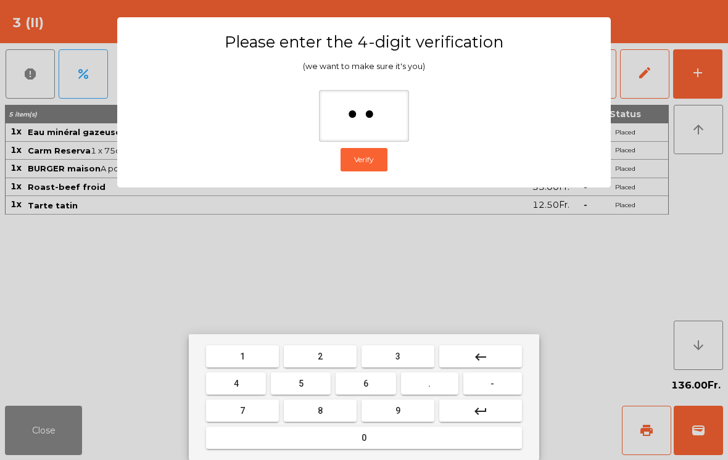
type input "***"
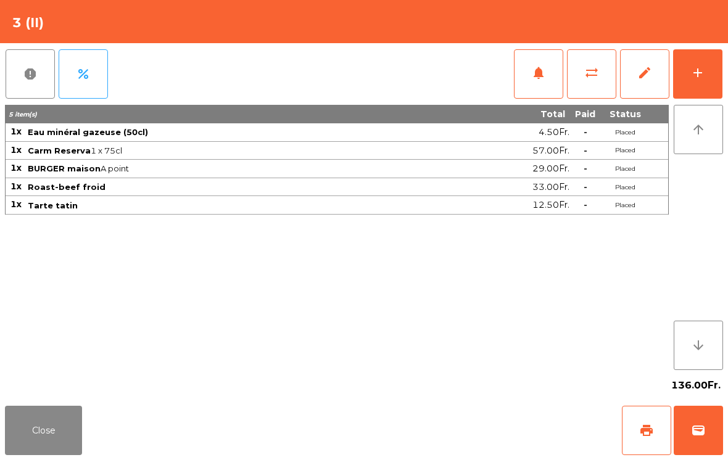
click at [493, 434] on div "Close print wallet" at bounding box center [364, 430] width 728 height 59
click at [493, 433] on div "Close print wallet" at bounding box center [364, 430] width 728 height 59
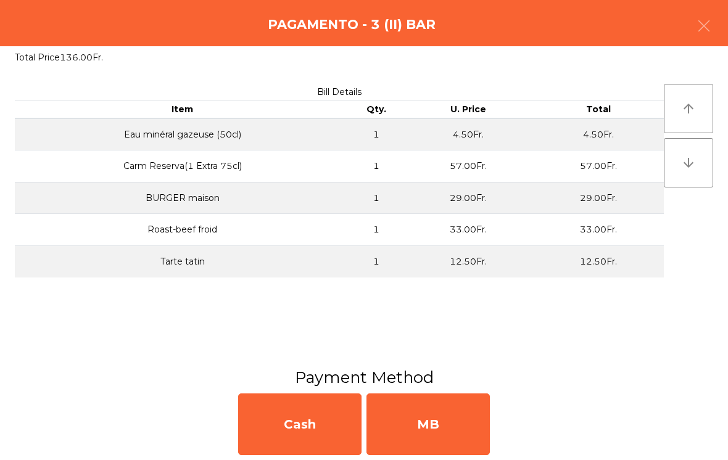
click at [471, 424] on div "MB" at bounding box center [427, 424] width 123 height 62
click at [461, 418] on div "No" at bounding box center [427, 424] width 123 height 62
click at [470, 422] on div "No" at bounding box center [427, 424] width 123 height 62
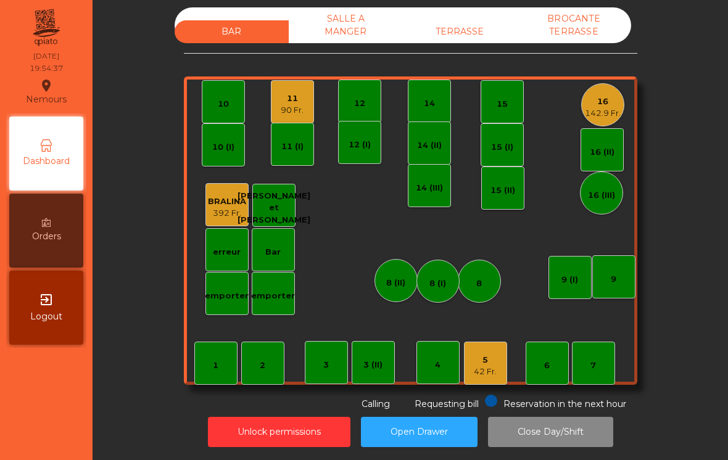
click at [456, 27] on div "TERRASSE" at bounding box center [460, 31] width 114 height 23
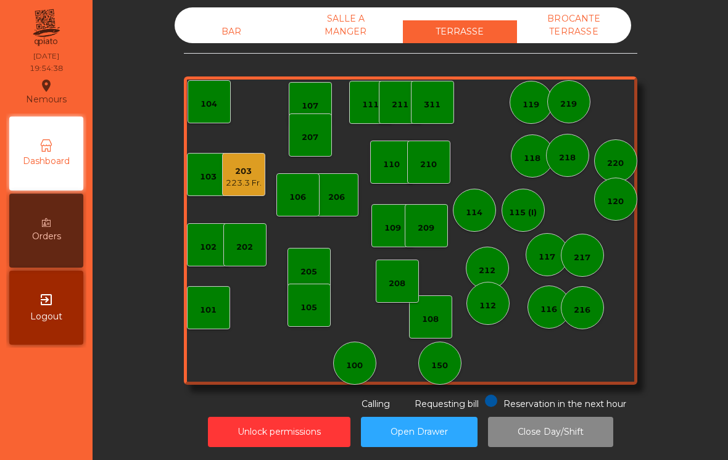
click at [255, 156] on div "203 223.3 Fr." at bounding box center [243, 174] width 43 height 43
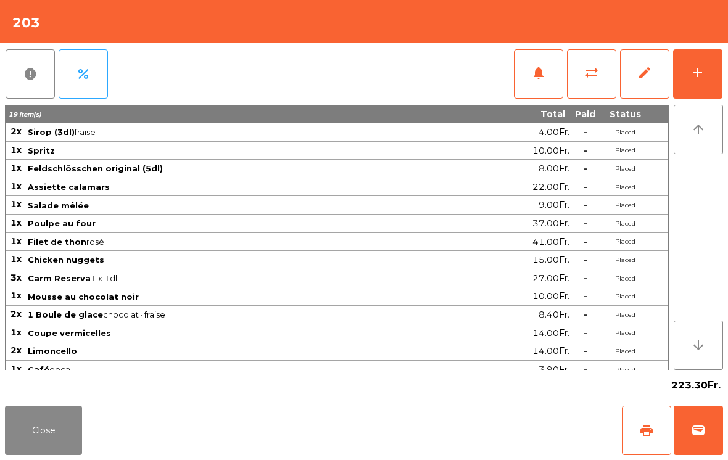
click at [687, 425] on button "wallet" at bounding box center [697, 430] width 49 height 49
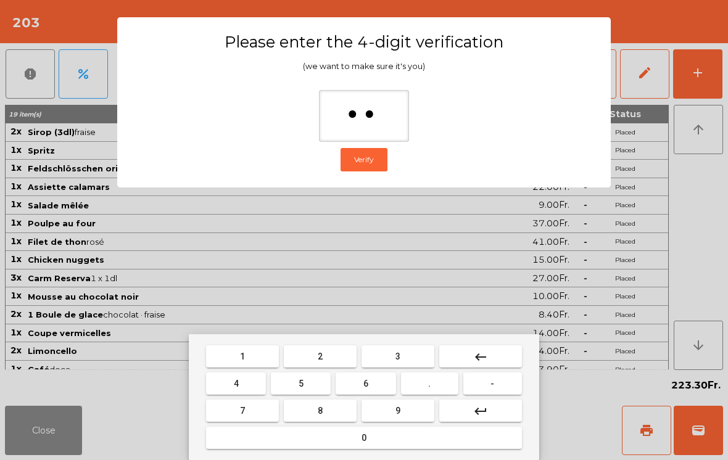
type input "***"
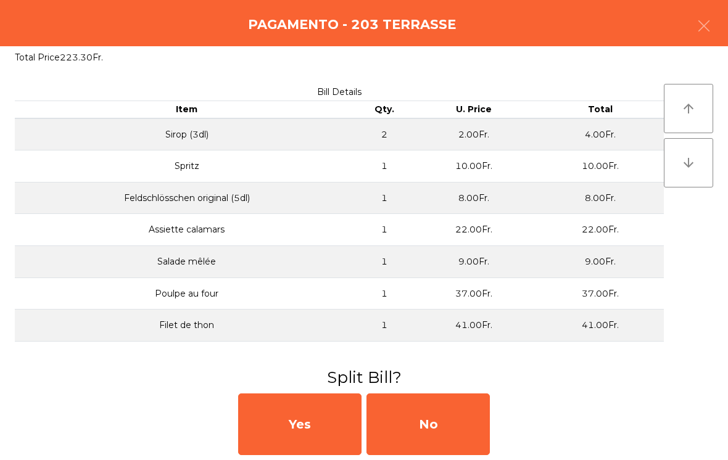
click at [476, 449] on div "No" at bounding box center [427, 424] width 123 height 62
click at [475, 449] on div "MB" at bounding box center [427, 424] width 123 height 62
click at [458, 417] on div "No" at bounding box center [427, 424] width 123 height 62
click at [458, 413] on div "No" at bounding box center [427, 424] width 123 height 62
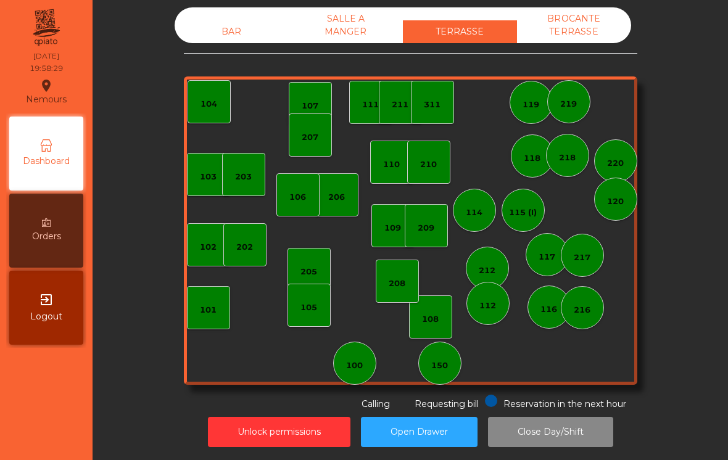
click at [221, 30] on div "BAR" at bounding box center [231, 31] width 114 height 23
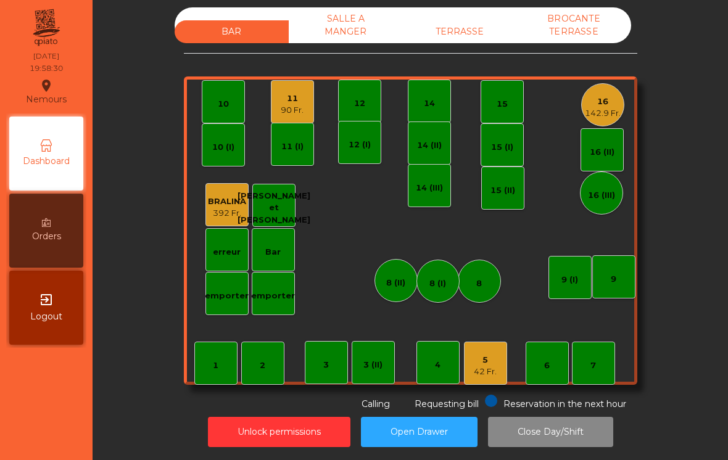
click at [300, 117] on div "11 90 Fr." at bounding box center [292, 101] width 43 height 43
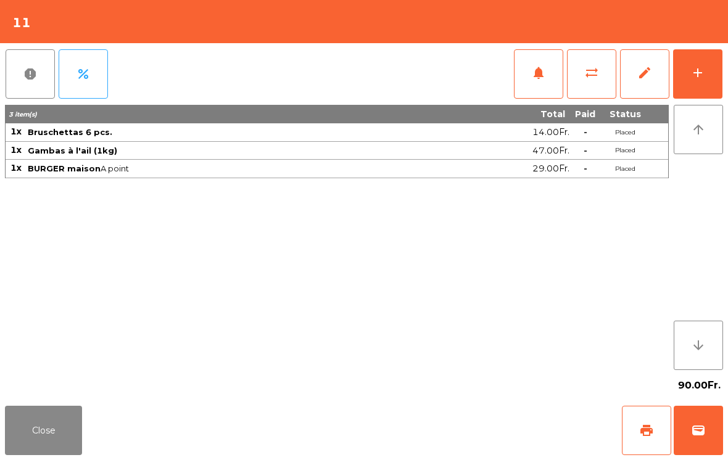
click at [707, 77] on button "add" at bounding box center [697, 73] width 49 height 49
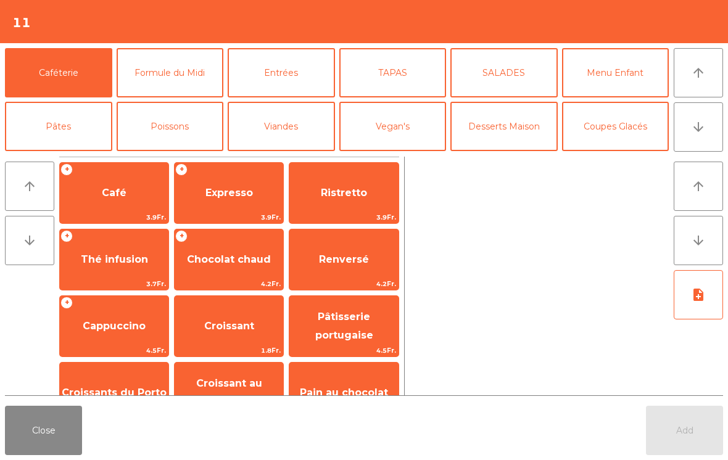
click at [710, 137] on button "arrow_downward" at bounding box center [697, 126] width 49 height 49
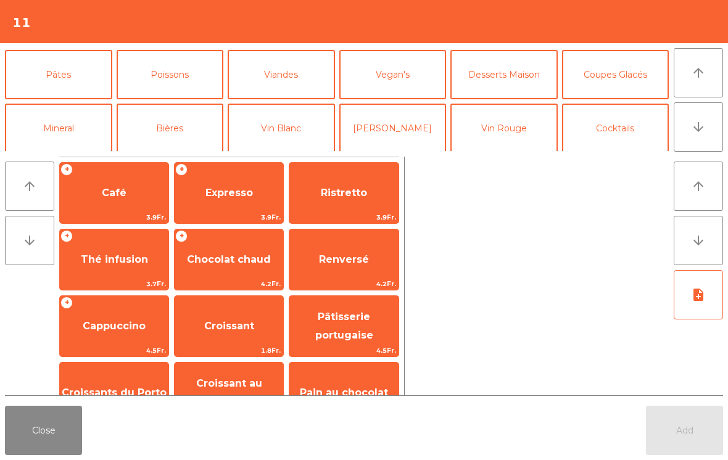
scroll to position [107, 0]
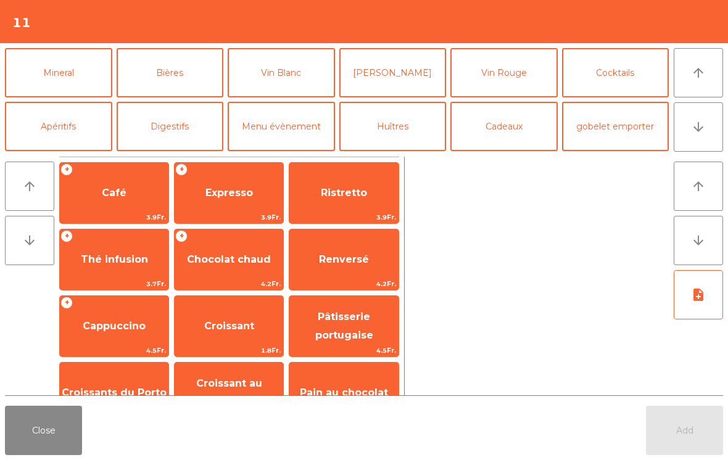
click at [314, 84] on button "Vin Blanc" at bounding box center [281, 72] width 107 height 49
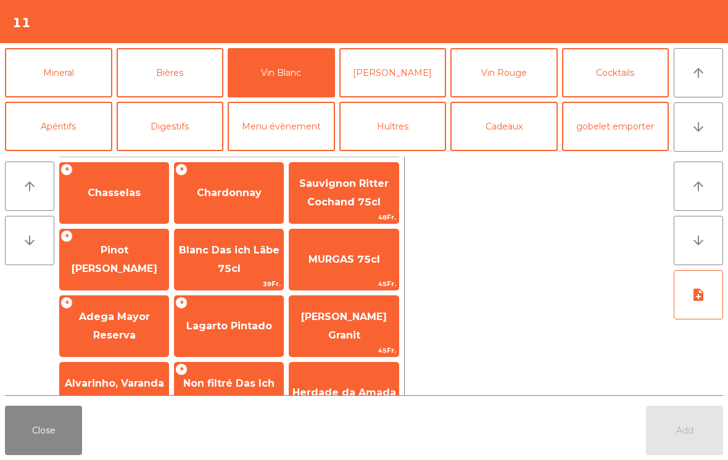
click at [242, 326] on span "Lagarto Pintado" at bounding box center [229, 326] width 86 height 12
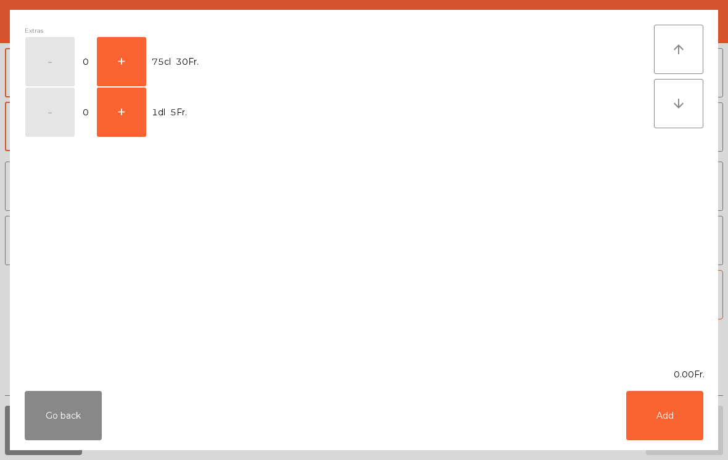
click at [133, 64] on button "+" at bounding box center [121, 61] width 49 height 49
click at [682, 423] on button "Add" at bounding box center [664, 415] width 77 height 49
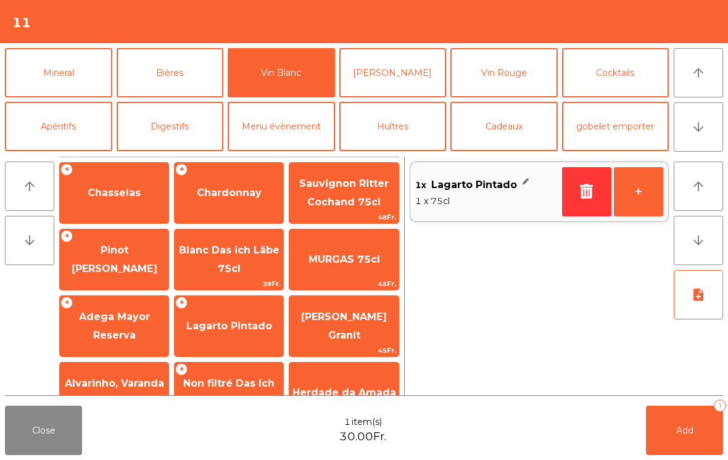
click at [67, 86] on button "Mineral" at bounding box center [58, 72] width 107 height 49
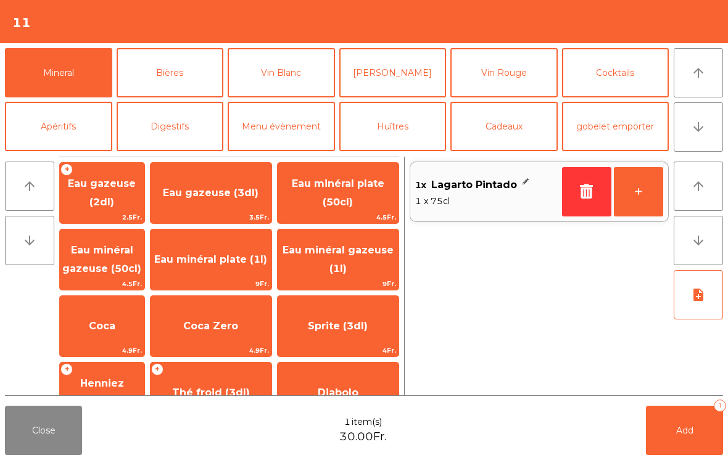
click at [345, 200] on span "Eau minéral plate (50cl)" at bounding box center [338, 193] width 92 height 30
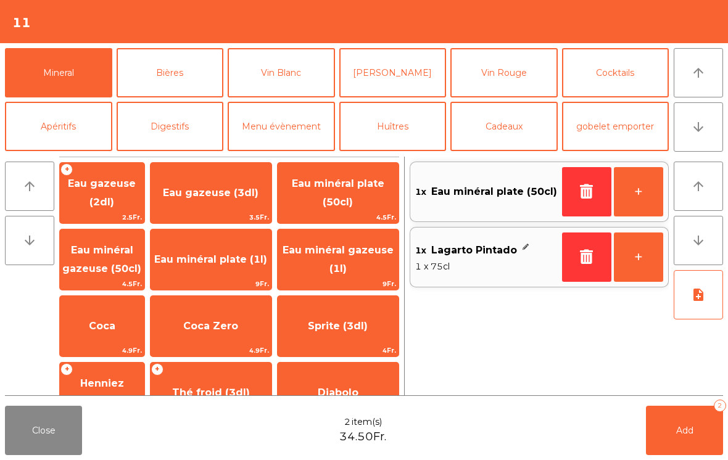
click at [128, 271] on span "Eau minéral gazeuse (50cl)" at bounding box center [101, 259] width 79 height 30
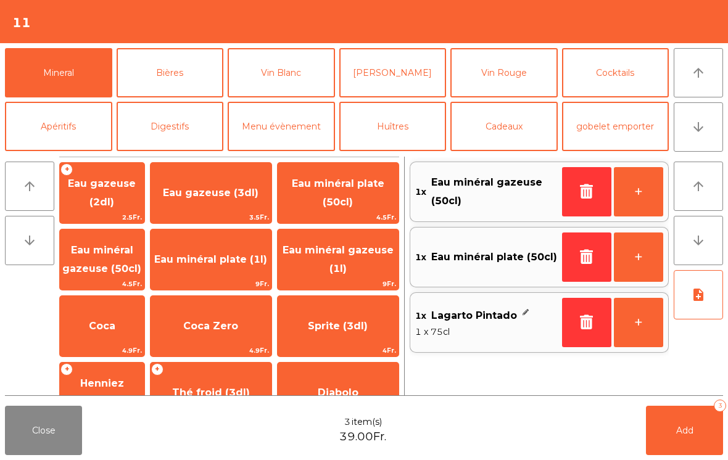
click at [685, 429] on span "Add" at bounding box center [684, 430] width 17 height 11
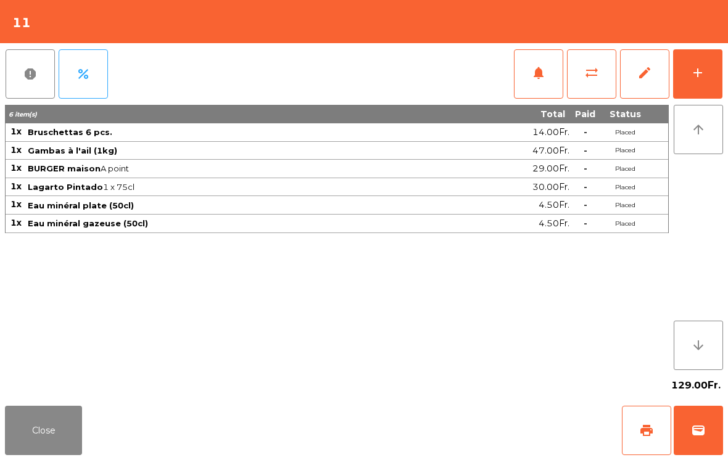
click at [33, 446] on button "Close" at bounding box center [43, 430] width 77 height 49
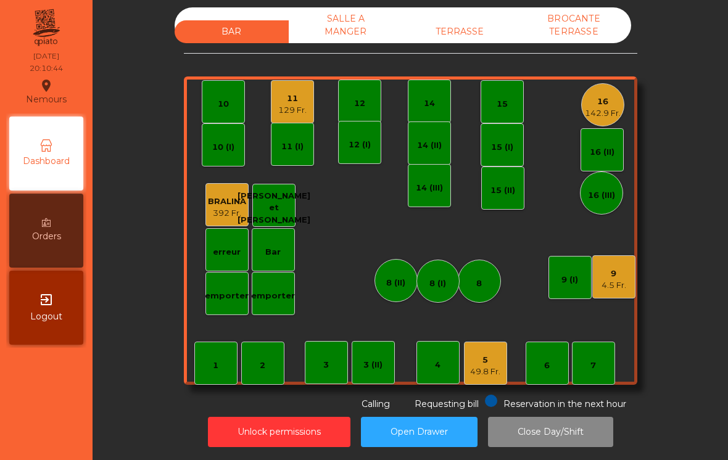
click at [625, 284] on div "4.5 Fr." at bounding box center [613, 285] width 25 height 12
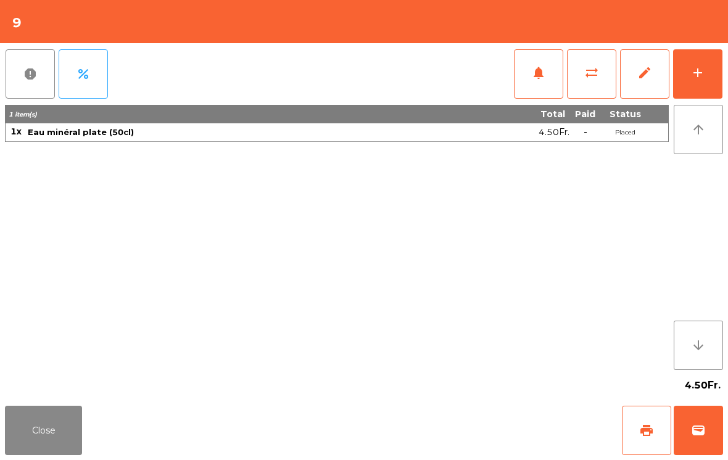
click at [694, 77] on div "add" at bounding box center [697, 72] width 15 height 15
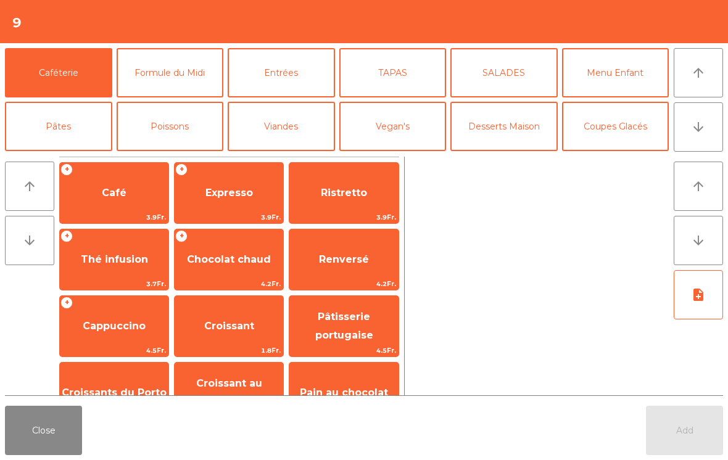
scroll to position [10, 0]
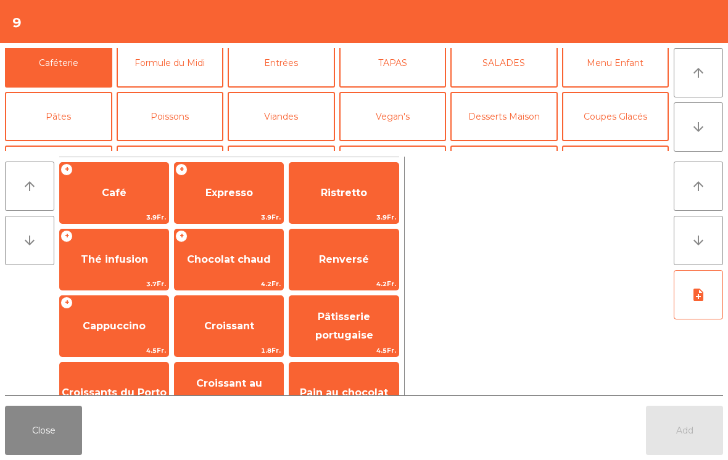
click at [149, 120] on button "Poissons" at bounding box center [170, 116] width 107 height 49
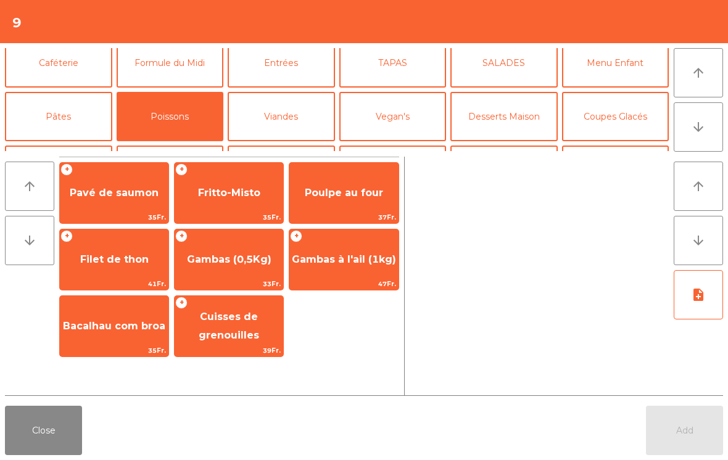
click at [345, 199] on span "Poulpe au four" at bounding box center [343, 192] width 109 height 33
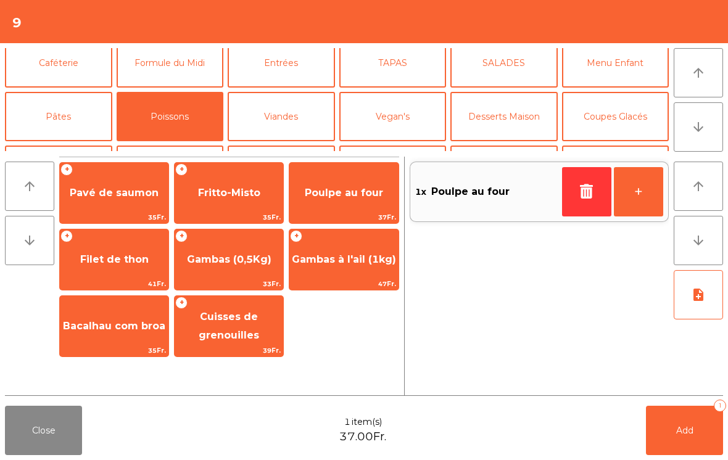
click at [104, 238] on div "+ Filet de thon 41Fr." at bounding box center [114, 260] width 110 height 62
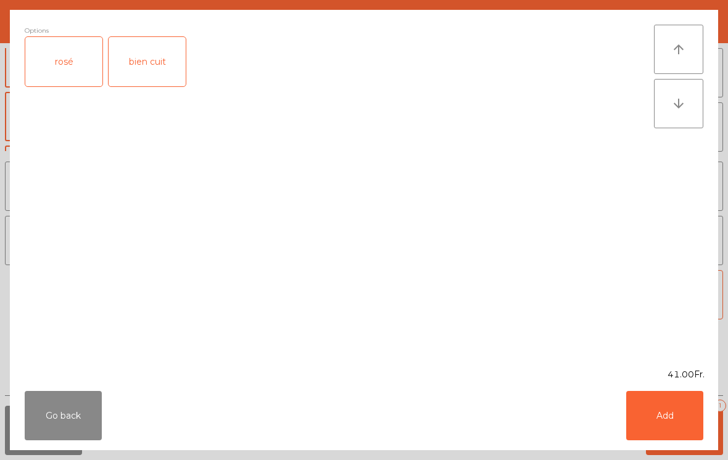
click at [59, 71] on div "rosé" at bounding box center [63, 61] width 77 height 49
click at [676, 405] on button "Add" at bounding box center [664, 415] width 77 height 49
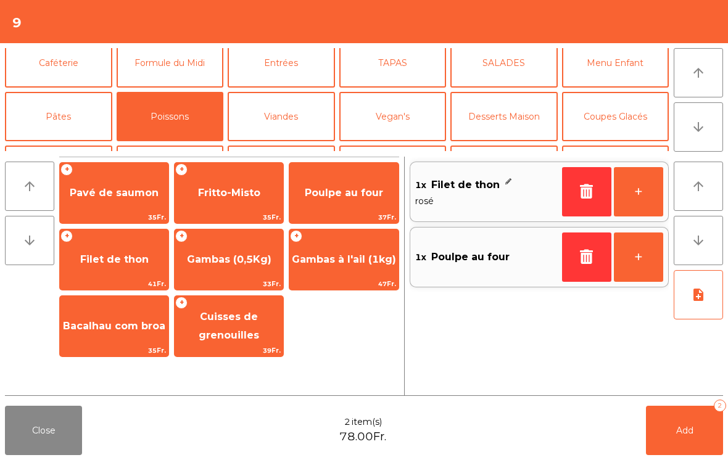
click at [654, 430] on button "Add 2" at bounding box center [684, 430] width 77 height 49
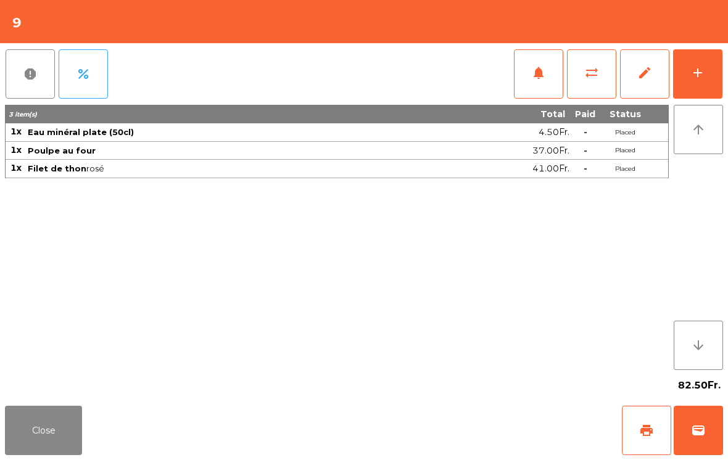
click at [54, 413] on button "Close" at bounding box center [43, 430] width 77 height 49
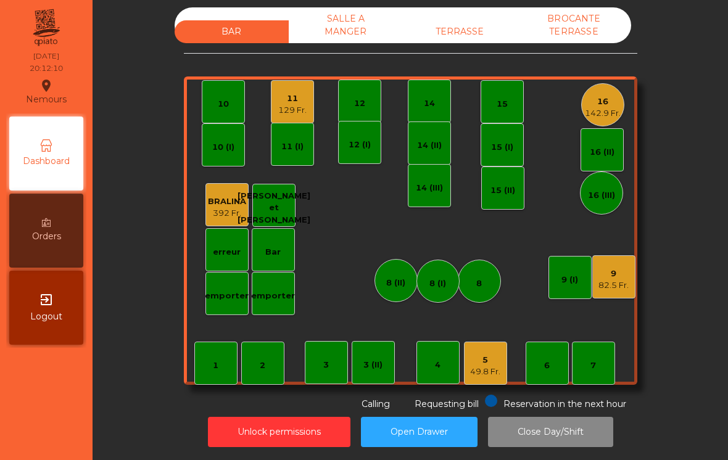
click at [616, 280] on div "82.5 Fr." at bounding box center [613, 285] width 30 height 12
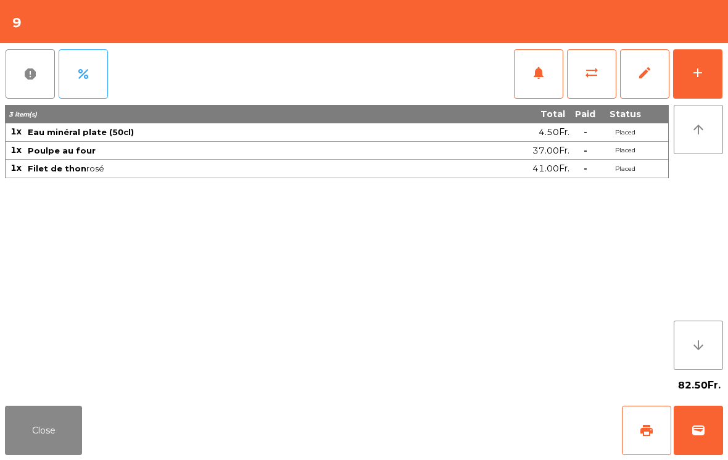
click at [695, 71] on div "add" at bounding box center [697, 72] width 15 height 15
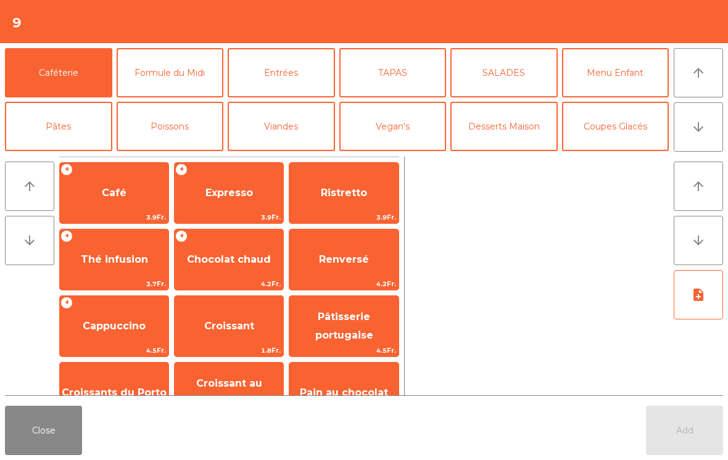
scroll to position [46, 0]
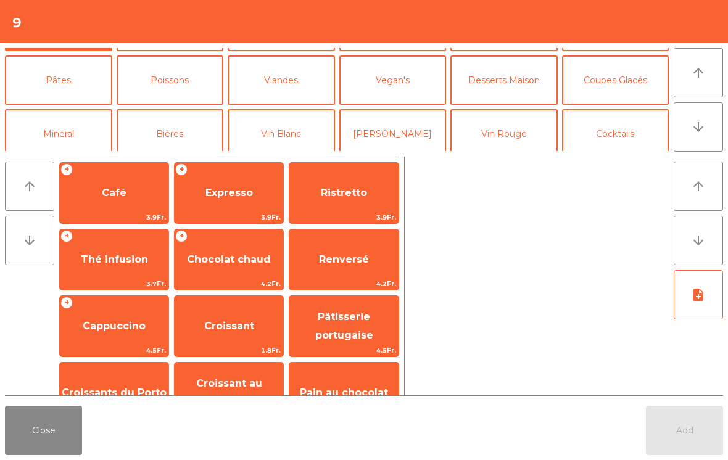
click at [521, 124] on button "Vin Rouge" at bounding box center [503, 133] width 107 height 49
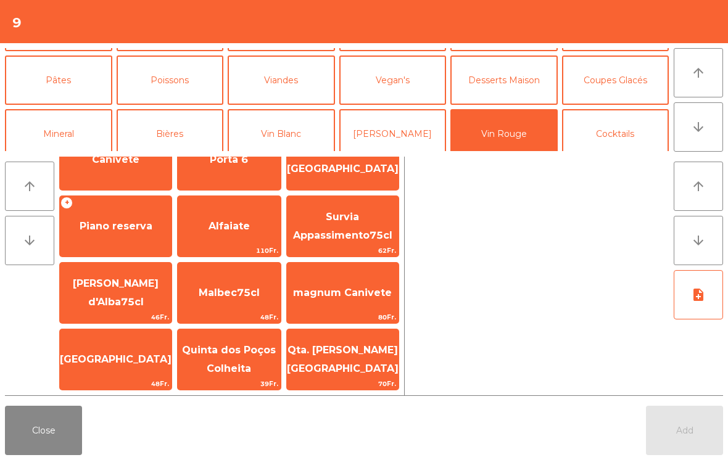
scroll to position [576, 0]
click at [213, 302] on span "Malbec75cl" at bounding box center [229, 293] width 103 height 33
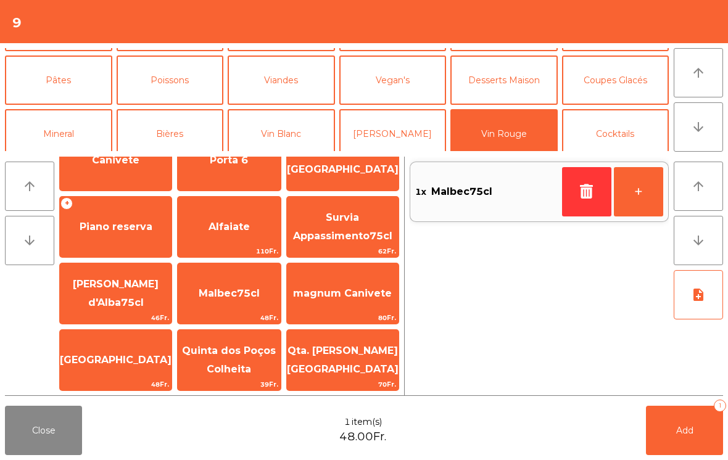
click at [710, 427] on button "Add 1" at bounding box center [684, 430] width 77 height 49
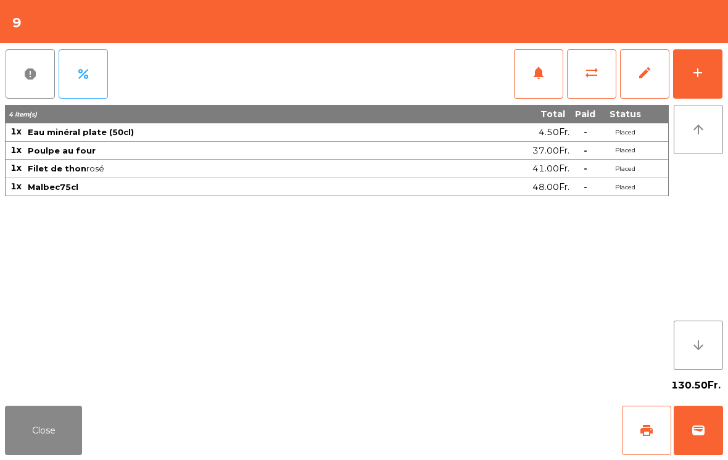
click at [31, 427] on button "Close" at bounding box center [43, 430] width 77 height 49
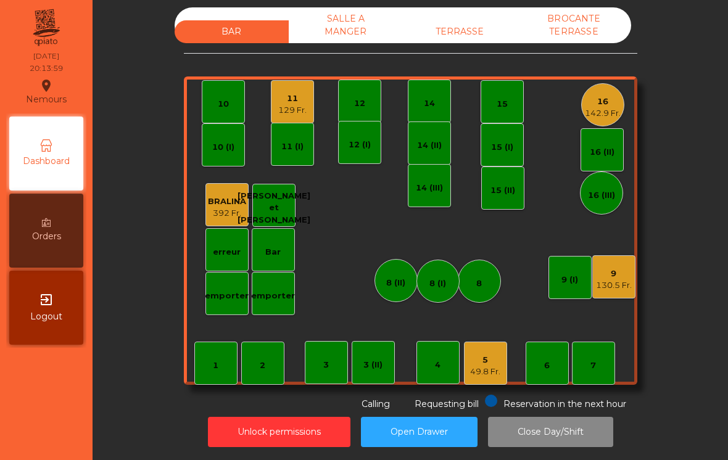
click at [594, 367] on div "7" at bounding box center [593, 365] width 6 height 12
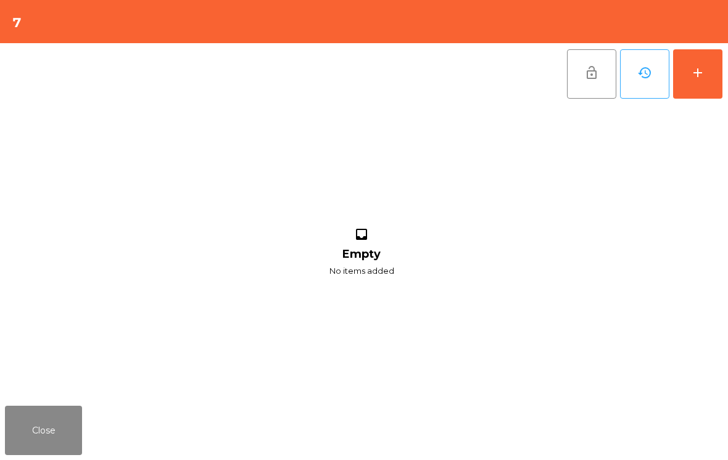
click at [692, 70] on div "add" at bounding box center [697, 72] width 15 height 15
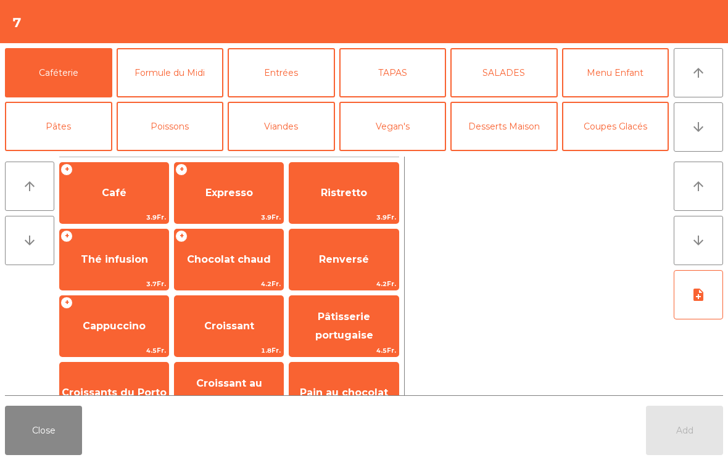
click at [705, 124] on button "arrow_downward" at bounding box center [697, 126] width 49 height 49
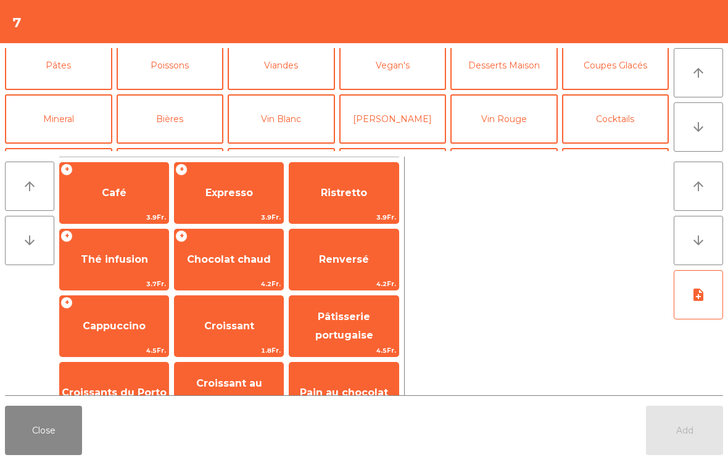
click at [159, 148] on button "Digestifs" at bounding box center [170, 172] width 107 height 49
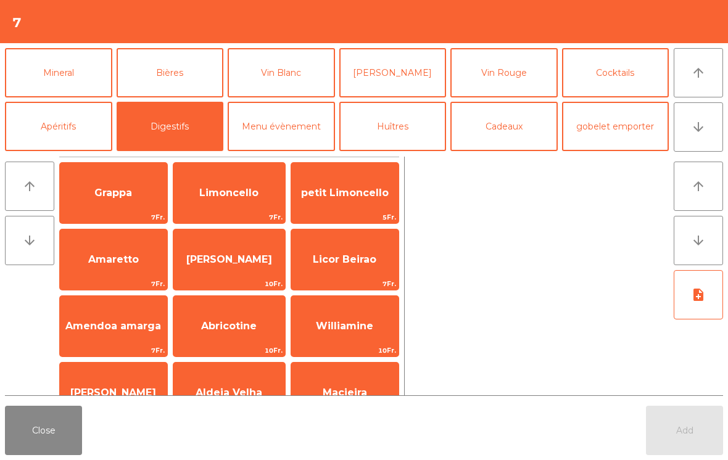
scroll to position [293, 0]
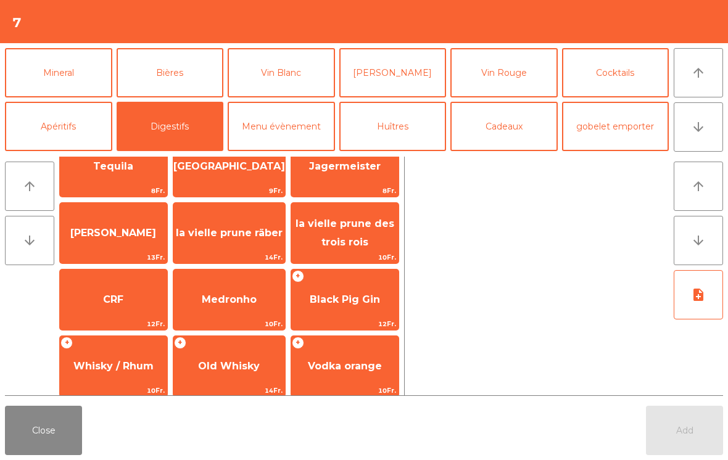
click at [351, 293] on span "Black Pig Gin" at bounding box center [345, 299] width 70 height 12
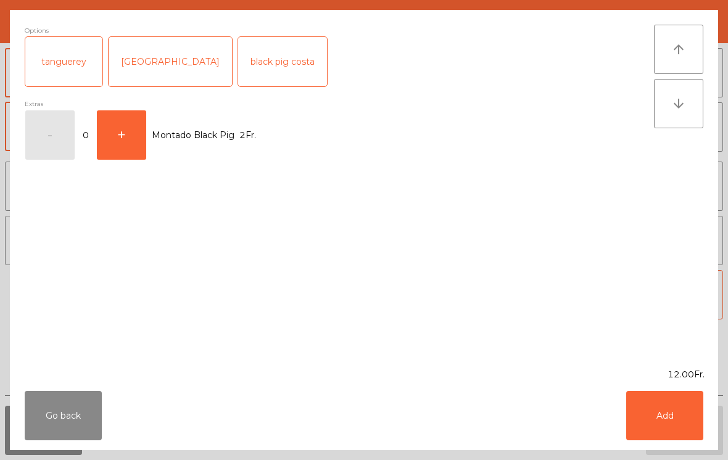
scroll to position [337, 0]
click at [673, 422] on button "Add" at bounding box center [664, 415] width 77 height 49
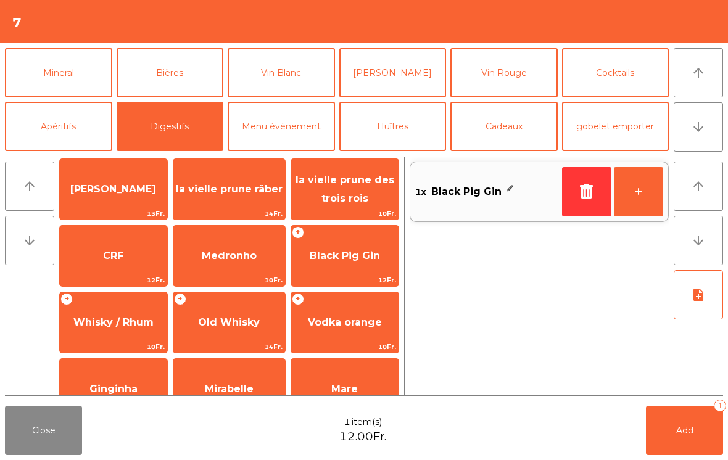
click at [633, 183] on button "+" at bounding box center [637, 191] width 49 height 49
click at [695, 429] on button "Add 2" at bounding box center [684, 430] width 77 height 49
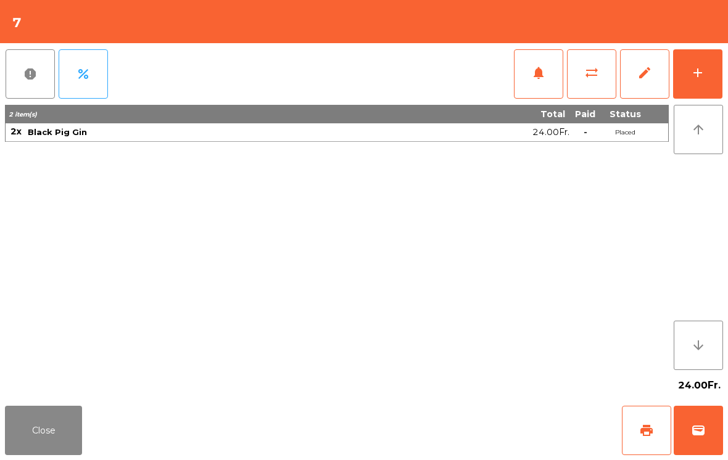
click at [707, 81] on button "add" at bounding box center [697, 73] width 49 height 49
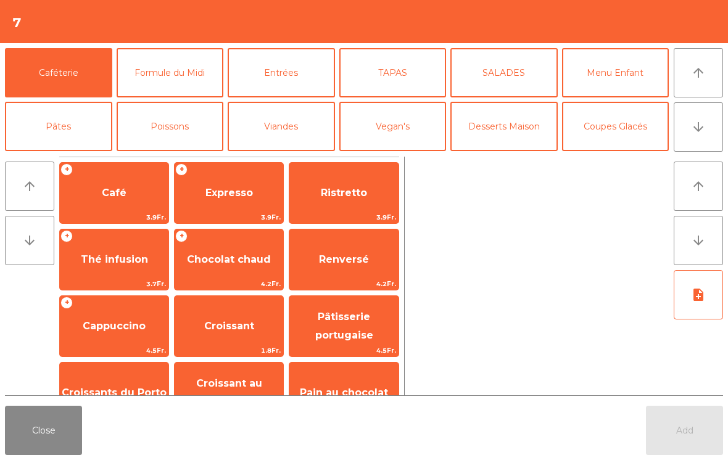
click at [284, 78] on button "Entrées" at bounding box center [281, 72] width 107 height 49
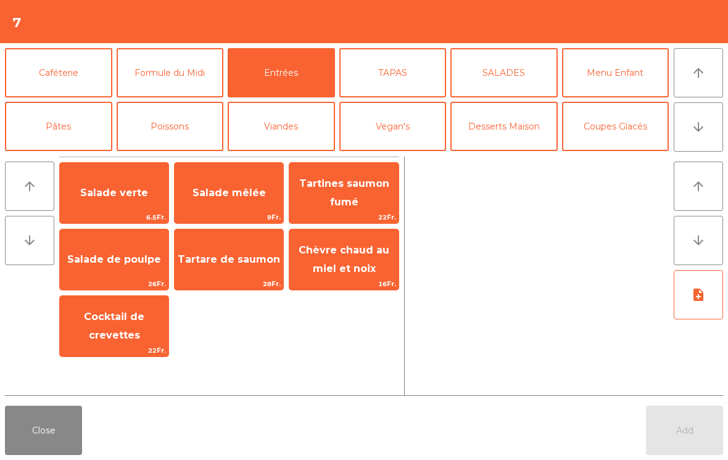
click at [239, 194] on span "Salade mêlée" at bounding box center [228, 193] width 73 height 12
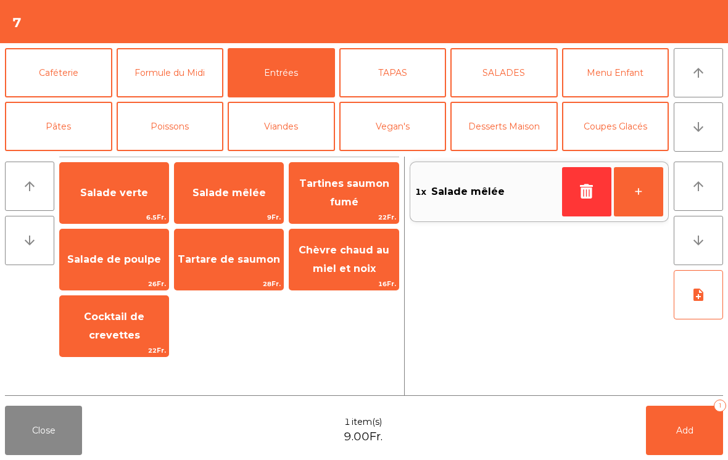
click at [411, 88] on button "TAPAS" at bounding box center [392, 72] width 107 height 49
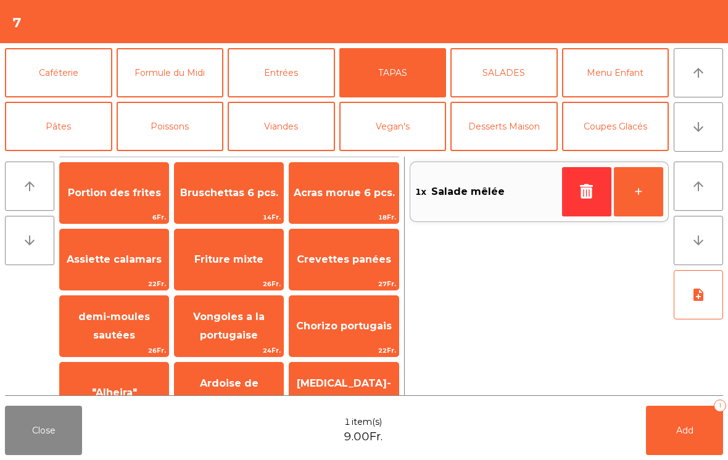
scroll to position [66, 0]
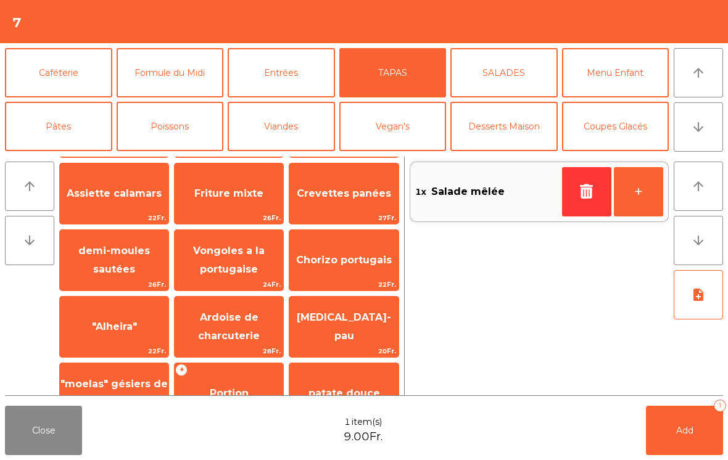
click at [176, 129] on button "Poissons" at bounding box center [170, 126] width 107 height 49
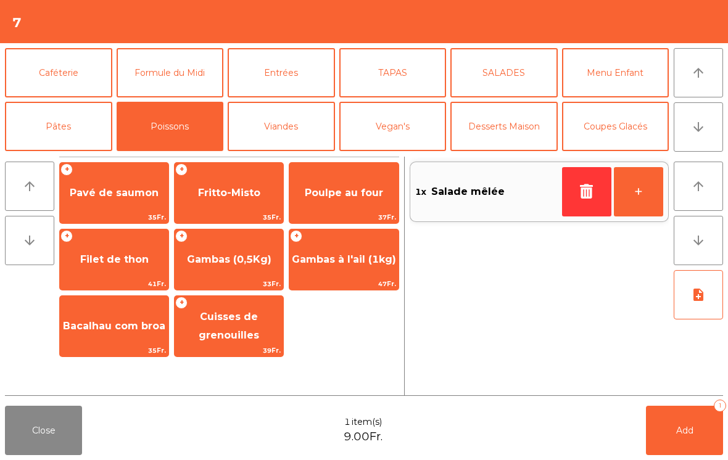
scroll to position [0, 0]
click at [239, 259] on span "Gambas (0,5Kg)" at bounding box center [229, 259] width 84 height 12
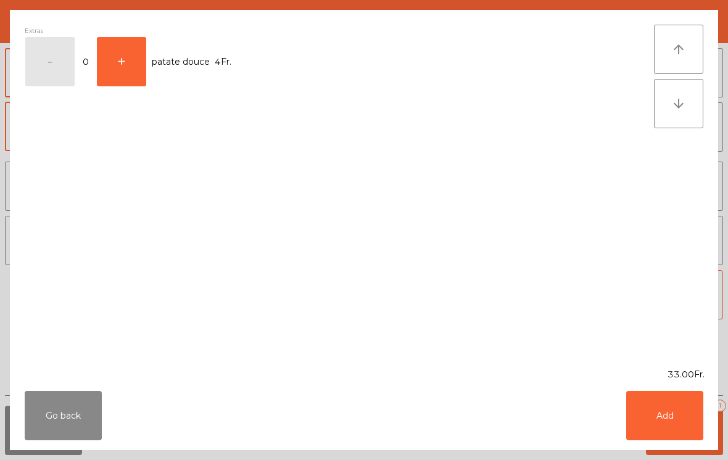
click at [684, 421] on button "Add" at bounding box center [664, 415] width 77 height 49
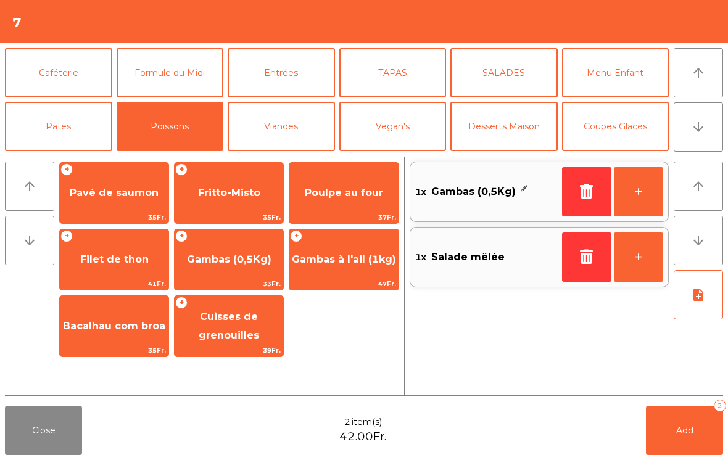
click at [374, 74] on button "TAPAS" at bounding box center [392, 72] width 107 height 49
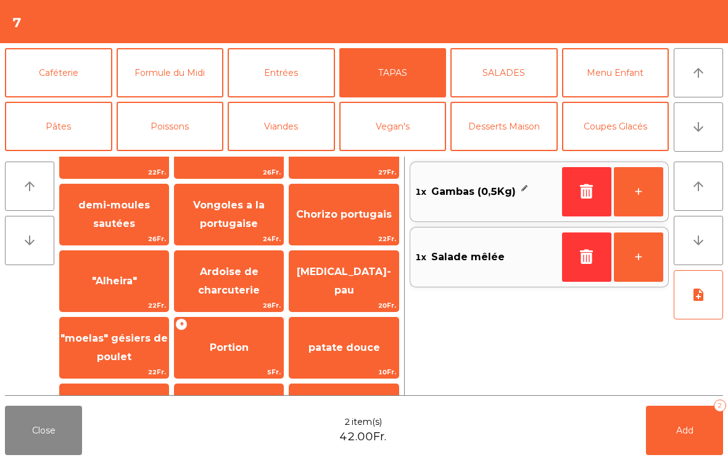
scroll to position [102, 0]
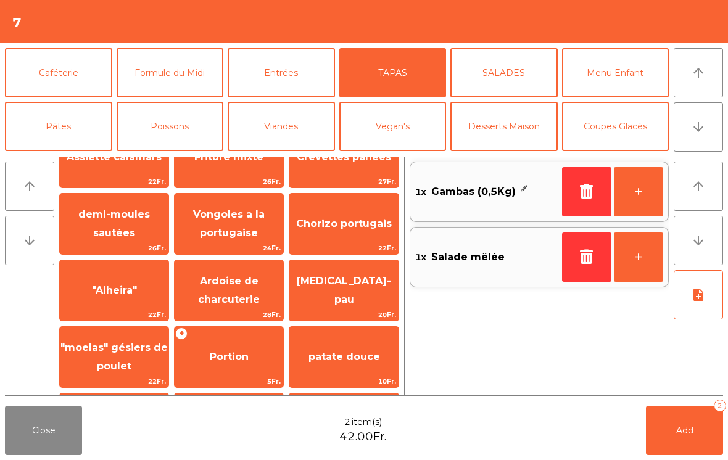
click at [104, 290] on span ""Alheira"" at bounding box center [114, 290] width 45 height 12
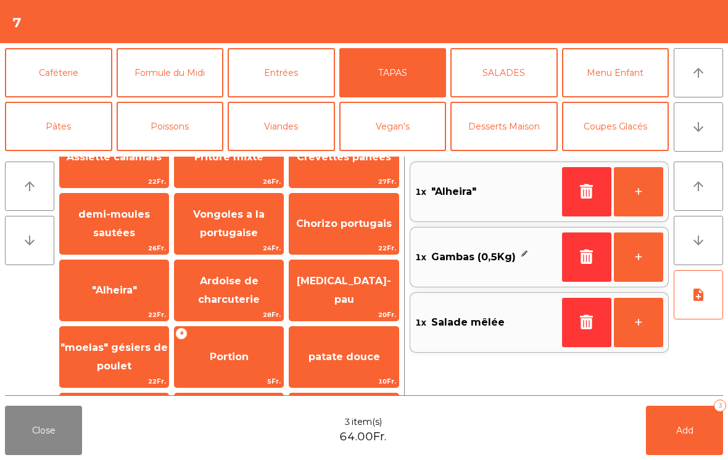
scroll to position [233, 0]
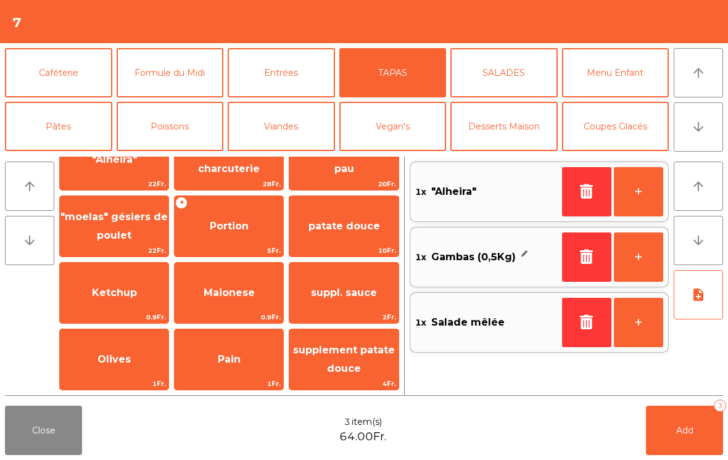
click at [188, 244] on div "+ Portion 5Fr." at bounding box center [229, 226] width 110 height 62
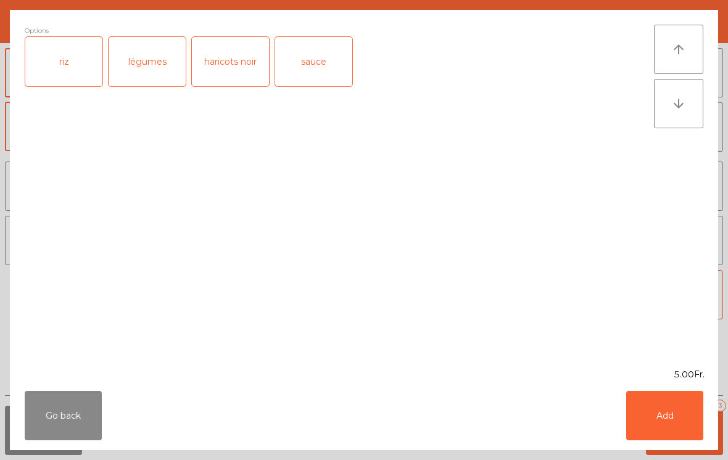
click at [55, 78] on div "riz" at bounding box center [63, 61] width 77 height 49
click at [678, 414] on button "Add" at bounding box center [664, 415] width 77 height 49
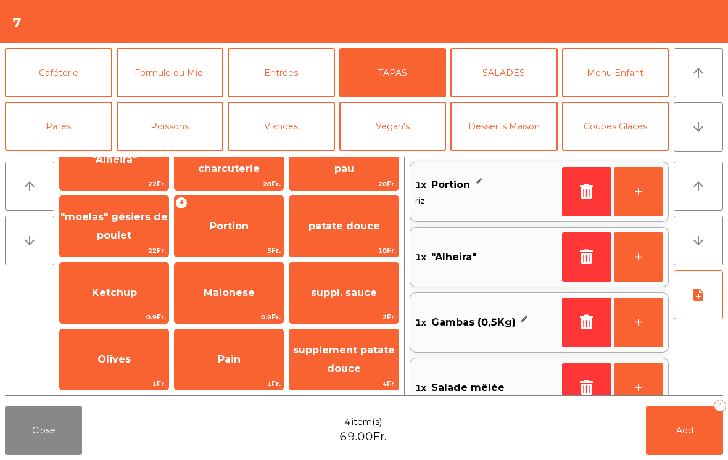
click at [242, 237] on span "Portion" at bounding box center [228, 226] width 109 height 33
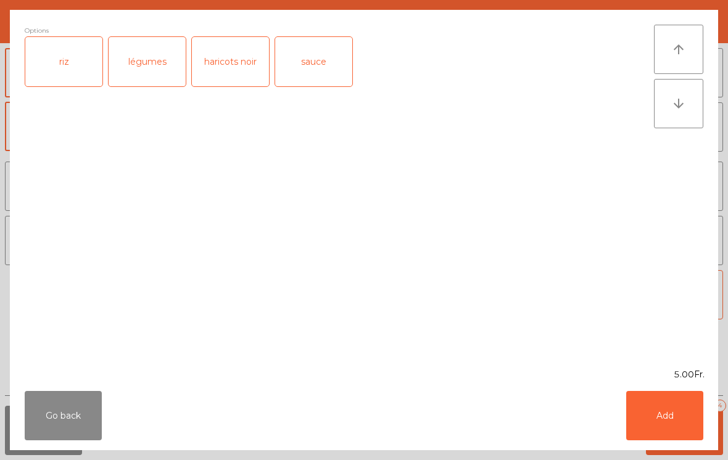
click at [146, 57] on div "légumes" at bounding box center [147, 61] width 77 height 49
click at [666, 431] on button "Add" at bounding box center [664, 415] width 77 height 49
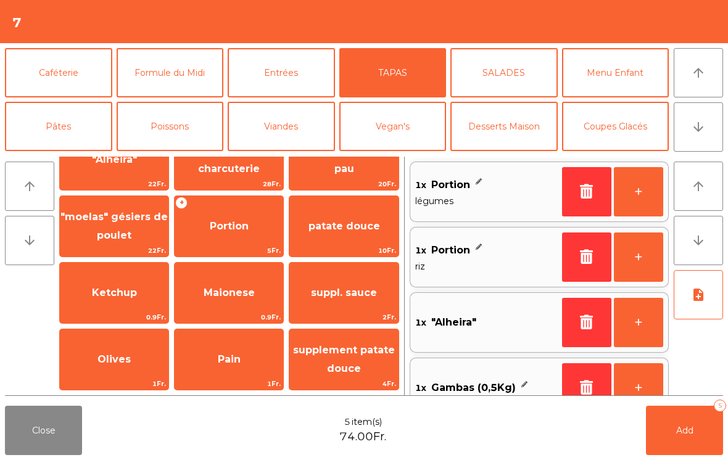
scroll to position [5, 0]
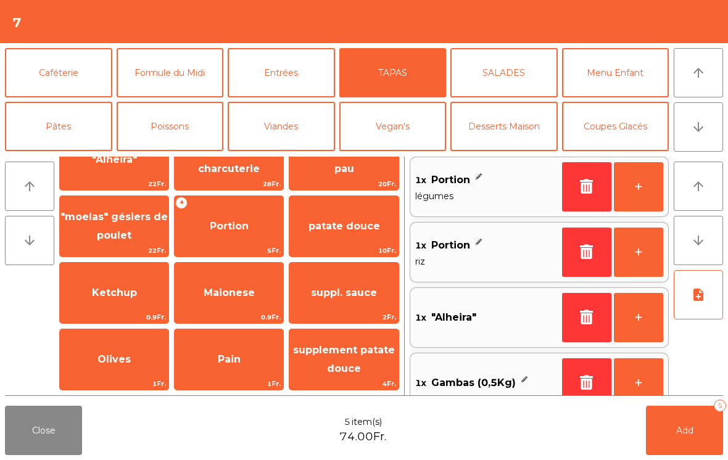
click at [692, 304] on button "note_add" at bounding box center [697, 294] width 49 height 49
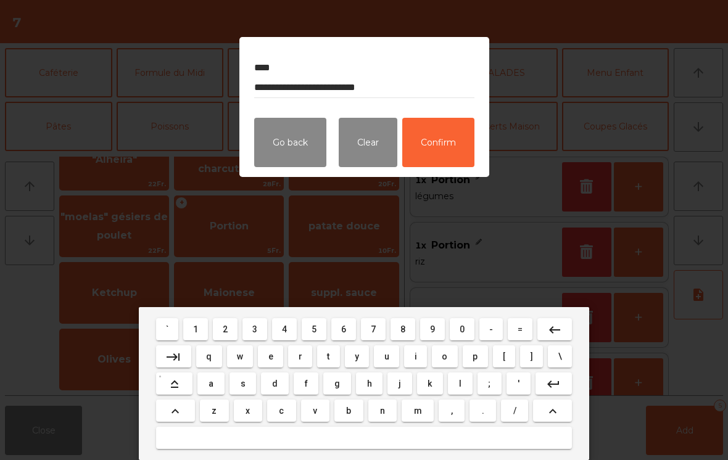
type textarea "**********"
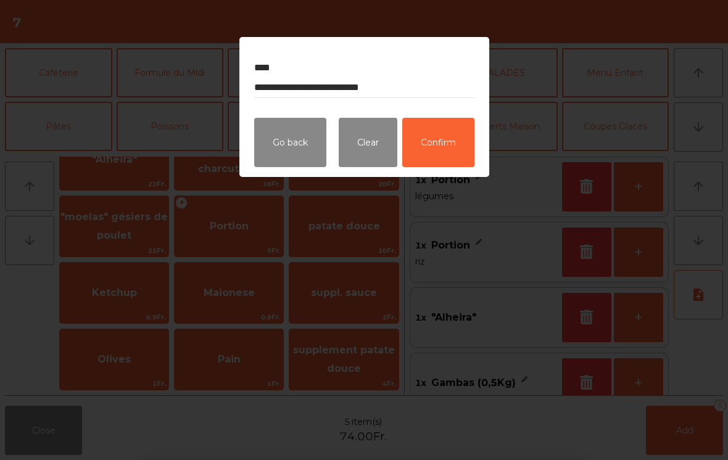
click at [428, 156] on button "Confirm" at bounding box center [438, 142] width 72 height 49
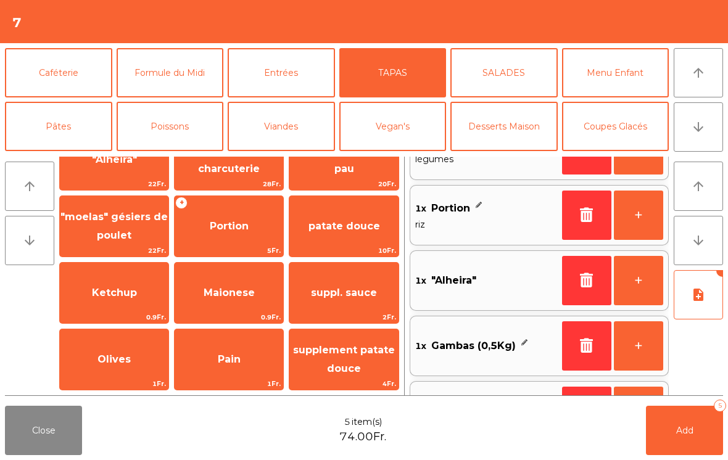
scroll to position [93, 0]
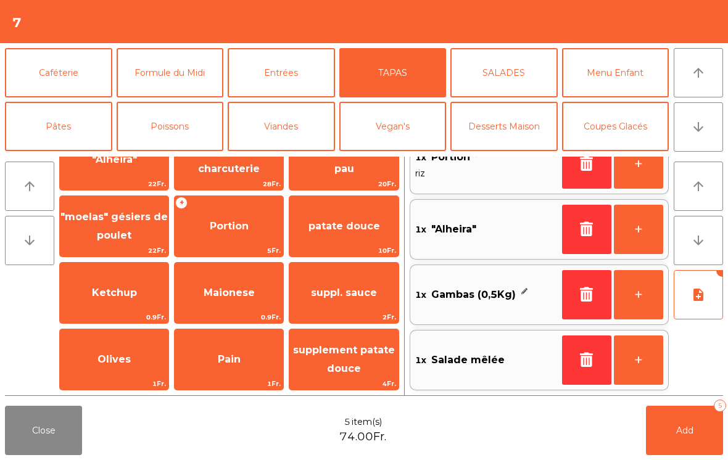
click at [680, 429] on span "Add" at bounding box center [684, 430] width 17 height 11
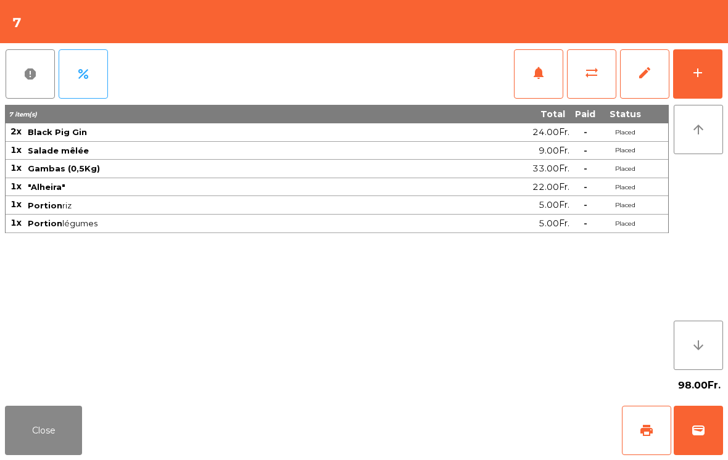
scroll to position [6, 0]
click at [74, 449] on button "Close" at bounding box center [43, 430] width 77 height 49
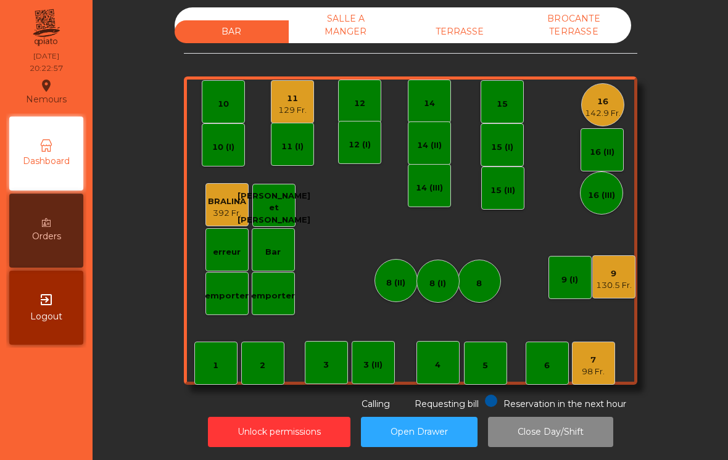
click at [290, 112] on div "129 Fr." at bounding box center [292, 110] width 28 height 12
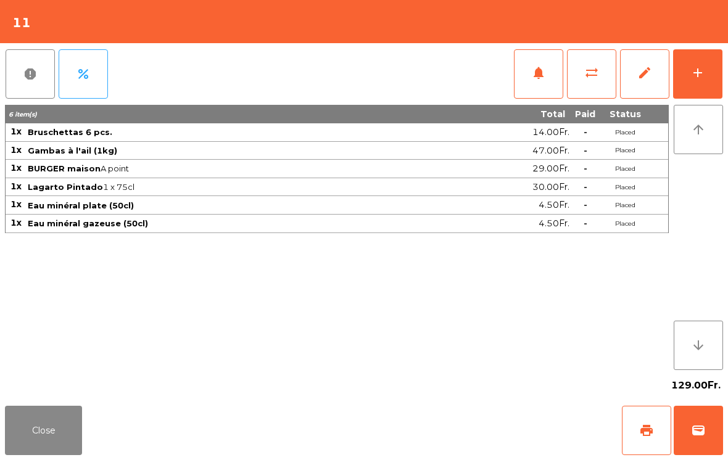
click at [49, 433] on button "Close" at bounding box center [43, 430] width 77 height 49
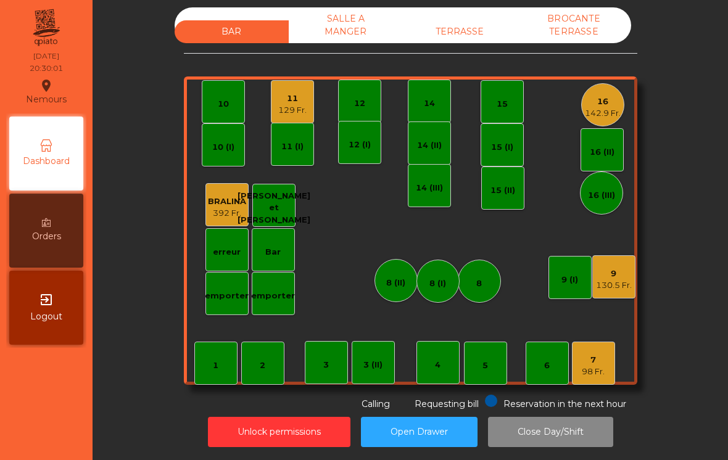
click at [610, 374] on div "7 98 Fr." at bounding box center [593, 363] width 43 height 43
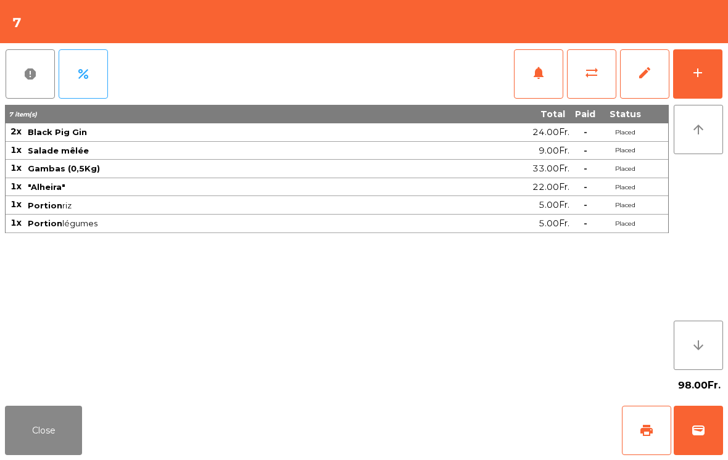
click at [524, 72] on button "notifications" at bounding box center [538, 73] width 49 height 49
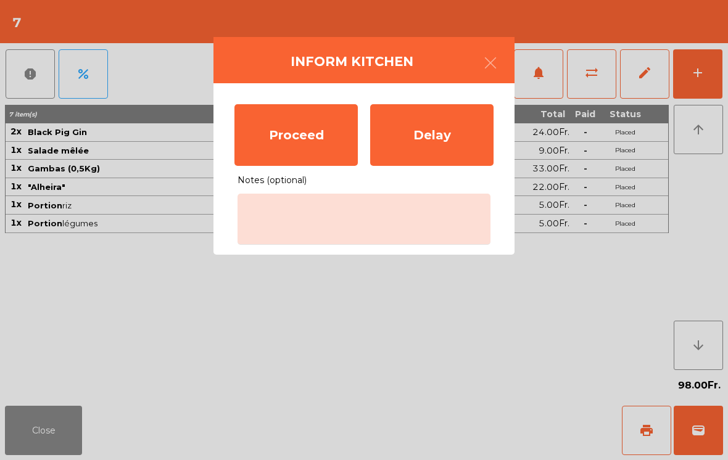
click at [274, 142] on div "Proceed" at bounding box center [295, 135] width 123 height 62
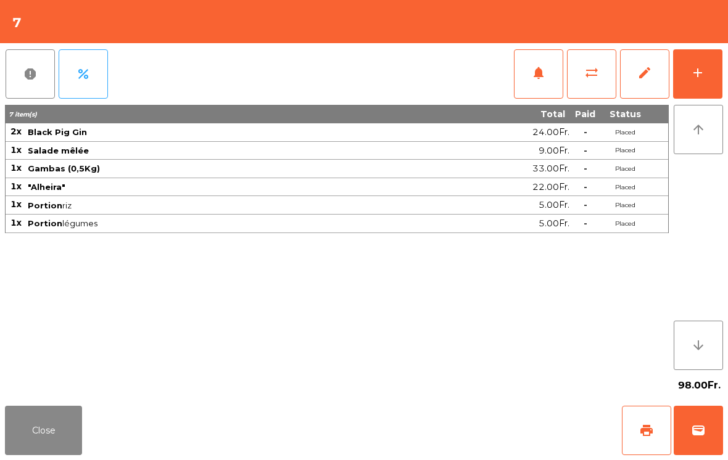
click at [64, 437] on button "Close" at bounding box center [43, 430] width 77 height 49
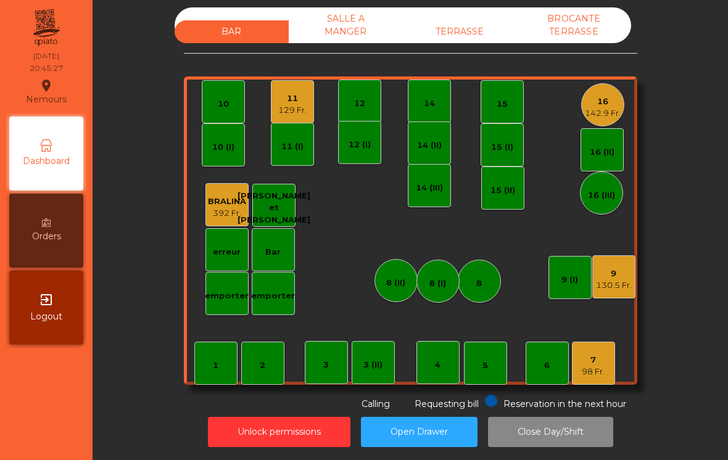
click at [305, 115] on div "129 Fr." at bounding box center [292, 110] width 28 height 12
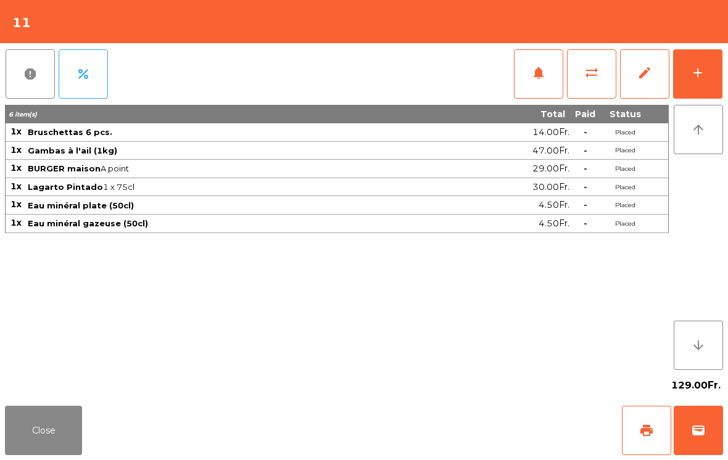
click at [708, 98] on button "add" at bounding box center [697, 73] width 49 height 49
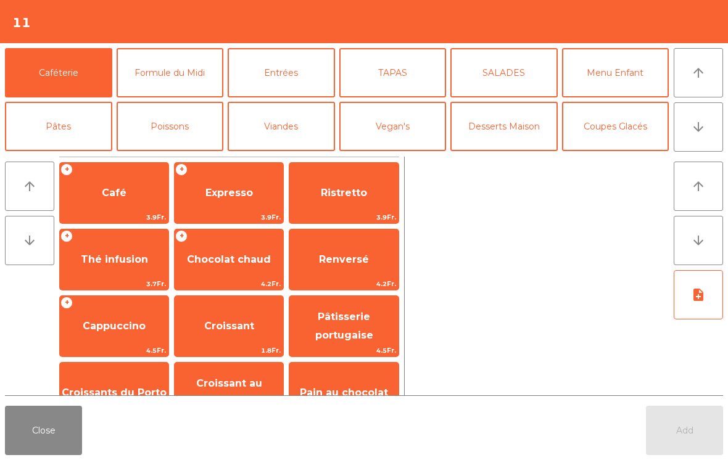
click at [701, 133] on icon "arrow_downward" at bounding box center [698, 127] width 15 height 15
click at [706, 81] on button "arrow_upward" at bounding box center [697, 72] width 49 height 49
click at [507, 130] on button "Desserts Maison" at bounding box center [503, 126] width 107 height 49
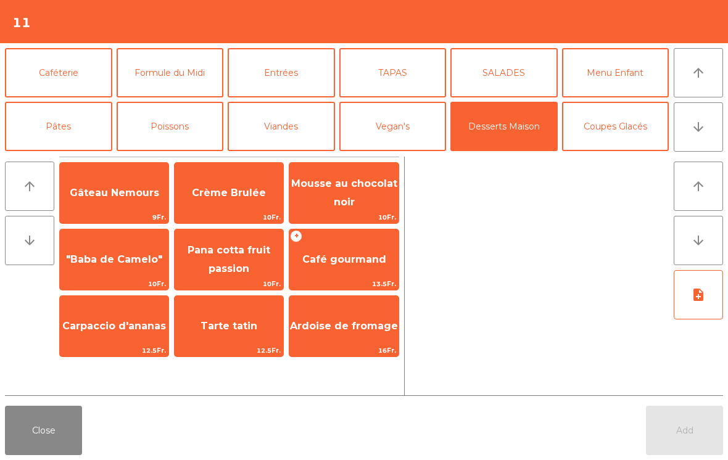
scroll to position [0, 0]
click at [343, 253] on span "Café gourmand" at bounding box center [344, 259] width 84 height 12
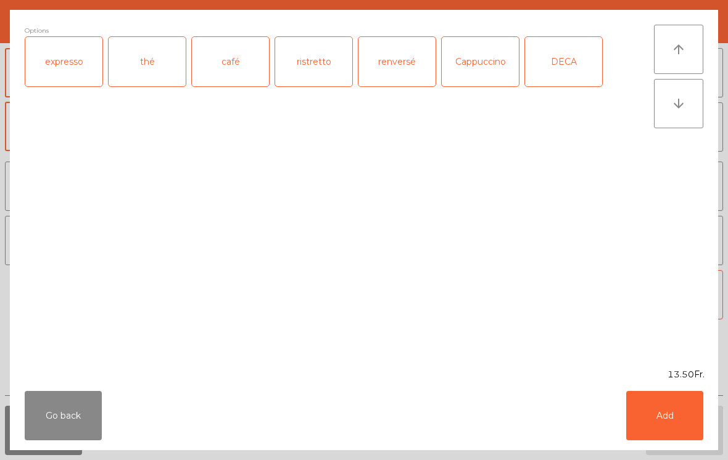
click at [63, 76] on div "expresso" at bounding box center [63, 61] width 77 height 49
click at [656, 408] on button "Add" at bounding box center [664, 415] width 77 height 49
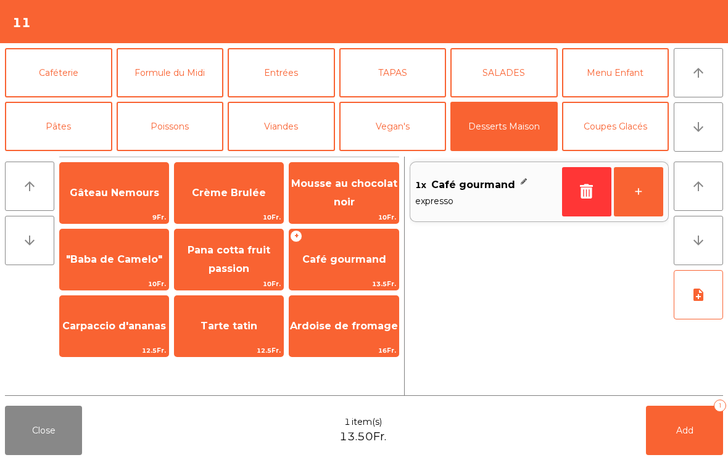
click at [658, 187] on button "+" at bounding box center [637, 191] width 49 height 49
click at [330, 188] on span "Mousse au chocolat noir" at bounding box center [344, 193] width 106 height 30
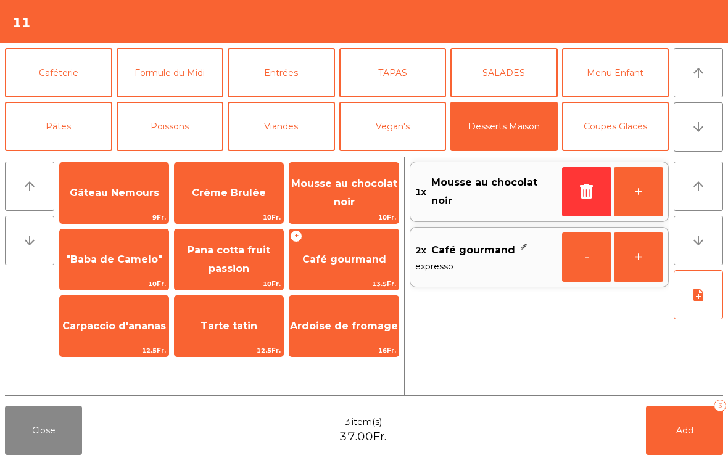
click at [686, 436] on button "Add 3" at bounding box center [684, 430] width 77 height 49
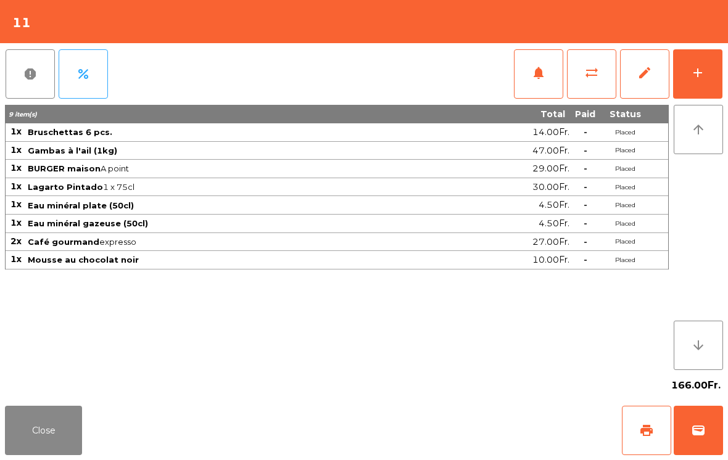
click at [32, 433] on button "Close" at bounding box center [43, 430] width 77 height 49
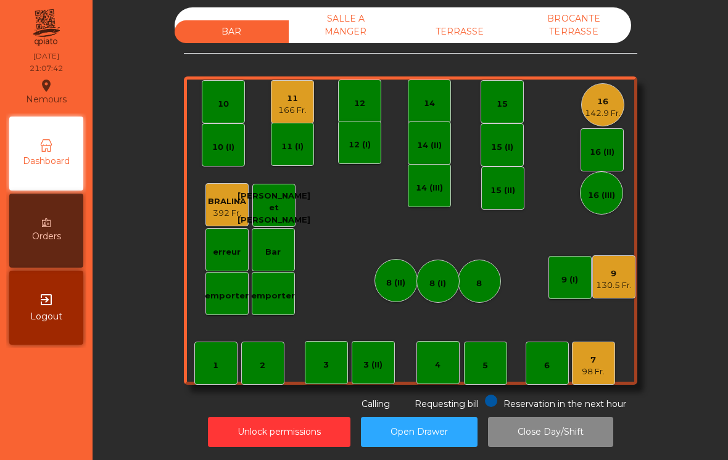
click at [617, 277] on div "9" at bounding box center [614, 274] width 36 height 12
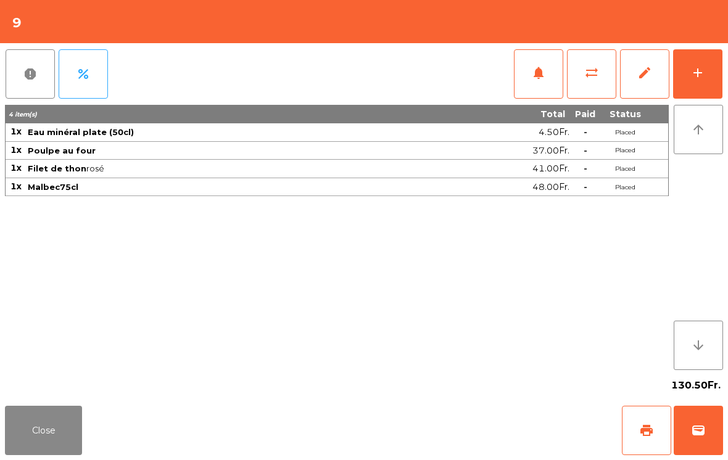
click at [644, 426] on span "print" at bounding box center [646, 430] width 15 height 15
click at [23, 435] on button "Close" at bounding box center [43, 430] width 77 height 49
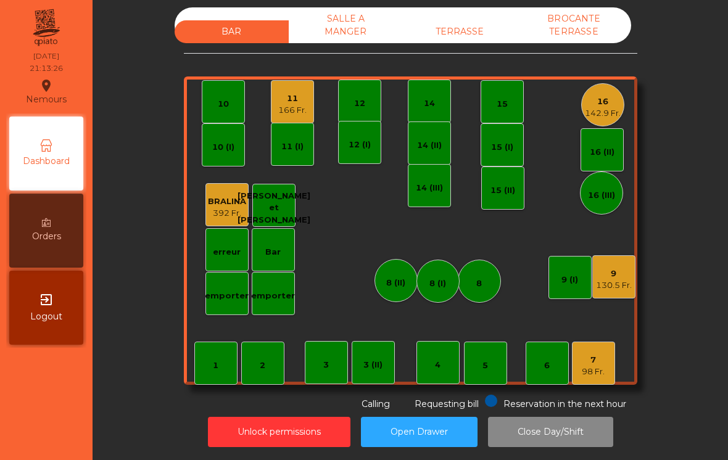
click at [607, 356] on div "7 98 Fr." at bounding box center [593, 363] width 43 height 43
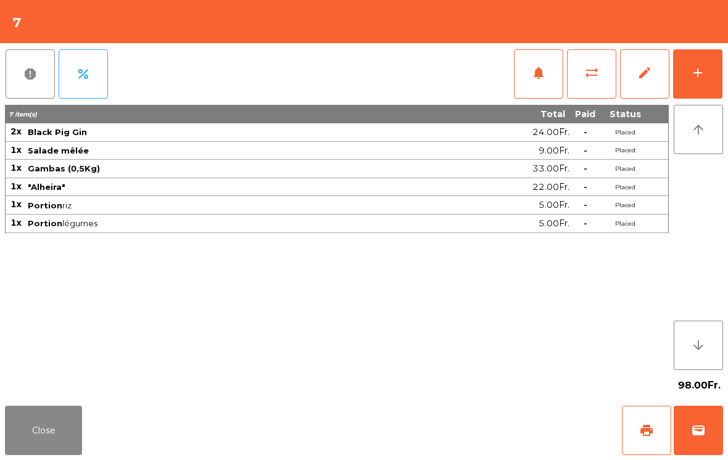
click at [703, 89] on button "add" at bounding box center [697, 73] width 49 height 49
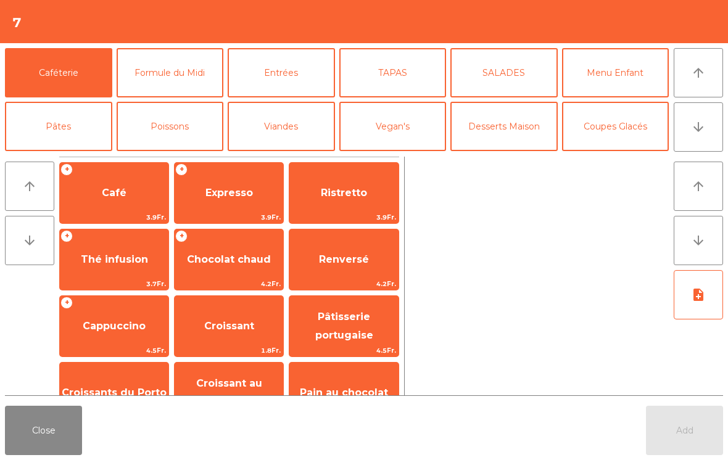
click at [503, 126] on button "Desserts Maison" at bounding box center [503, 126] width 107 height 49
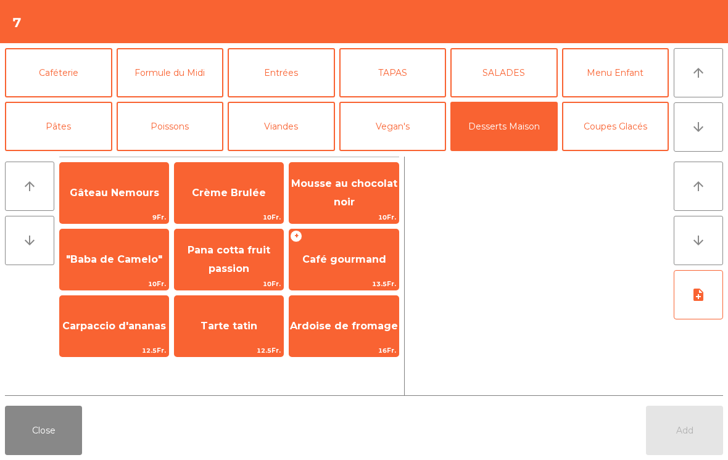
click at [96, 186] on span "Gâteau Nemours" at bounding box center [114, 192] width 109 height 33
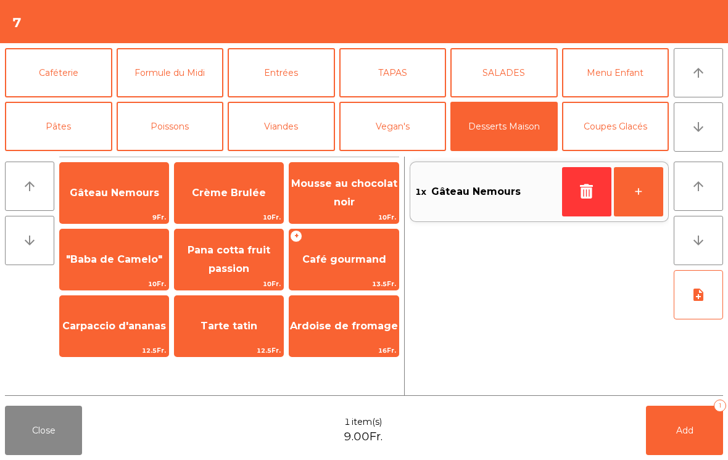
click at [671, 414] on button "Add 1" at bounding box center [684, 430] width 77 height 49
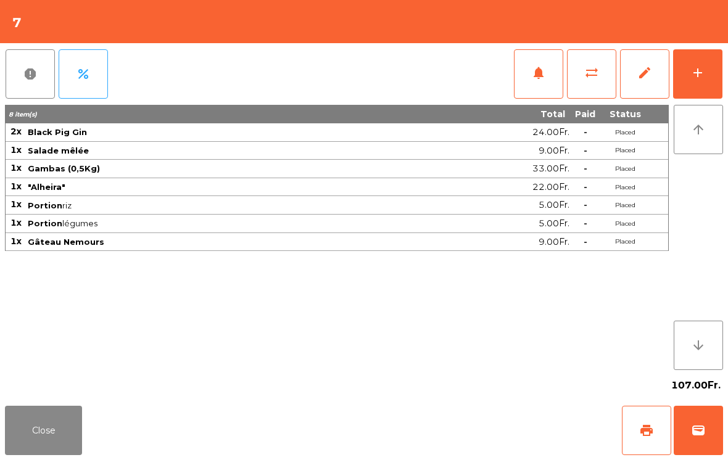
click at [66, 454] on button "Close" at bounding box center [43, 430] width 77 height 49
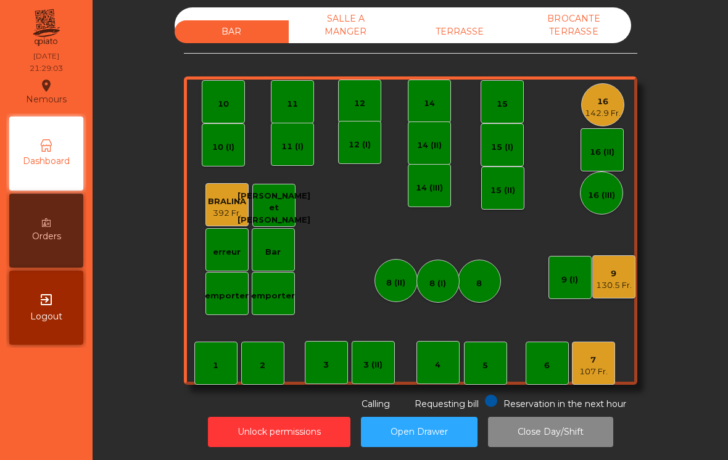
click at [607, 116] on div "142.9 Fr." at bounding box center [603, 113] width 36 height 12
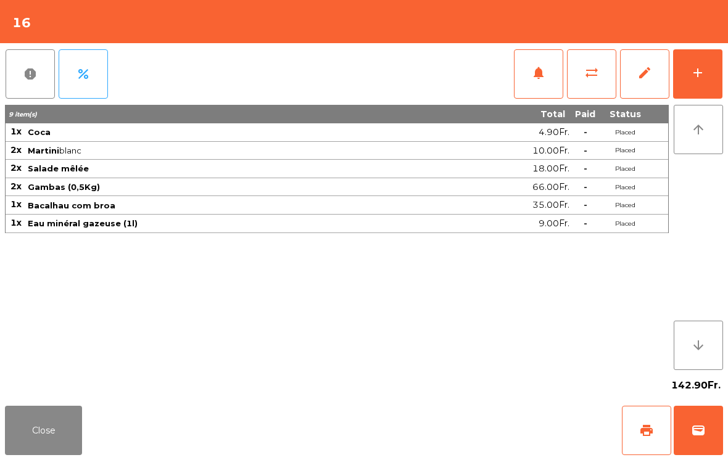
click at [643, 430] on span "print" at bounding box center [646, 430] width 15 height 15
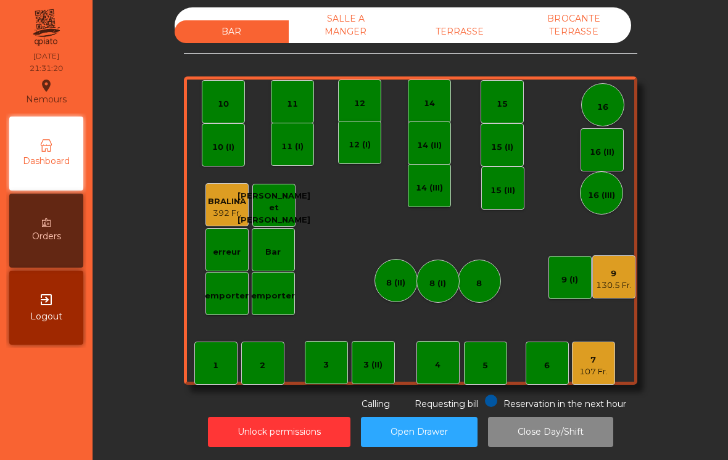
click at [620, 281] on div "130.5 Fr." at bounding box center [614, 285] width 36 height 12
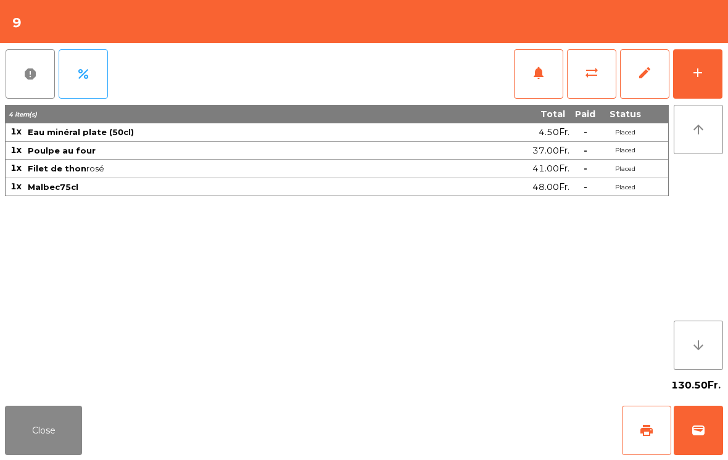
click at [707, 444] on button "wallet" at bounding box center [697, 430] width 49 height 49
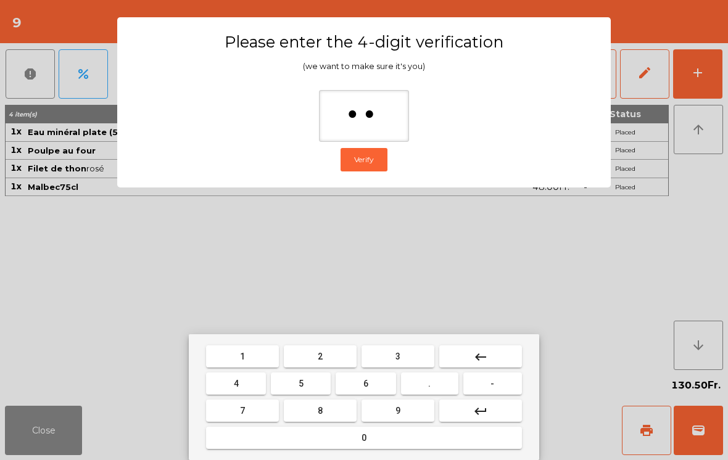
type input "***"
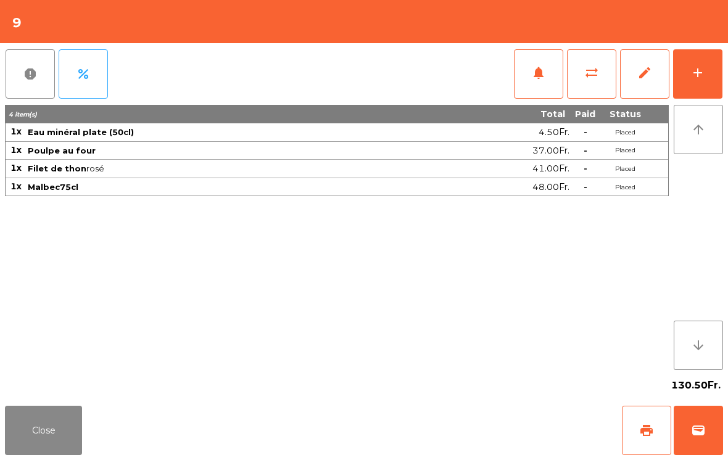
click at [450, 443] on div "Close print wallet" at bounding box center [364, 430] width 728 height 59
click at [449, 443] on div "Close print wallet" at bounding box center [364, 430] width 728 height 59
click at [449, 429] on div "Close print wallet" at bounding box center [364, 430] width 728 height 59
click at [449, 421] on div "Close print wallet" at bounding box center [364, 430] width 728 height 59
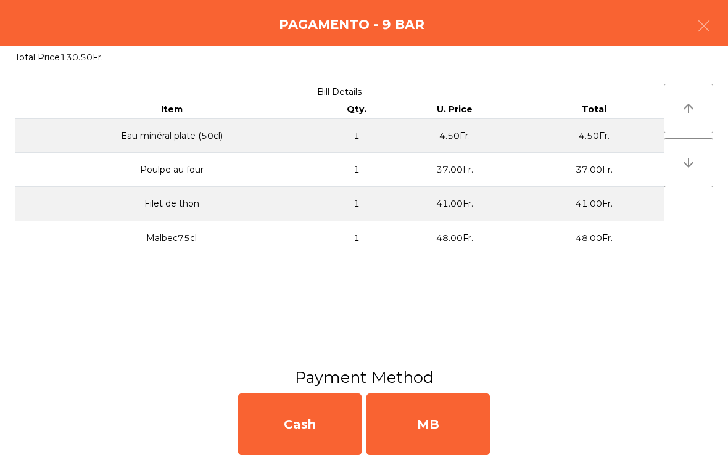
click at [453, 412] on div "MB" at bounding box center [427, 424] width 123 height 62
click at [470, 410] on div "No" at bounding box center [427, 424] width 123 height 62
click at [469, 410] on div "No" at bounding box center [427, 424] width 123 height 62
click at [470, 409] on div "No" at bounding box center [427, 424] width 123 height 62
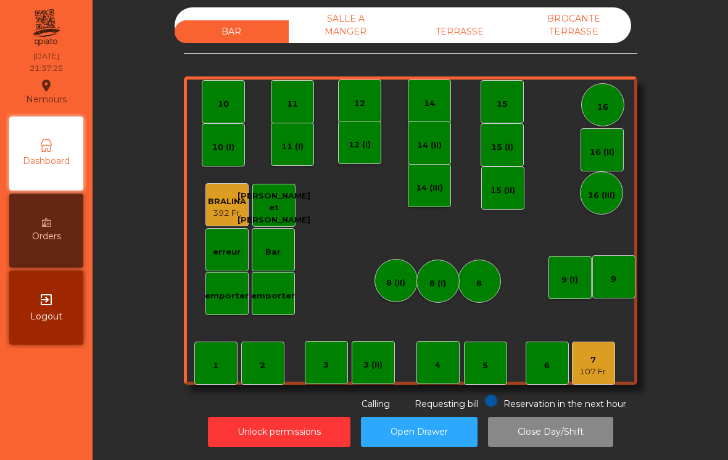
click at [598, 369] on div "107 Fr." at bounding box center [593, 372] width 28 height 12
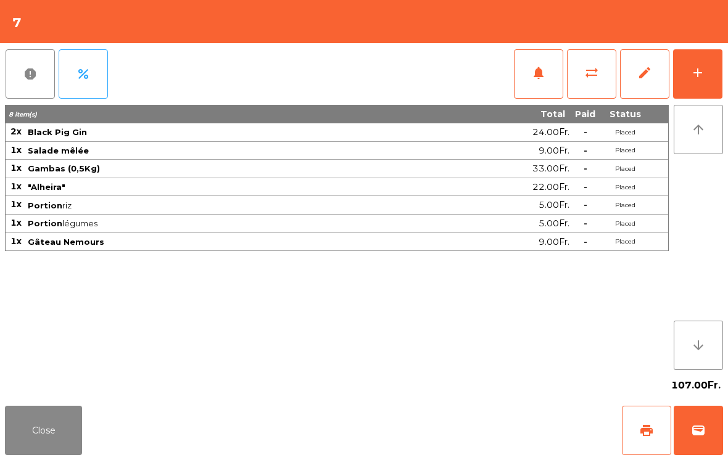
click at [636, 427] on button "print" at bounding box center [645, 430] width 49 height 49
click at [634, 434] on button "print" at bounding box center [645, 430] width 49 height 49
